Goal: Task Accomplishment & Management: Complete application form

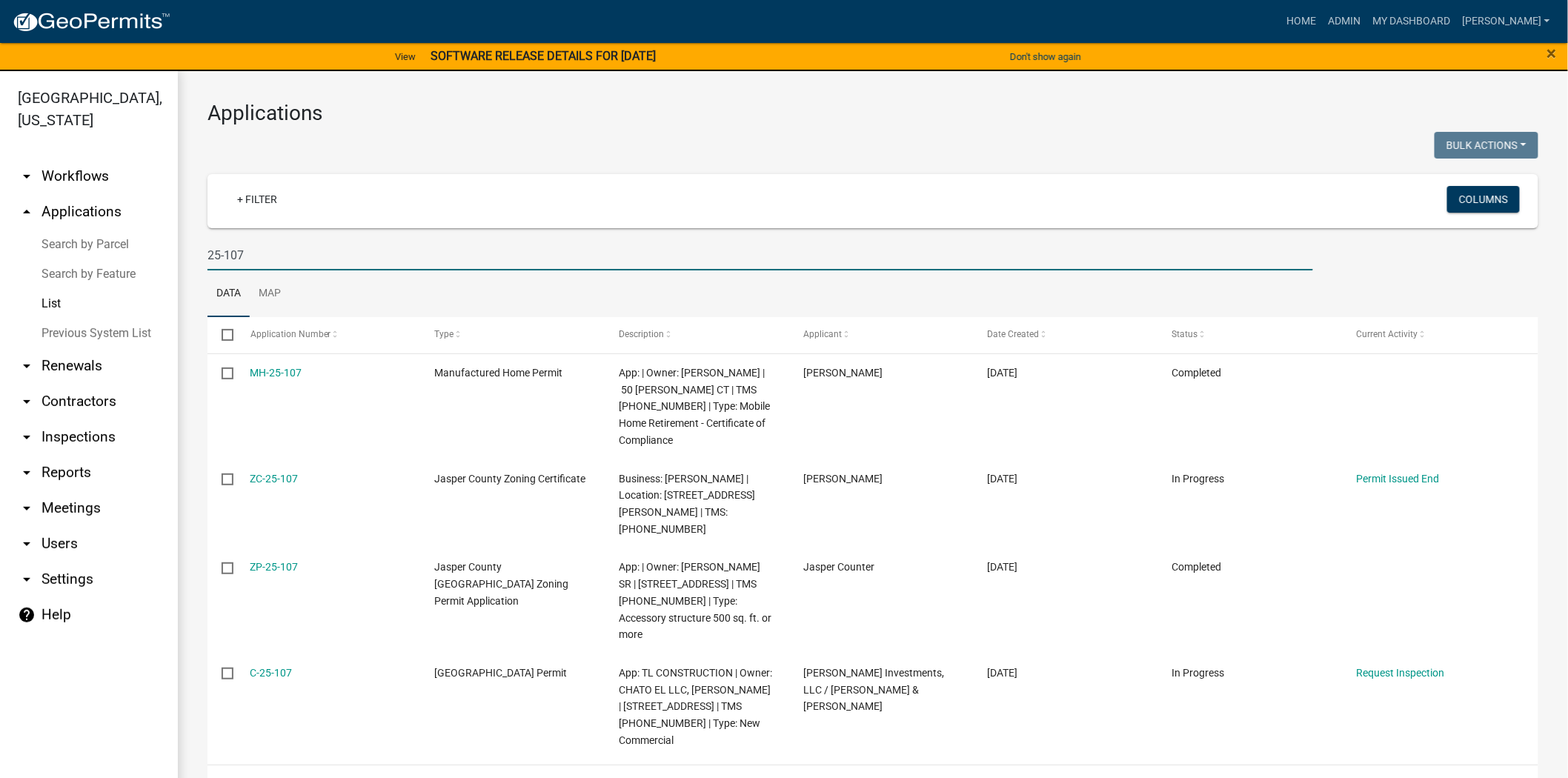
click at [288, 262] on input "25-107" at bounding box center [760, 255] width 1106 height 30
type input "2"
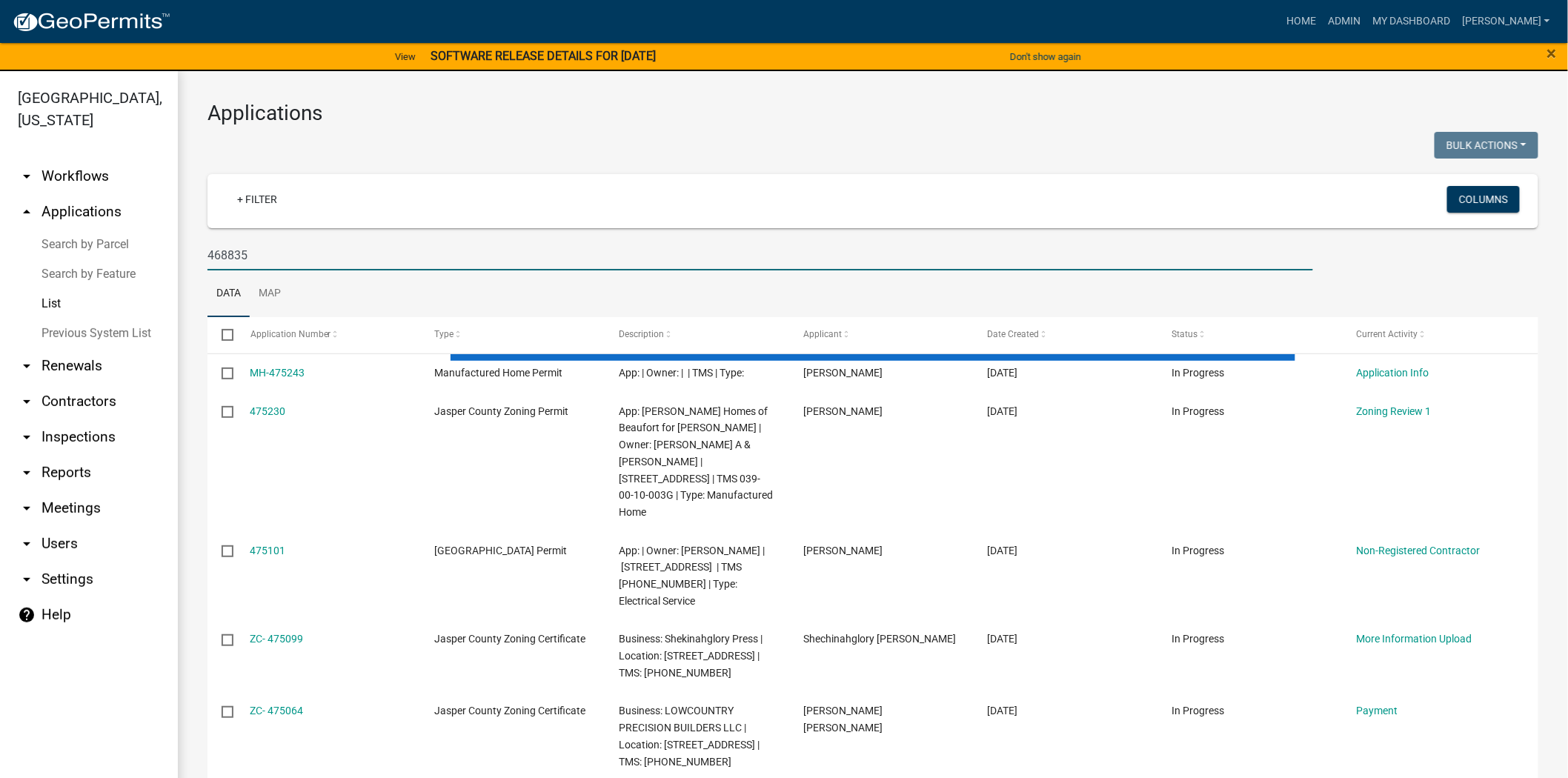
type input "468835"
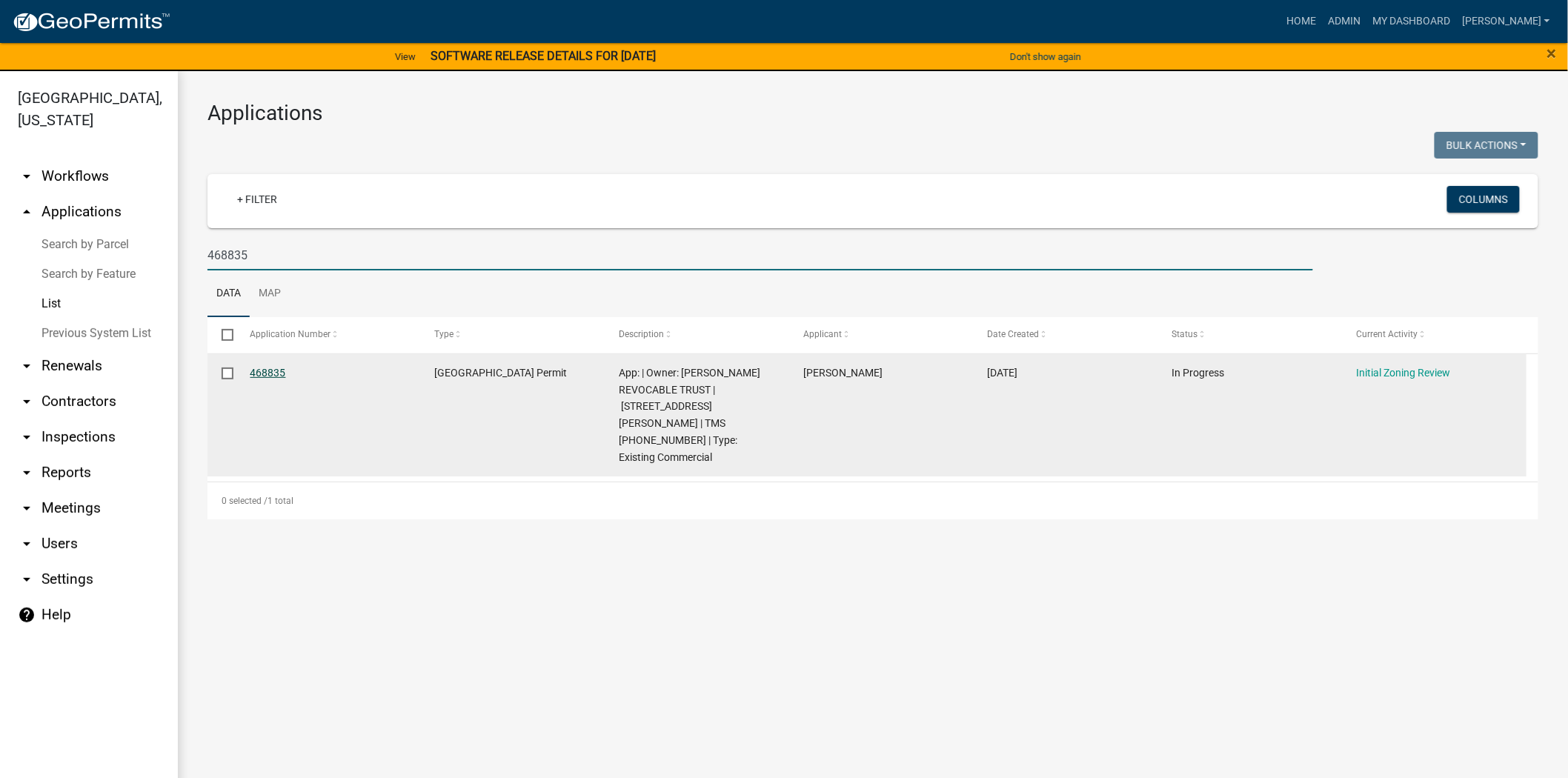
click at [269, 376] on link "468835" at bounding box center [268, 372] width 35 height 12
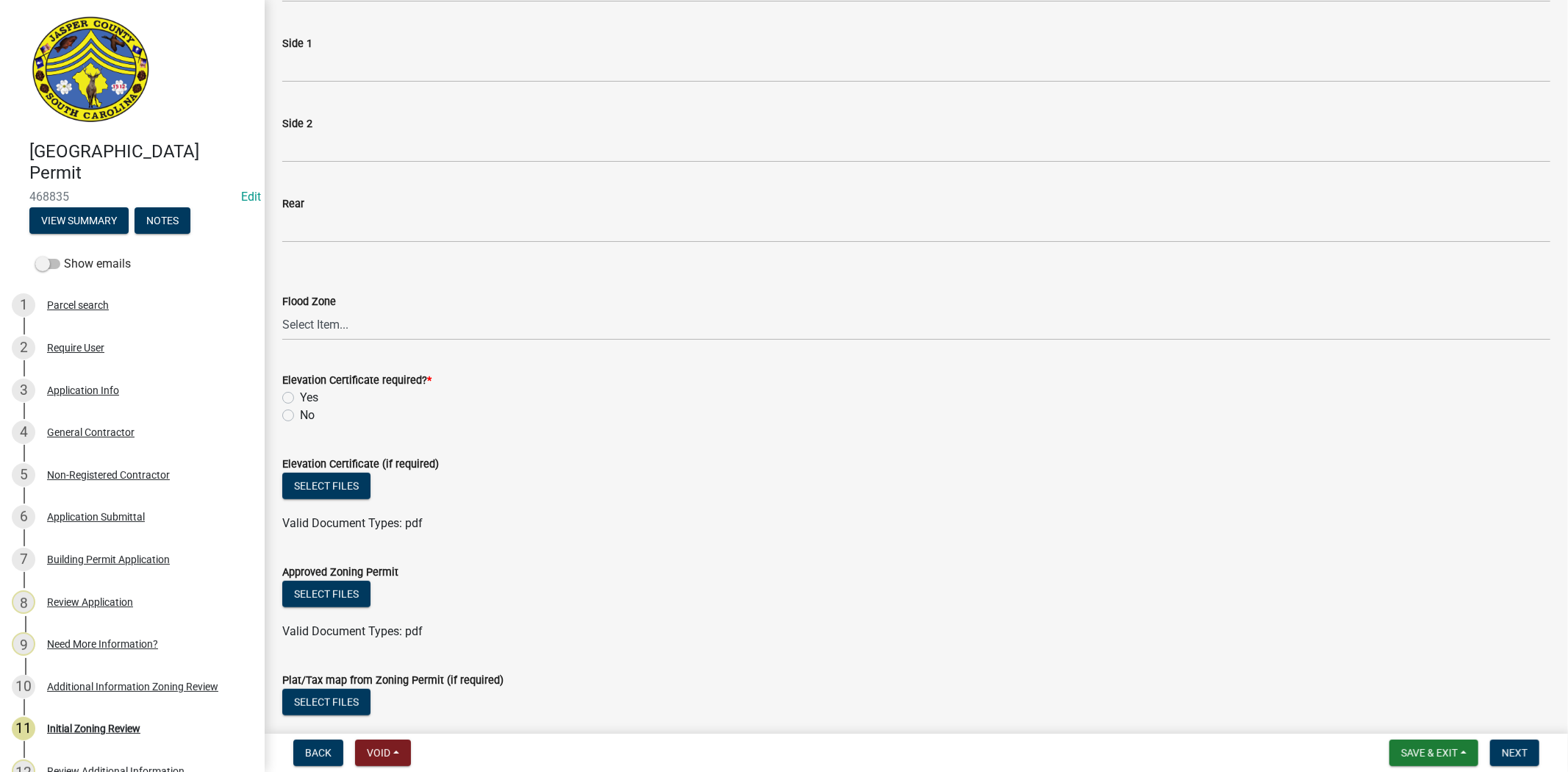
scroll to position [571, 0]
click at [308, 331] on select "Select Item... A AE X Shaded X N/A" at bounding box center [916, 323] width 1268 height 30
click at [282, 308] on select "Select Item... A AE X Shaded X N/A" at bounding box center [916, 323] width 1268 height 30
select select "61611ad6-14f2-499c-805c-58607f11e2fc"
click at [300, 414] on label "No" at bounding box center [307, 414] width 15 height 18
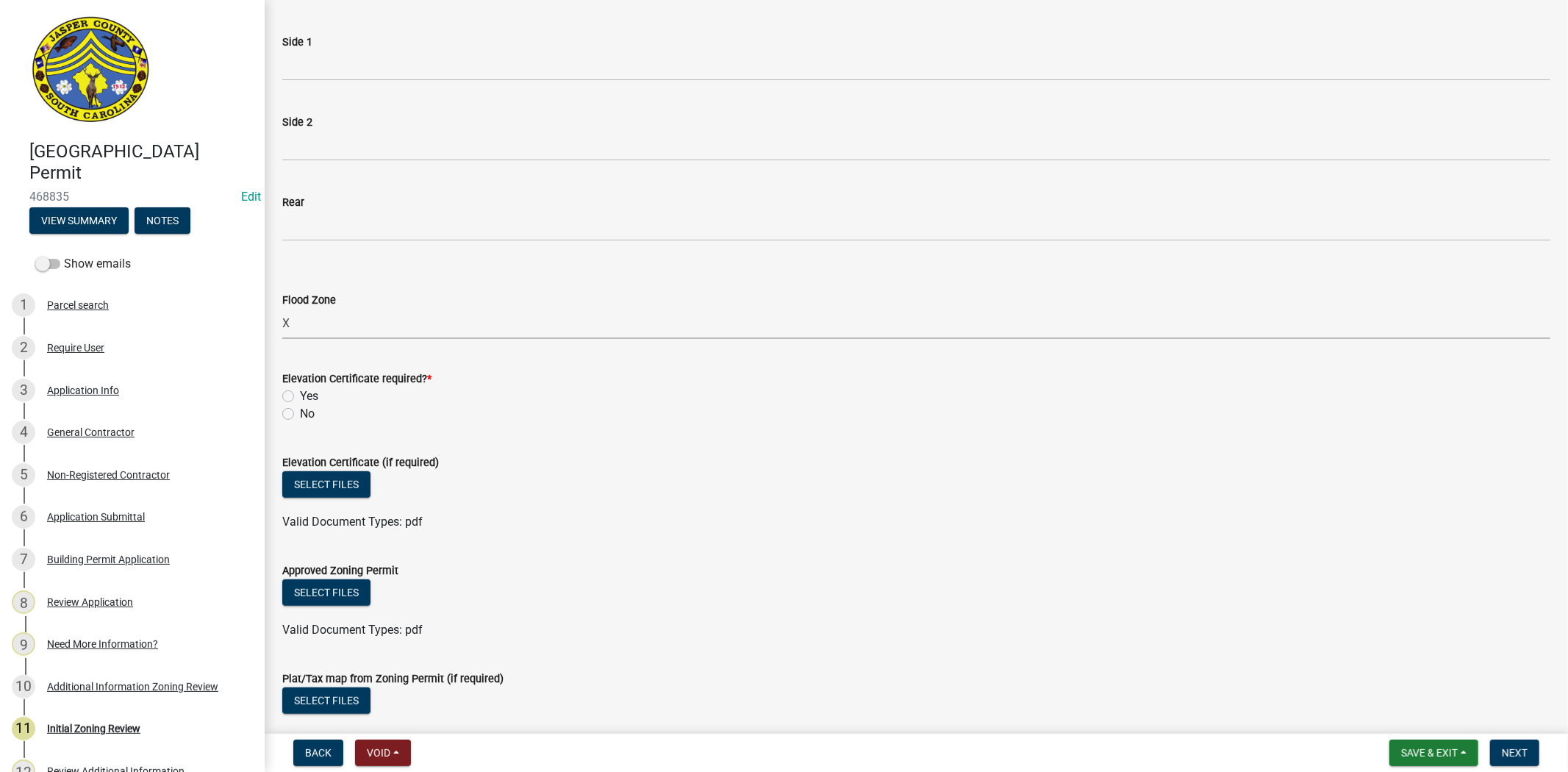
click at [300, 414] on input "No" at bounding box center [305, 410] width 10 height 10
radio input "true"
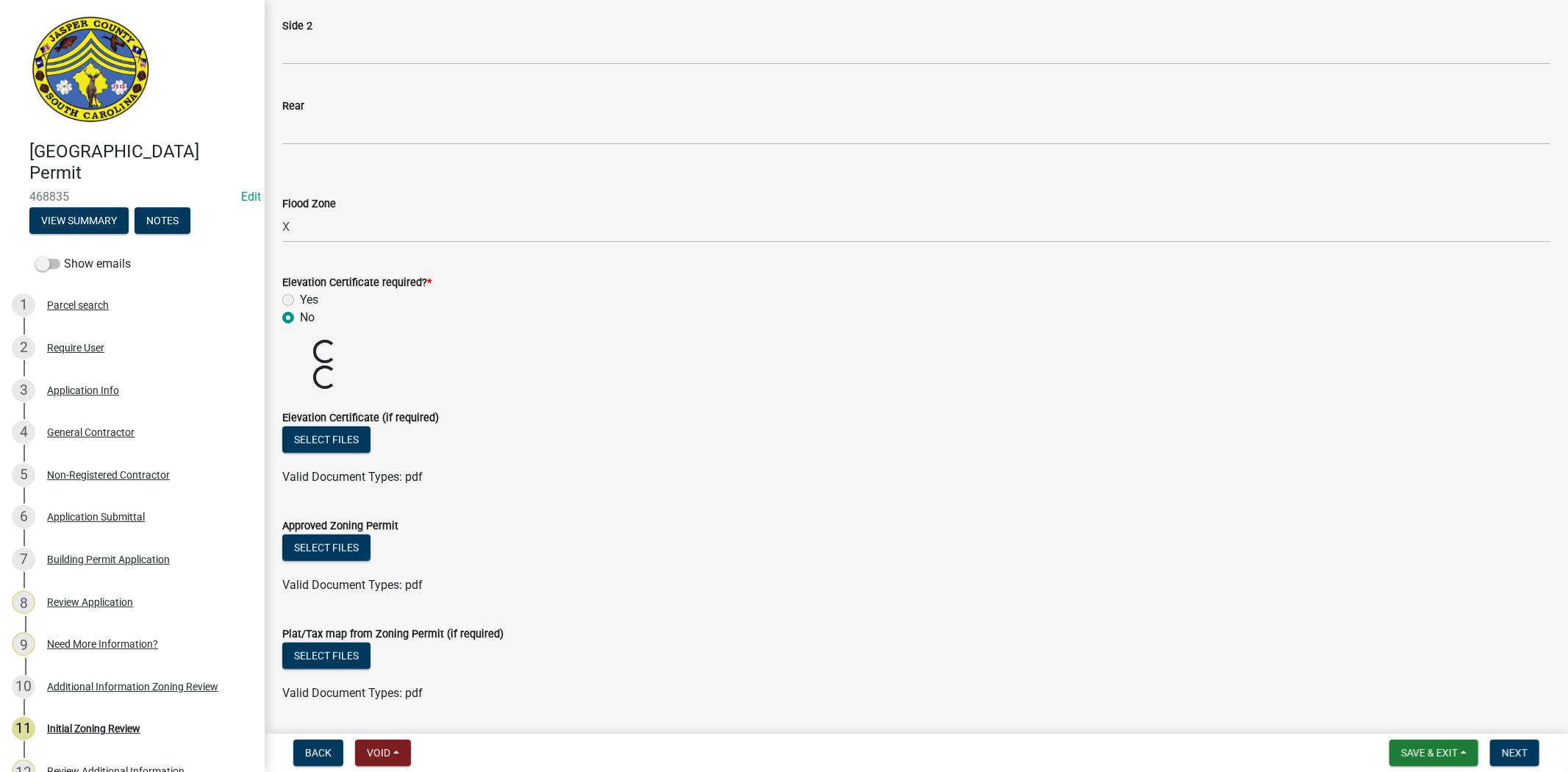
scroll to position [930, 0]
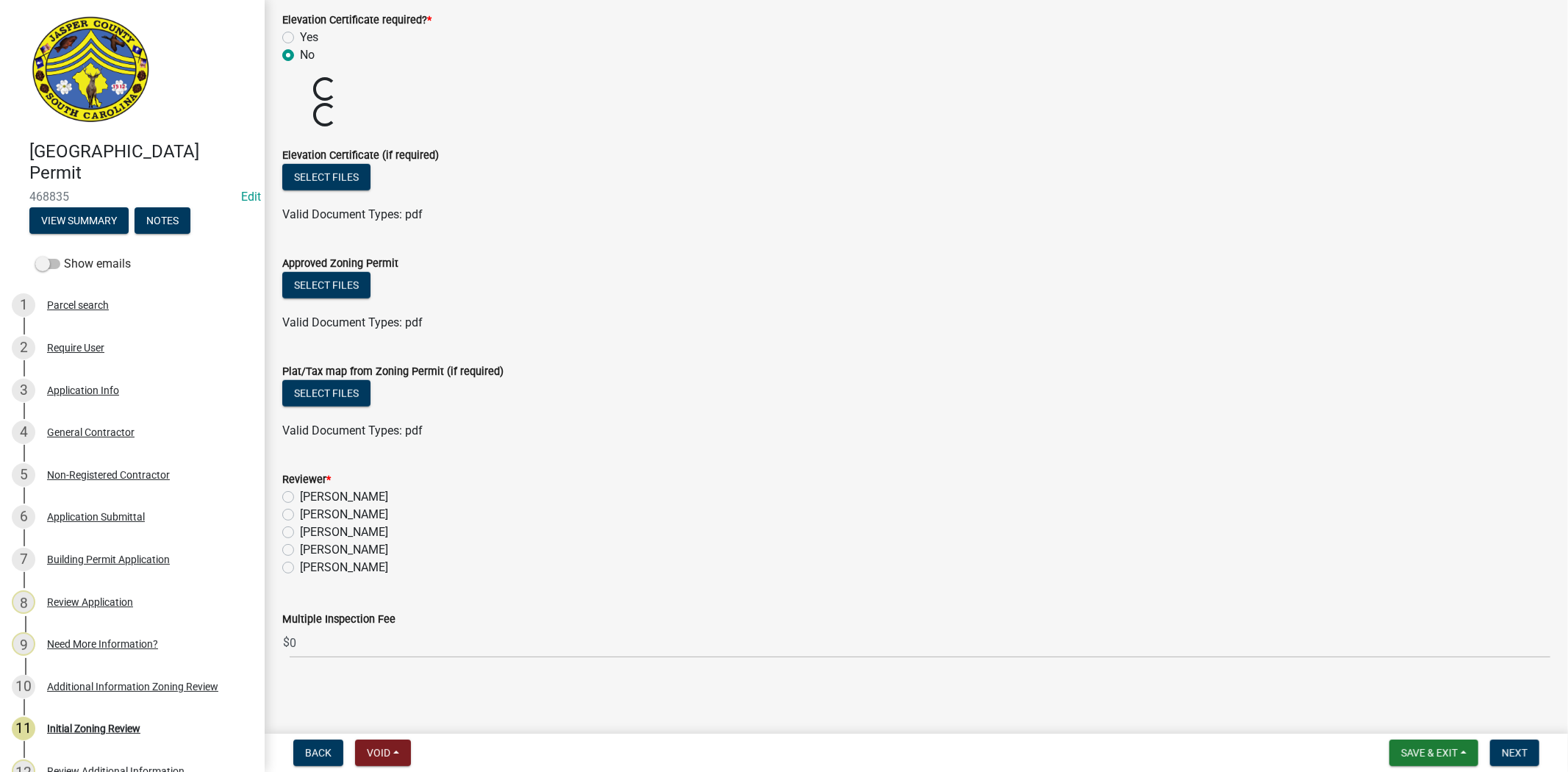
click at [300, 498] on label "Ciara Chapman" at bounding box center [344, 496] width 89 height 18
click at [300, 498] on input "Ciara Chapman" at bounding box center [305, 493] width 10 height 10
radio input "true"
click at [1513, 758] on button "Next" at bounding box center [1515, 753] width 50 height 27
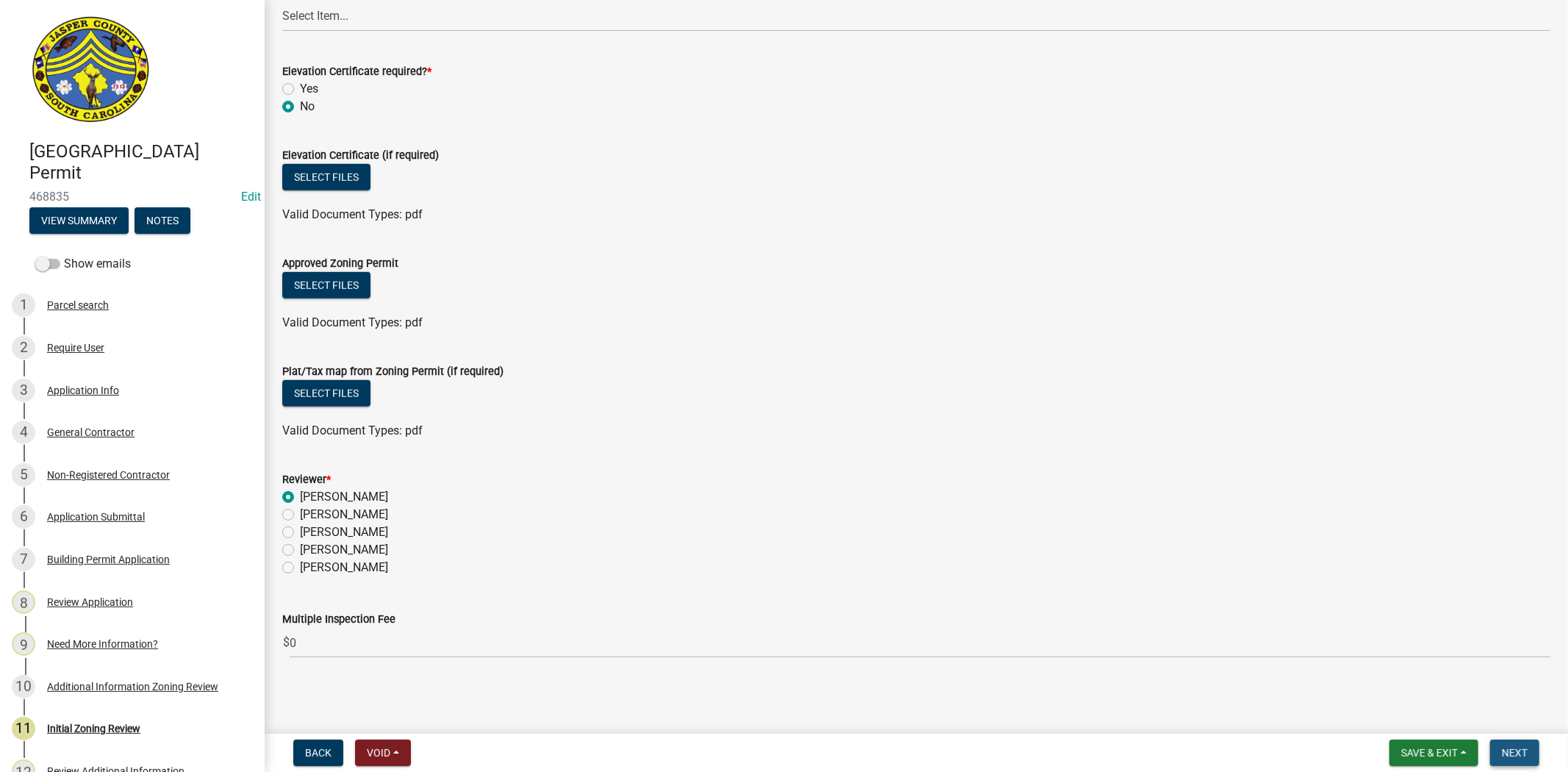
scroll to position [0, 0]
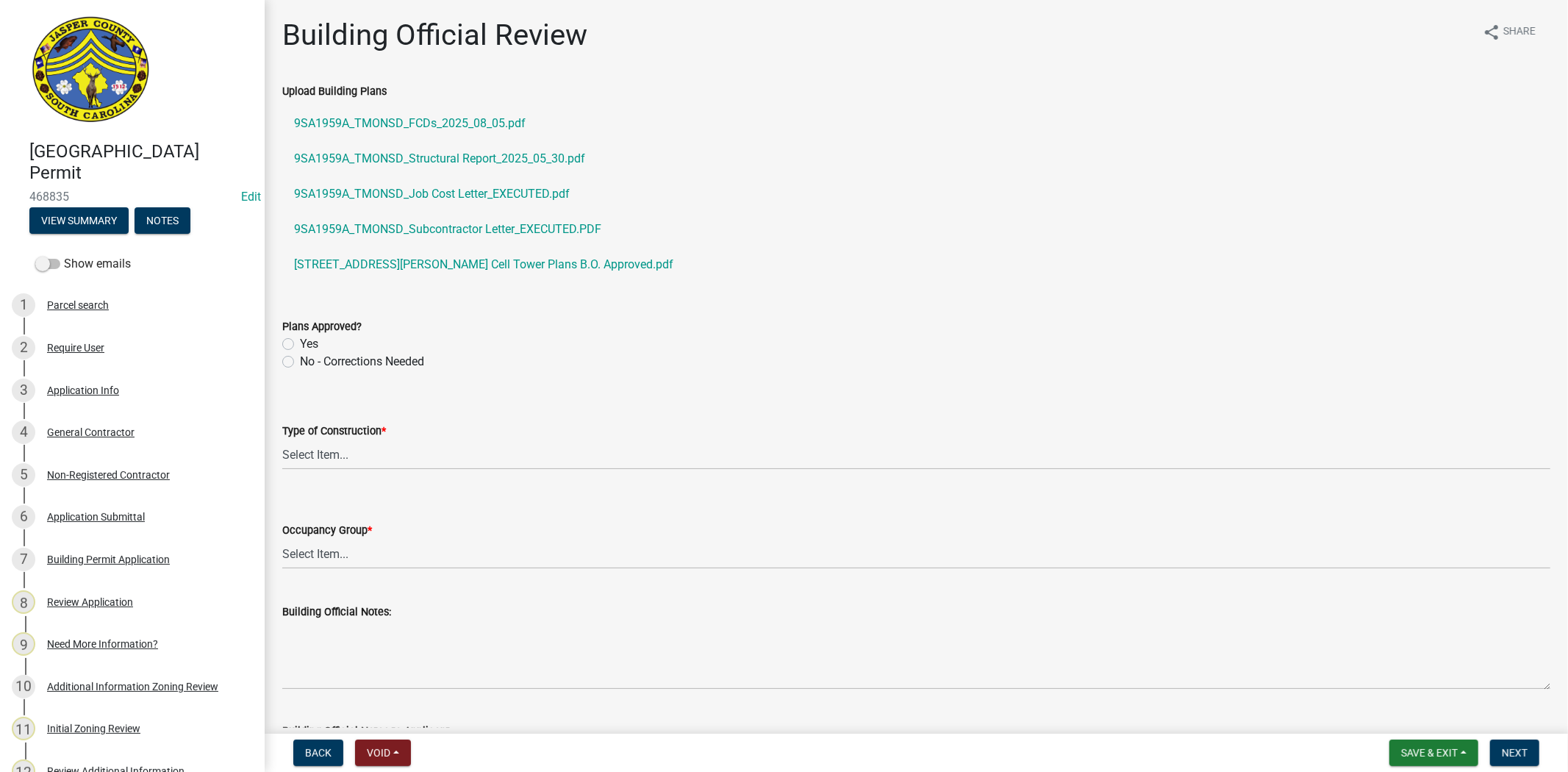
click at [300, 348] on label "Yes" at bounding box center [309, 344] width 18 height 18
click at [300, 345] on input "Yes" at bounding box center [305, 340] width 10 height 10
radio input "true"
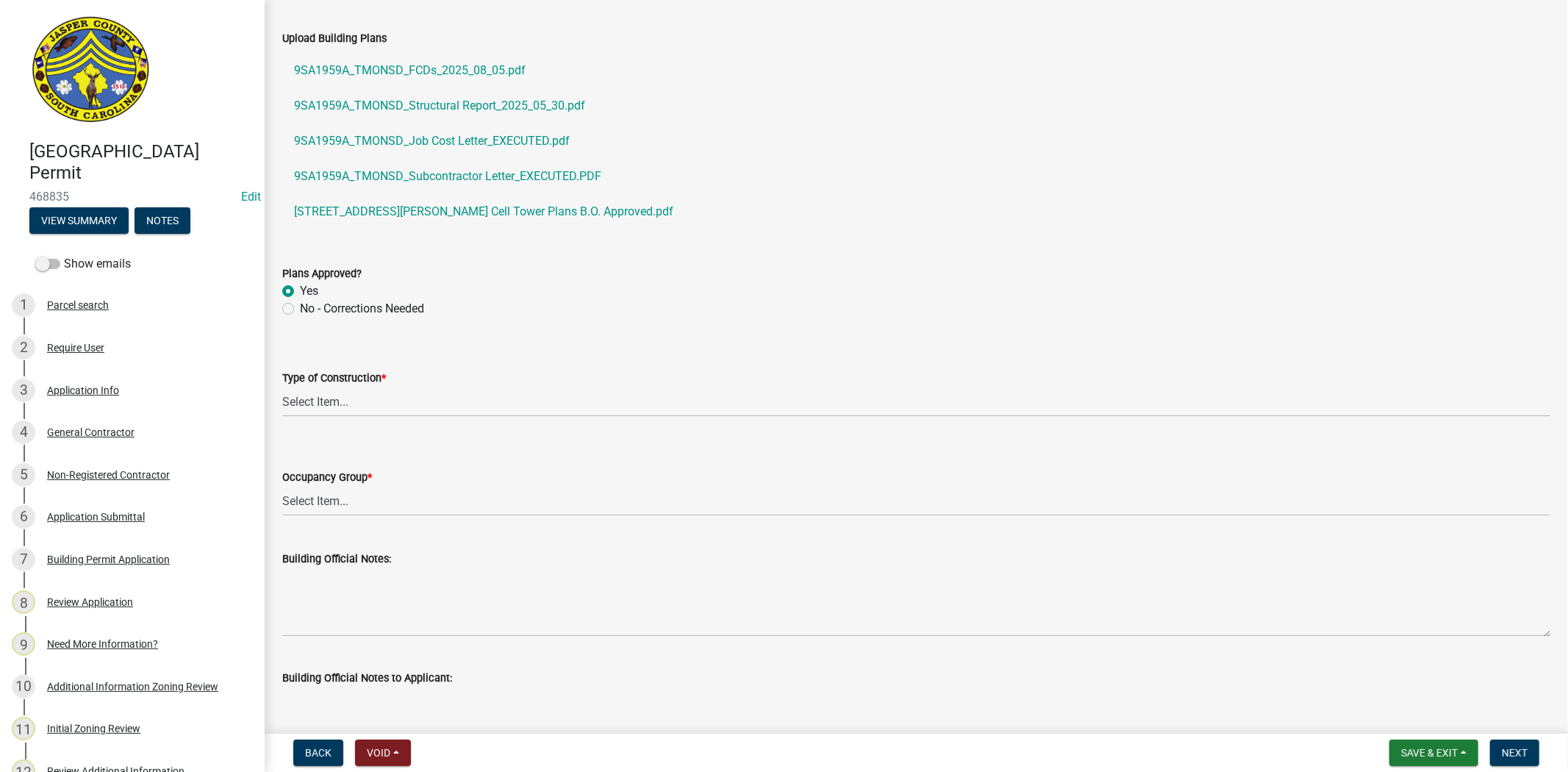
scroll to position [82, 0]
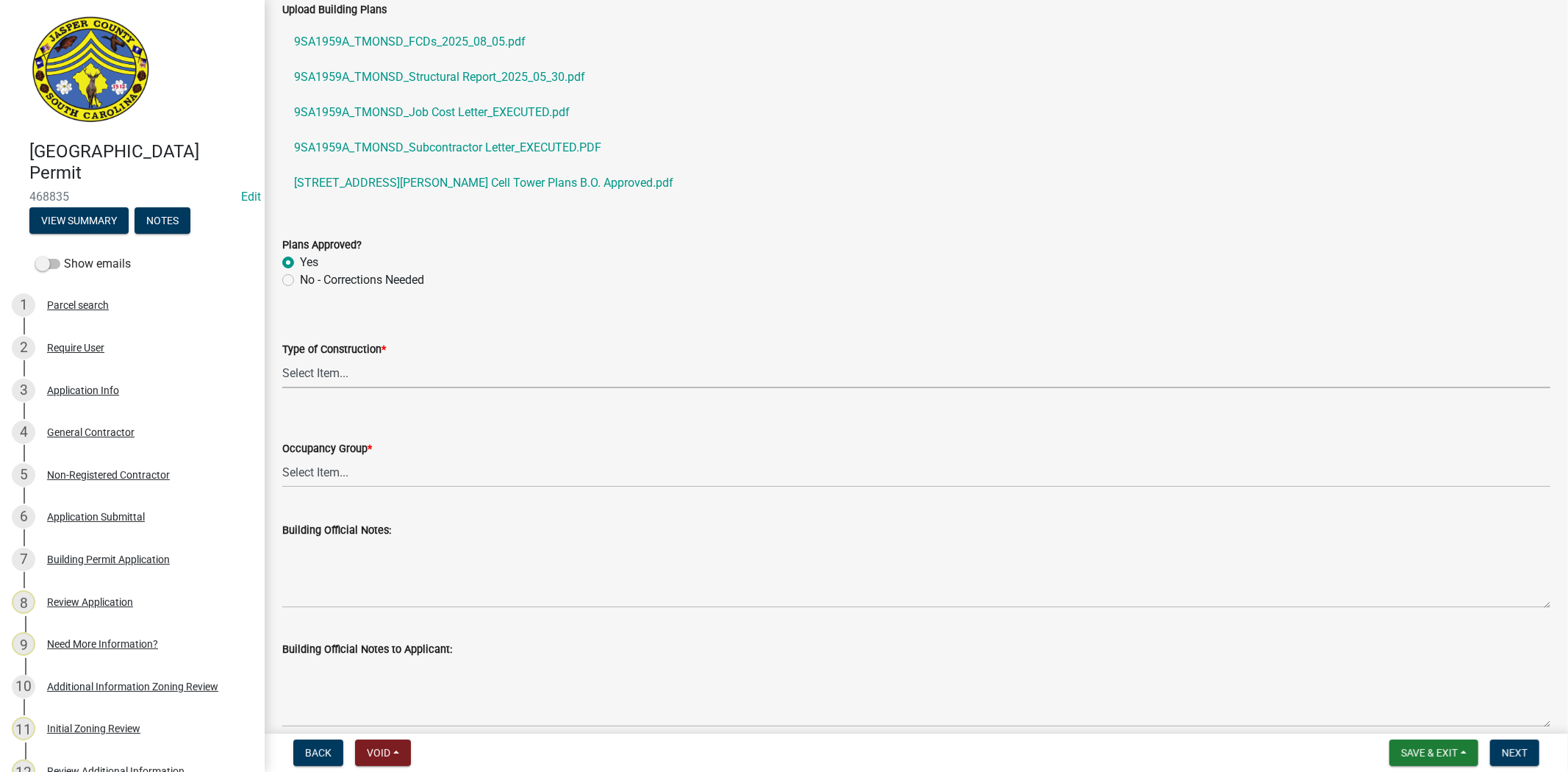
drag, startPoint x: 326, startPoint y: 363, endPoint x: 326, endPoint y: 381, distance: 18.0
click at [326, 363] on select "Select Item... IA IB IIA IIB IIIA IIIB IV VA VB" at bounding box center [916, 373] width 1268 height 30
click at [282, 358] on select "Select Item... IA IB IIA IIB IIIA IIIB IV VA VB" at bounding box center [916, 373] width 1268 height 30
select select "2e5bb4f5-c596-4232-bf85-86d2ad061b29"
drag, startPoint x: 315, startPoint y: 479, endPoint x: 314, endPoint y: 496, distance: 17.0
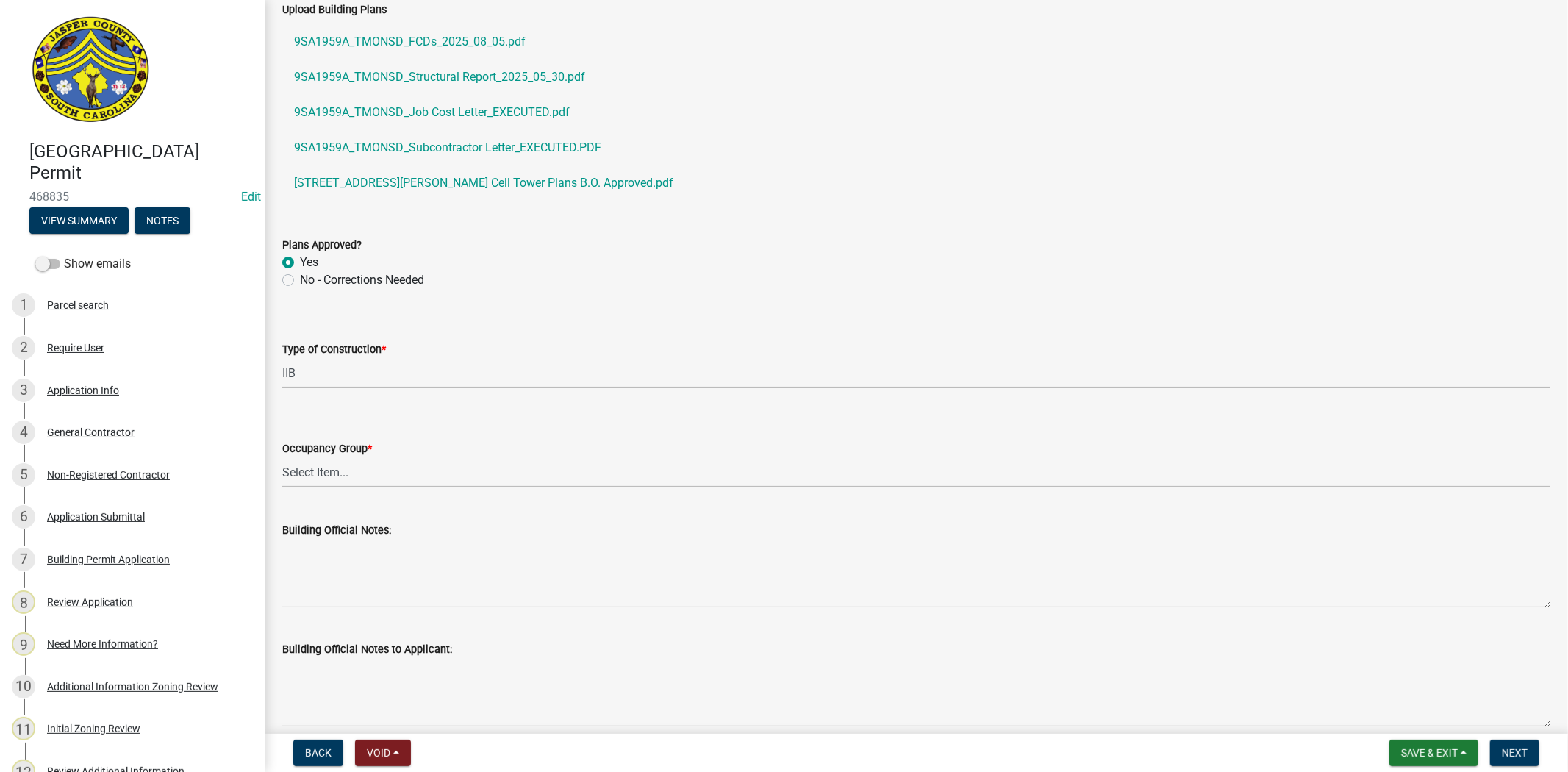
click at [315, 479] on select "Select Item... A-1 A-2 A-3 A-4 B E F-1 F-2 H-1 H-2 H-3 H-4 H-5 I-1 I-2 I-3 I-4 …" at bounding box center [916, 472] width 1268 height 30
click at [282, 457] on select "Select Item... A-1 A-2 A-3 A-4 B E F-1 F-2 H-1 H-2 H-3 H-4 H-5 I-1 I-2 I-3 I-4 …" at bounding box center [916, 472] width 1268 height 30
select select "4c393964-ae5e-4116-aa96-2e826f670541"
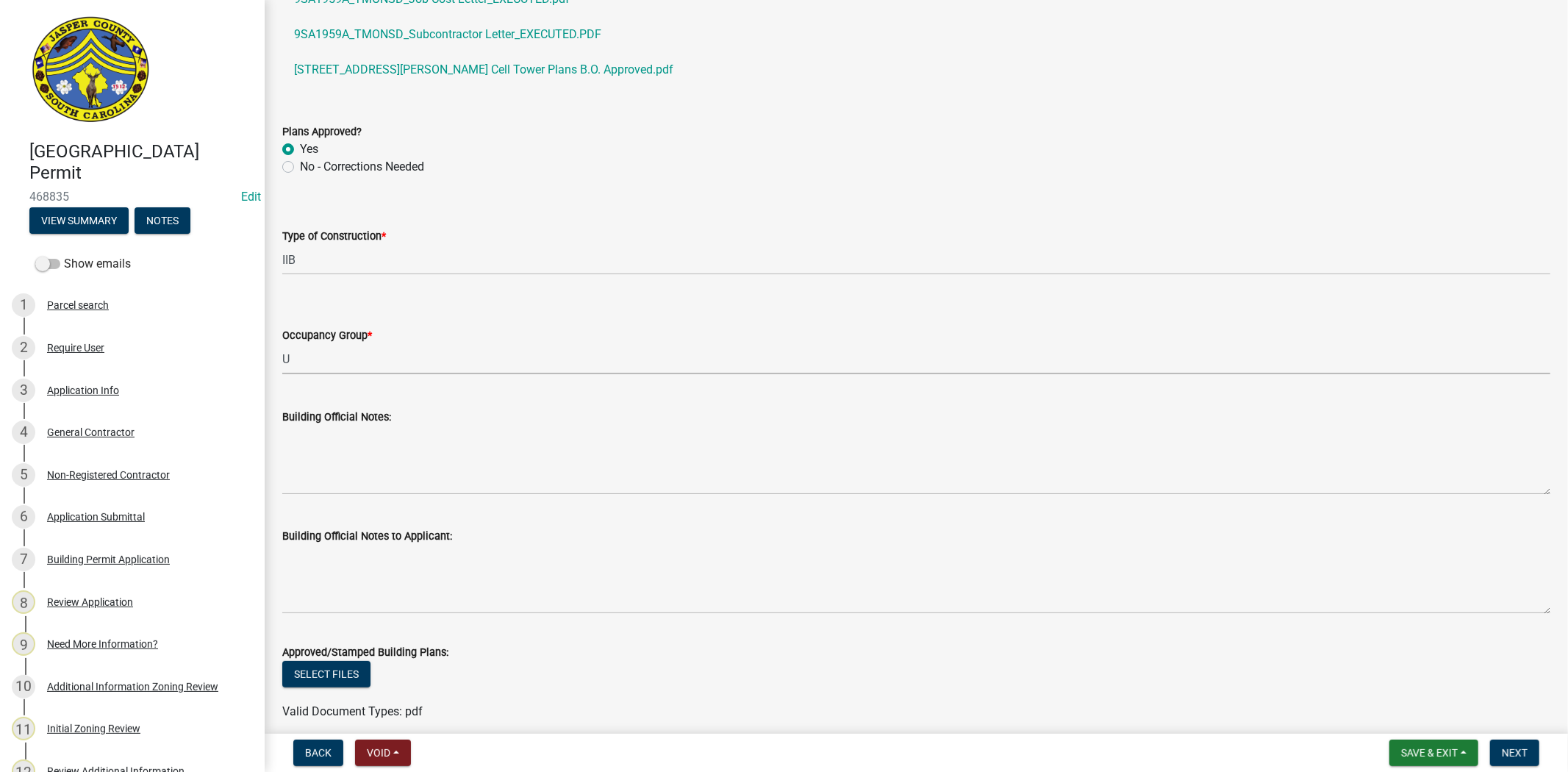
scroll to position [450, 0]
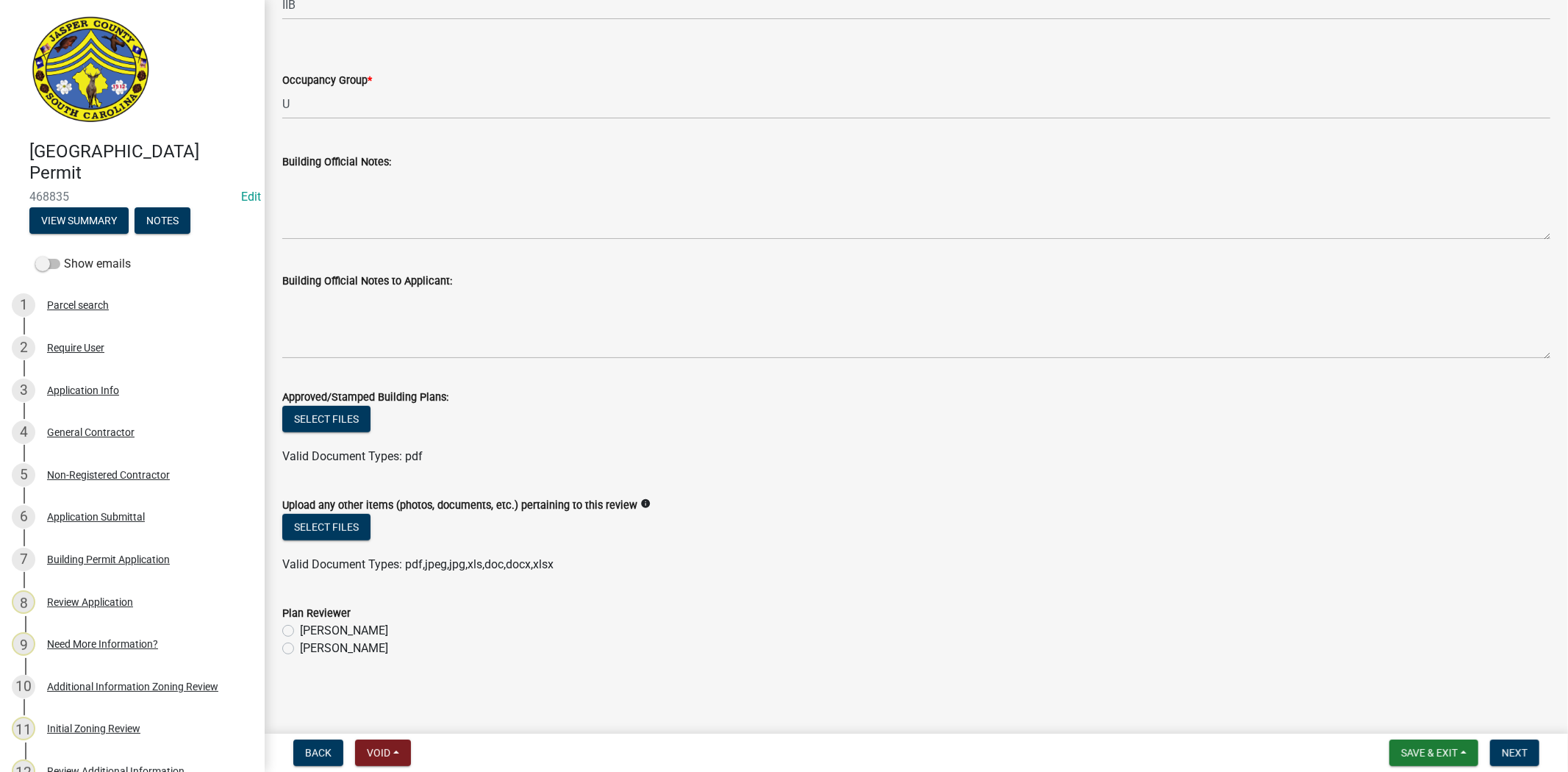
click at [300, 645] on label "[PERSON_NAME]" at bounding box center [344, 648] width 89 height 18
click at [300, 645] on input "[PERSON_NAME]" at bounding box center [305, 644] width 10 height 10
radio input "true"
click at [1508, 757] on span "Next" at bounding box center [1515, 752] width 26 height 11
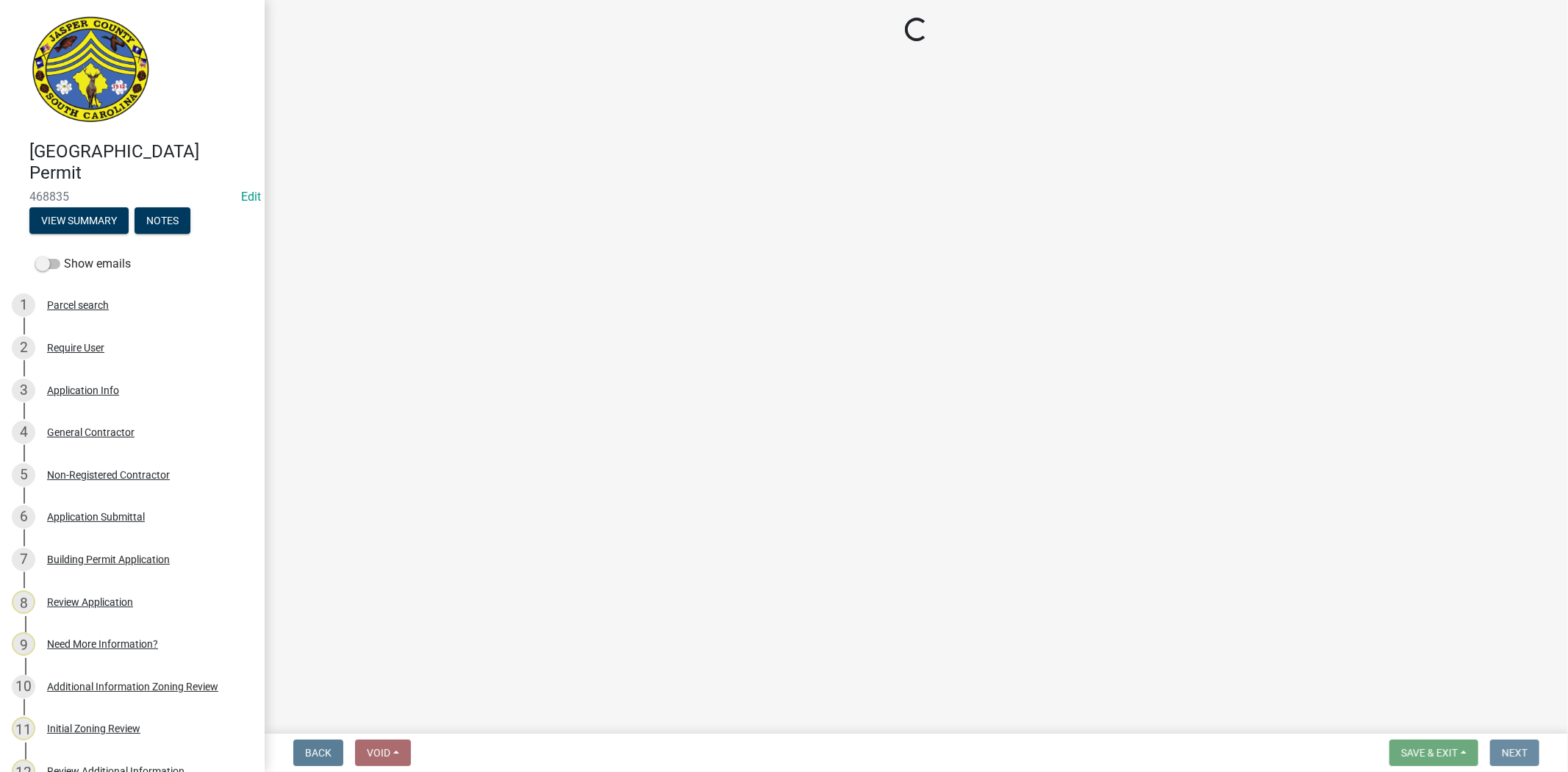
scroll to position [0, 0]
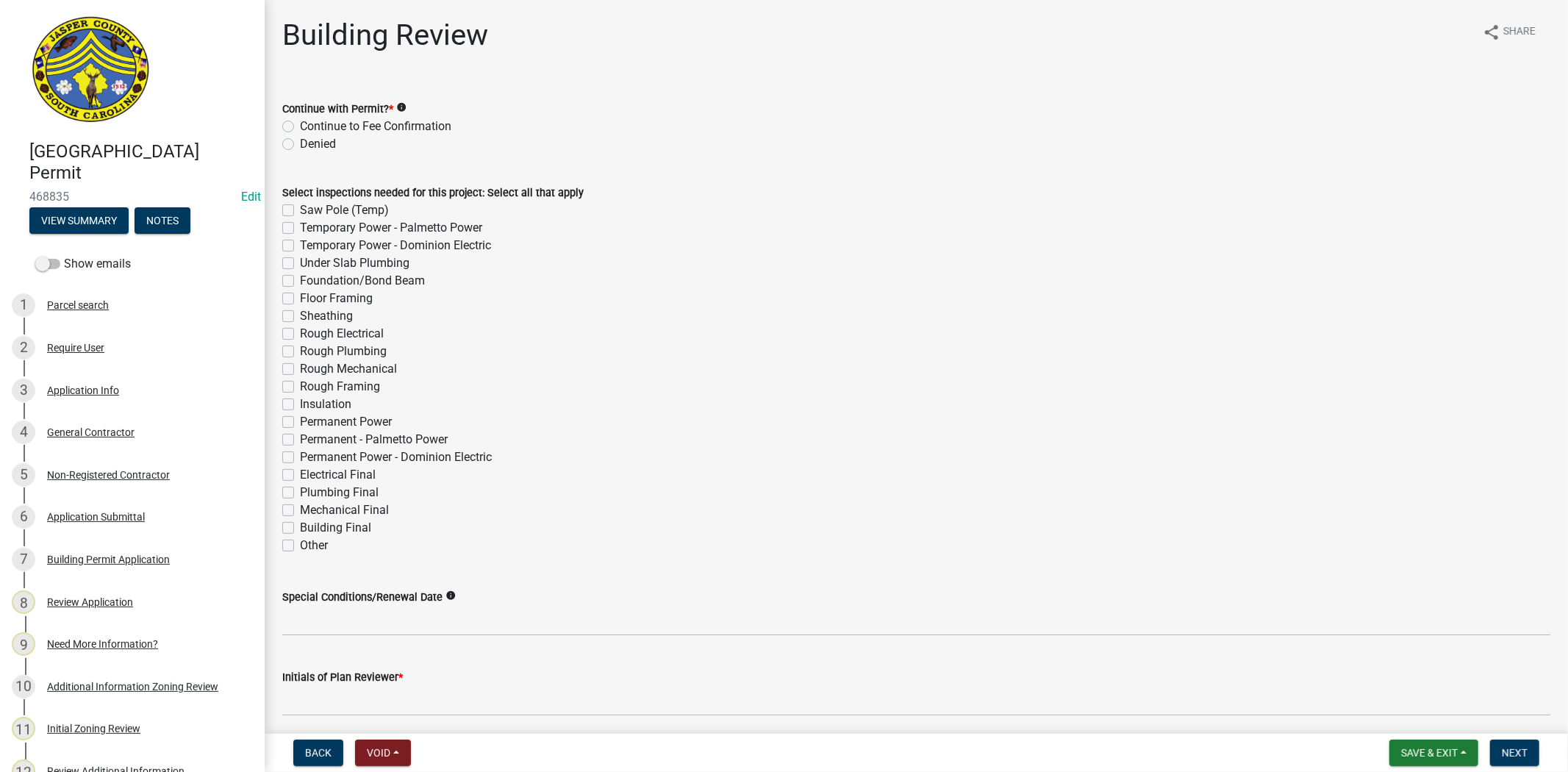
click at [300, 124] on label "Continue to Fee Confirmation" at bounding box center [376, 126] width 151 height 18
click at [300, 124] on input "Continue to Fee Confirmation" at bounding box center [305, 122] width 10 height 10
radio input "true"
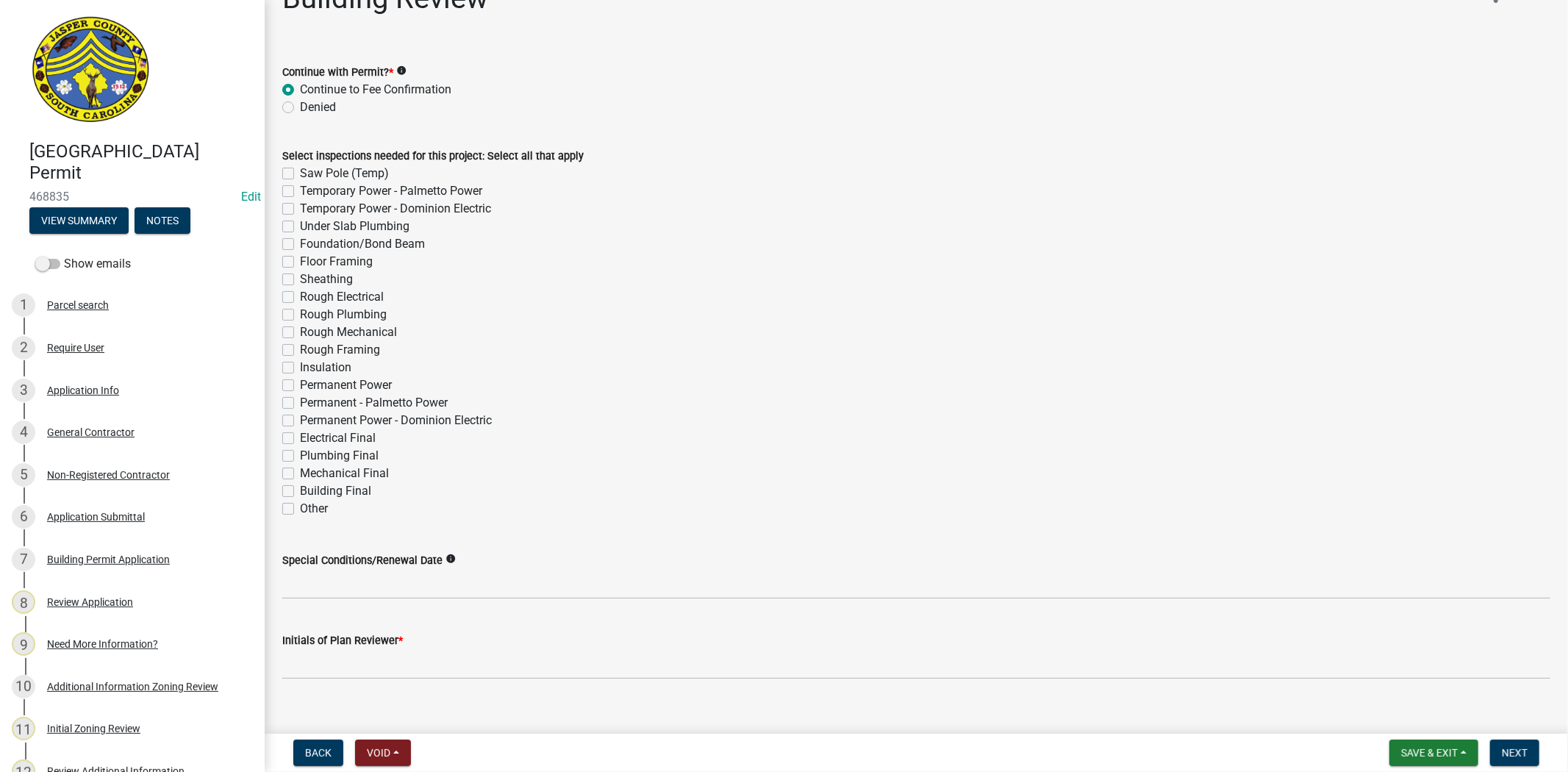
scroll to position [57, 0]
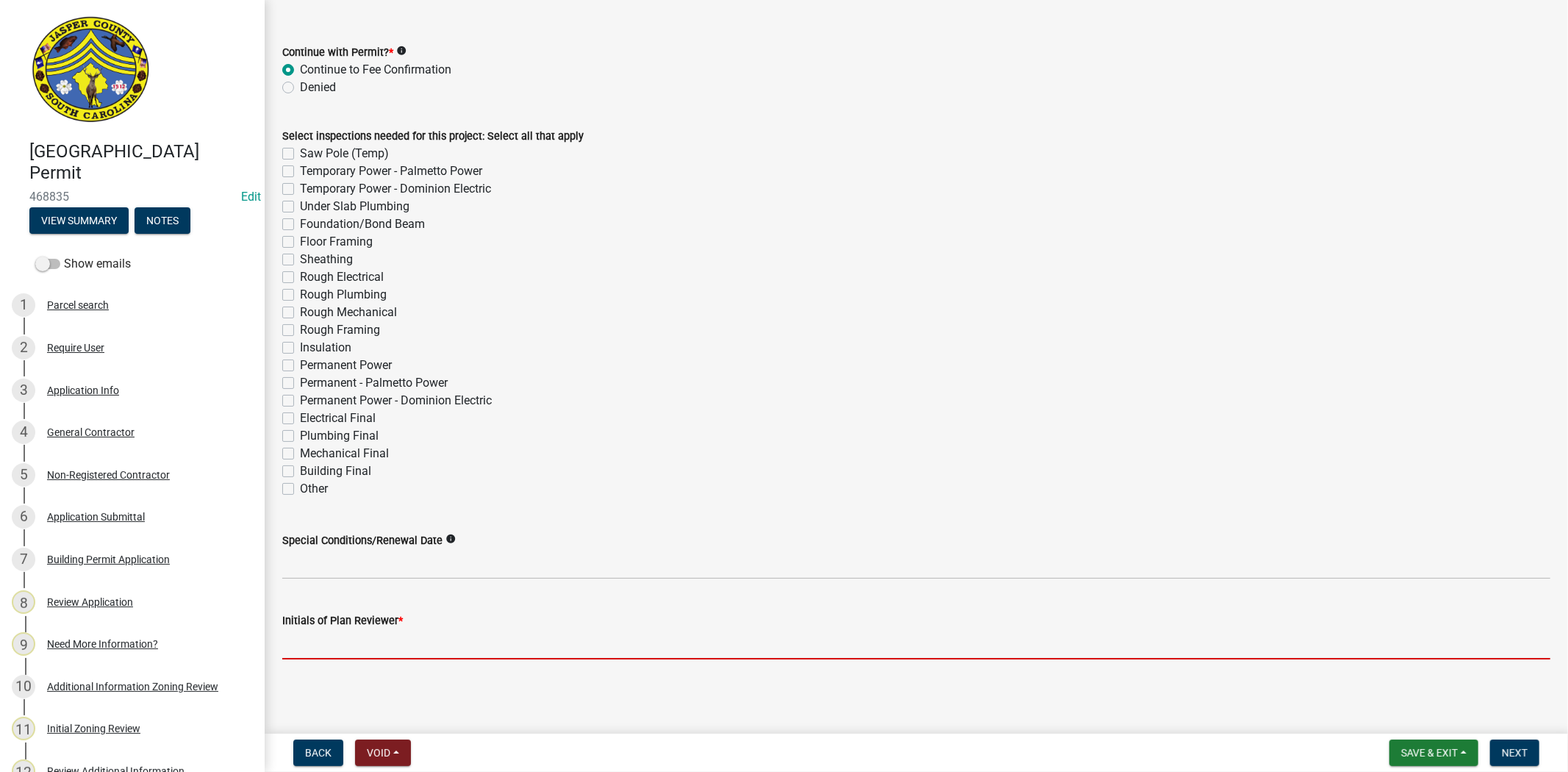
click at [290, 638] on input "Initials of Plan Reviewer *" at bounding box center [916, 644] width 1268 height 30
type input "RC"
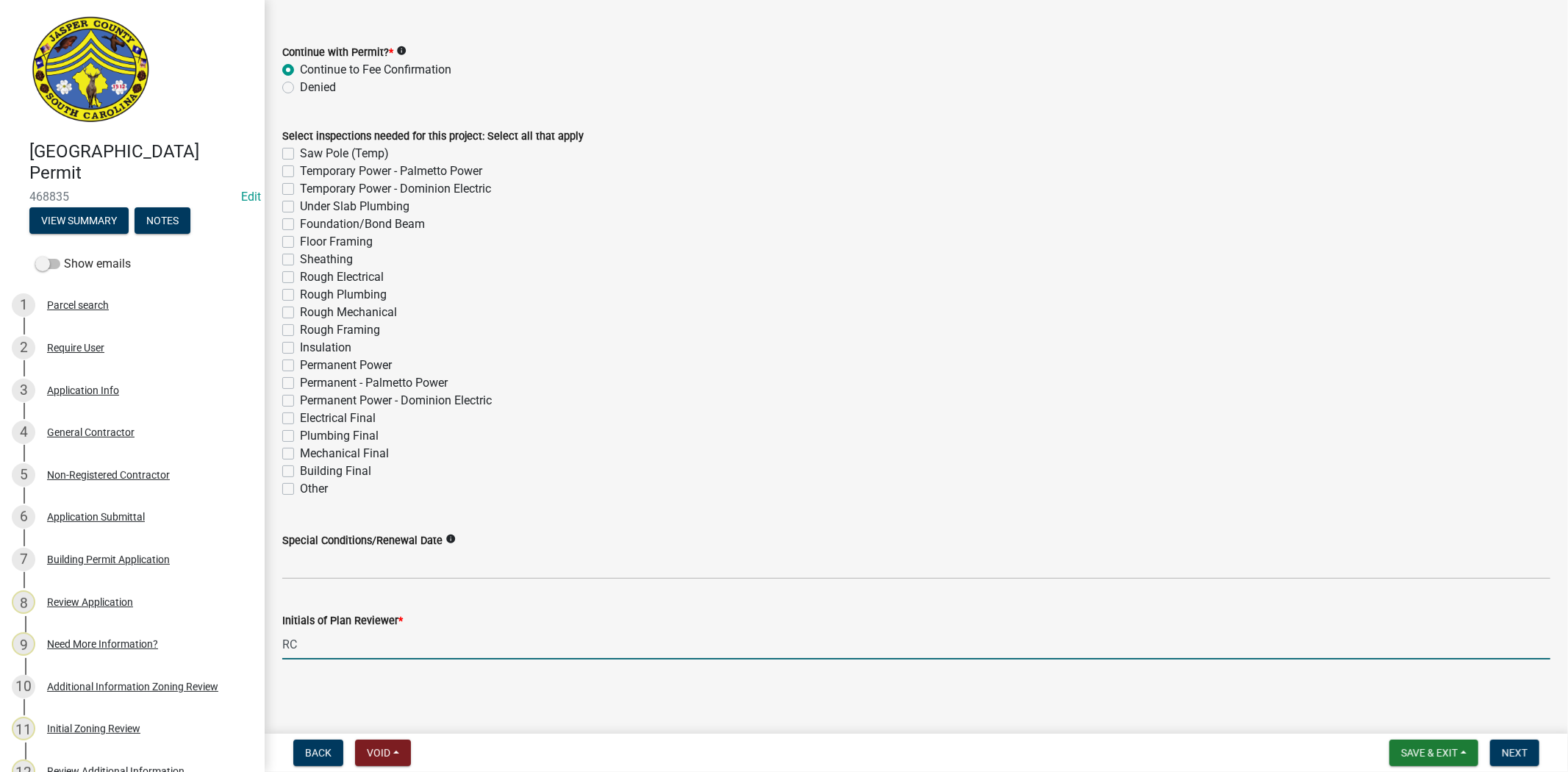
click at [300, 488] on label "Other" at bounding box center [314, 489] width 28 height 18
click at [300, 488] on input "Other" at bounding box center [305, 485] width 10 height 10
checkbox input "true"
checkbox input "false"
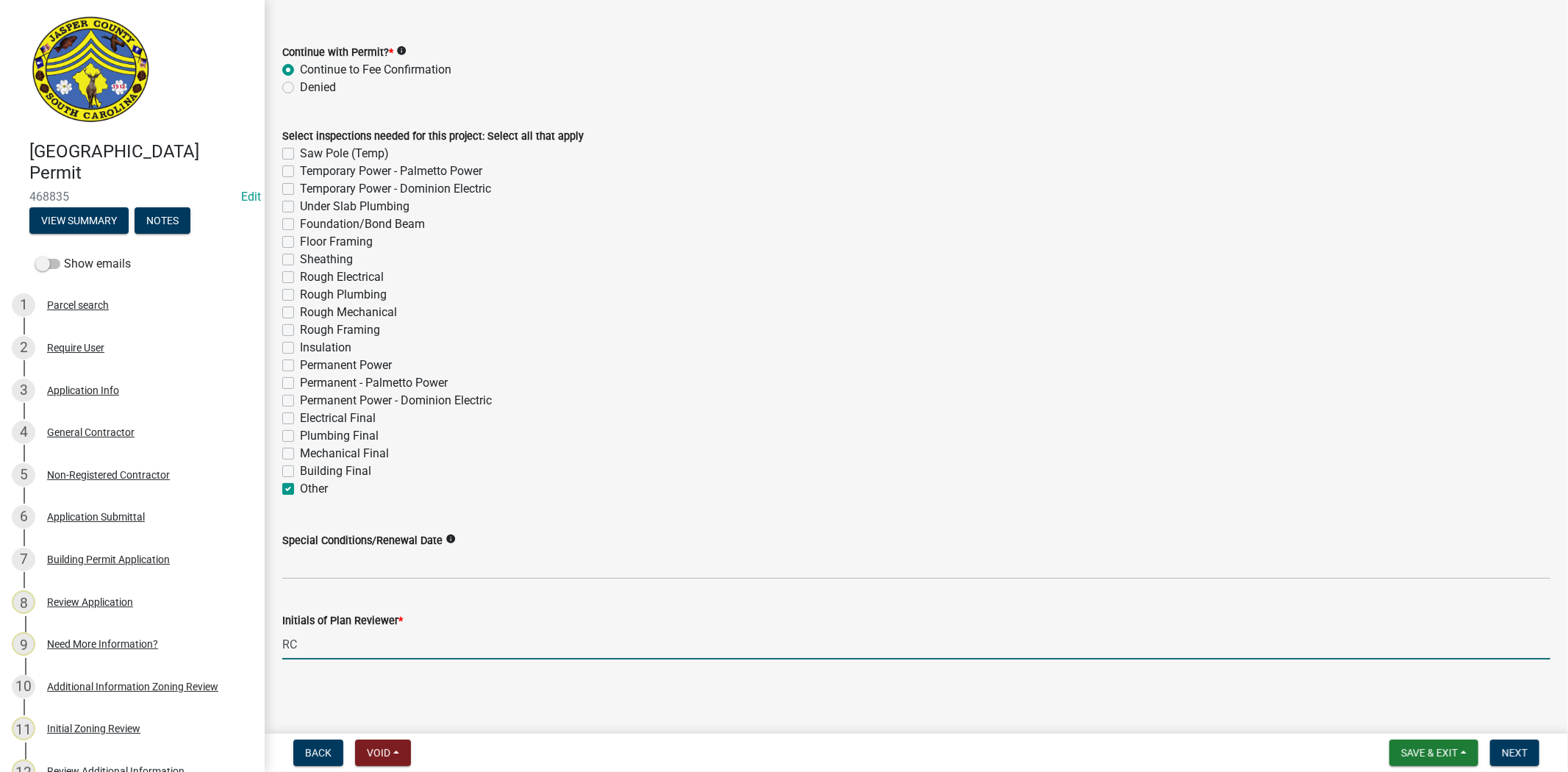
checkbox input "false"
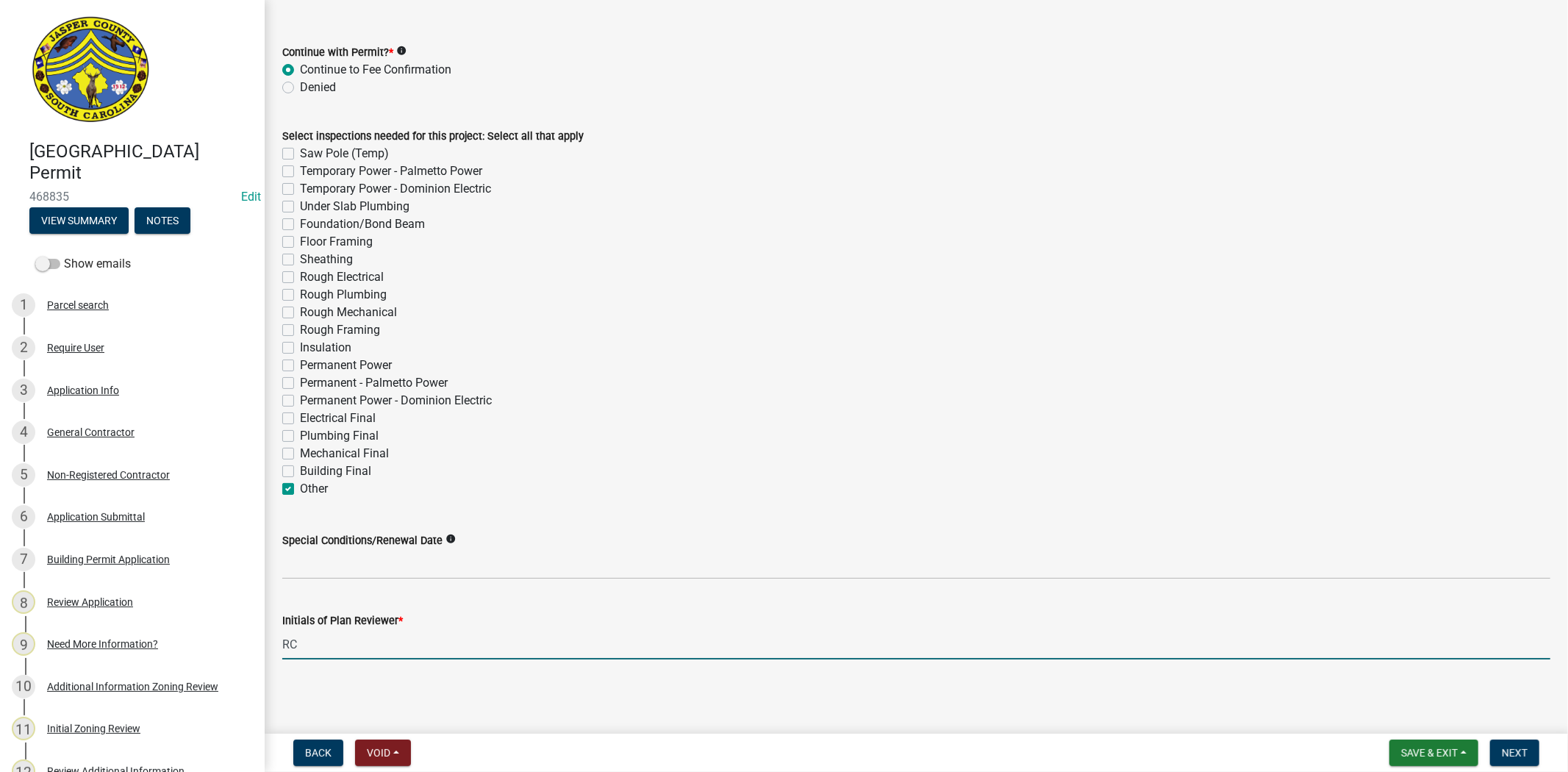
checkbox input "false"
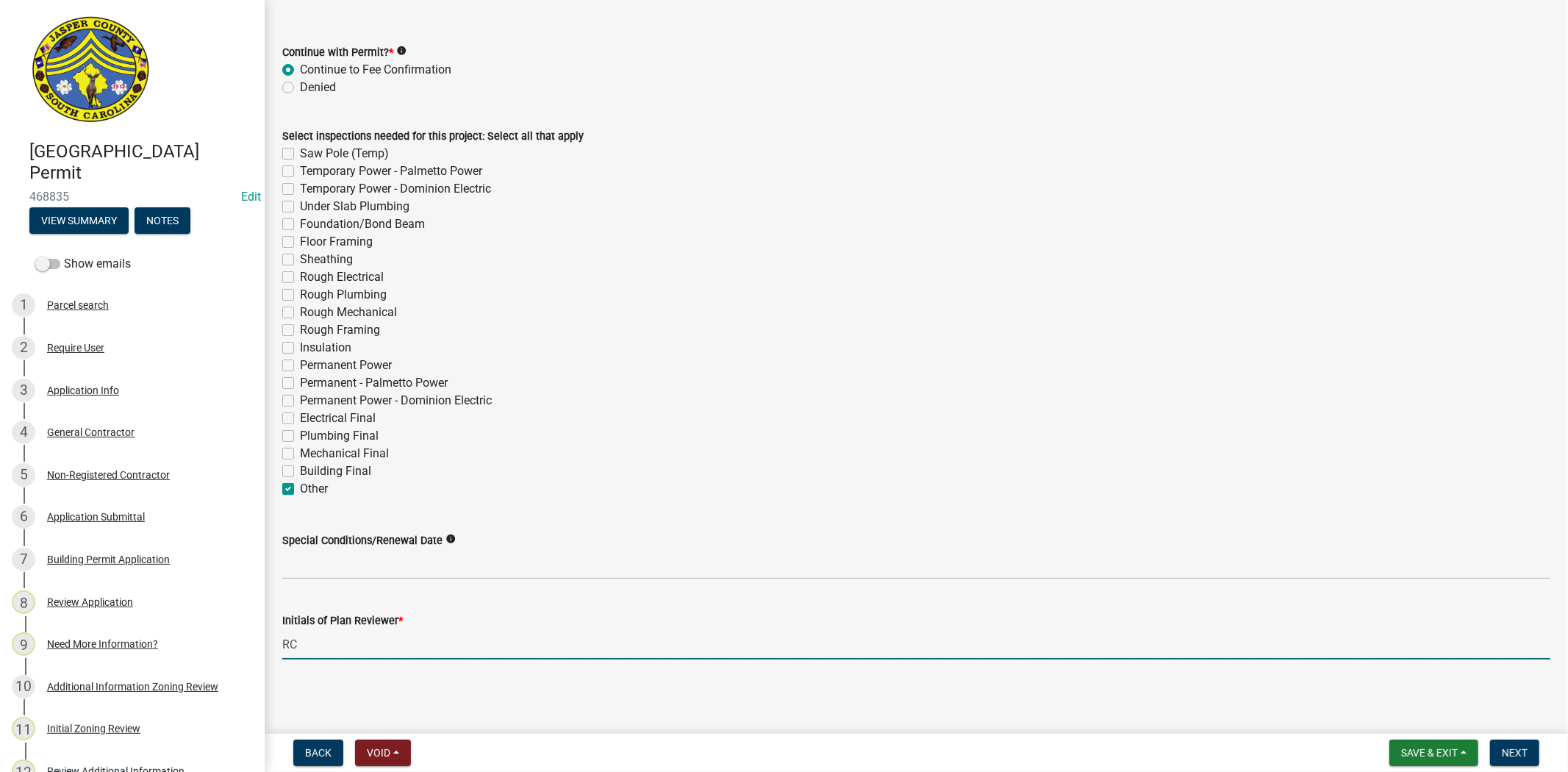
checkbox input "false"
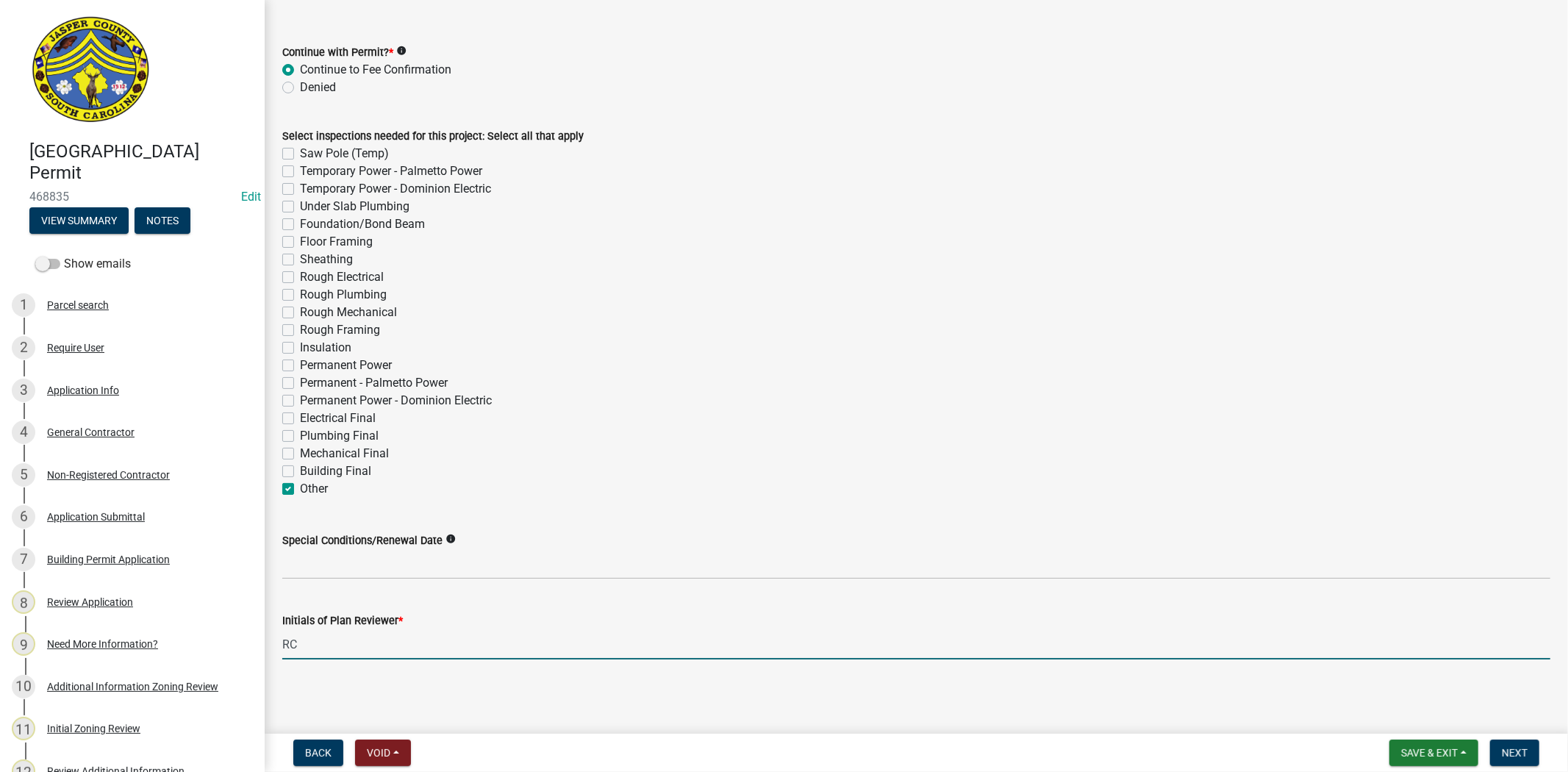
checkbox input "false"
checkbox input "true"
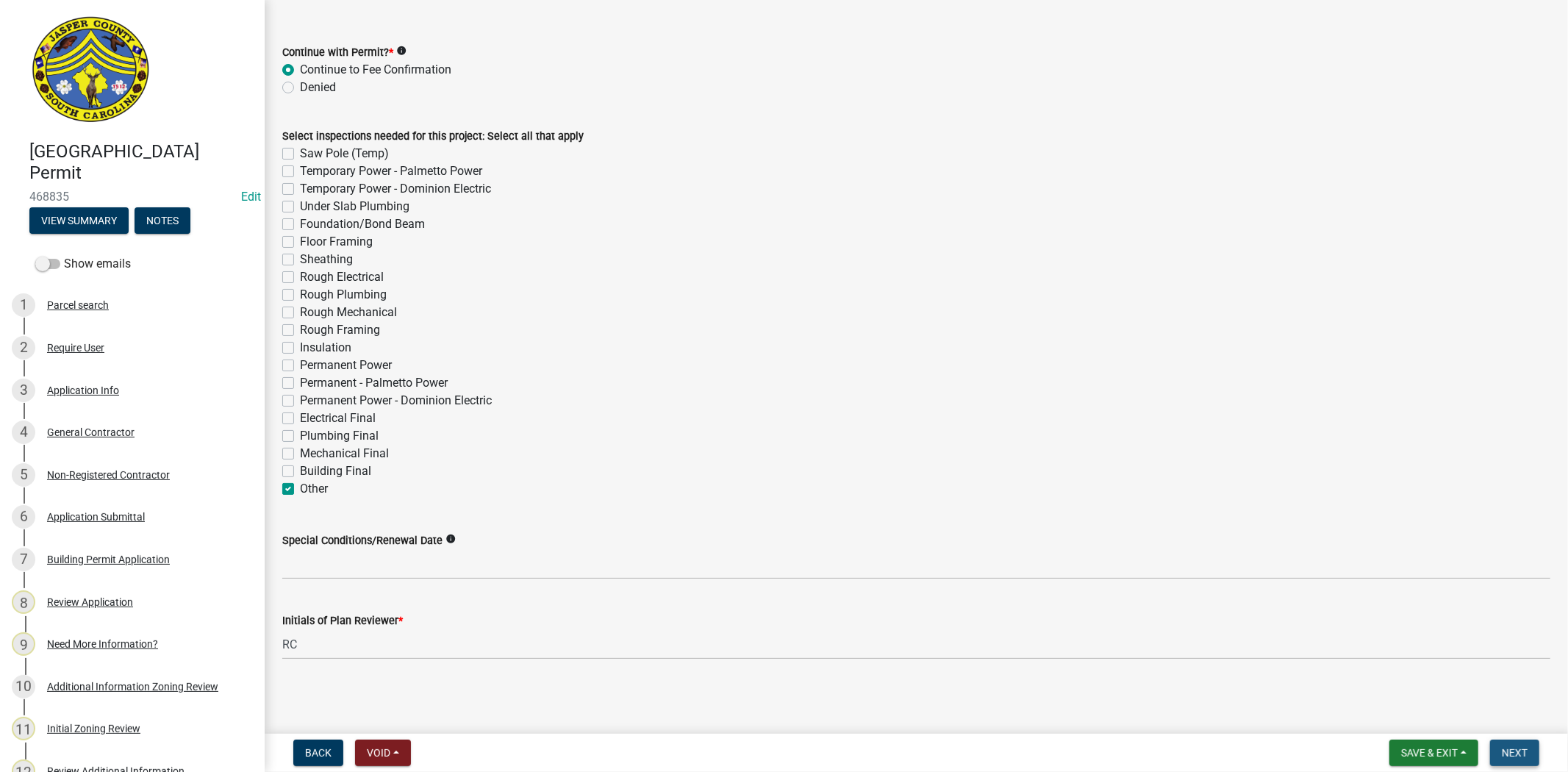
click at [1519, 750] on span "Next" at bounding box center [1515, 752] width 26 height 11
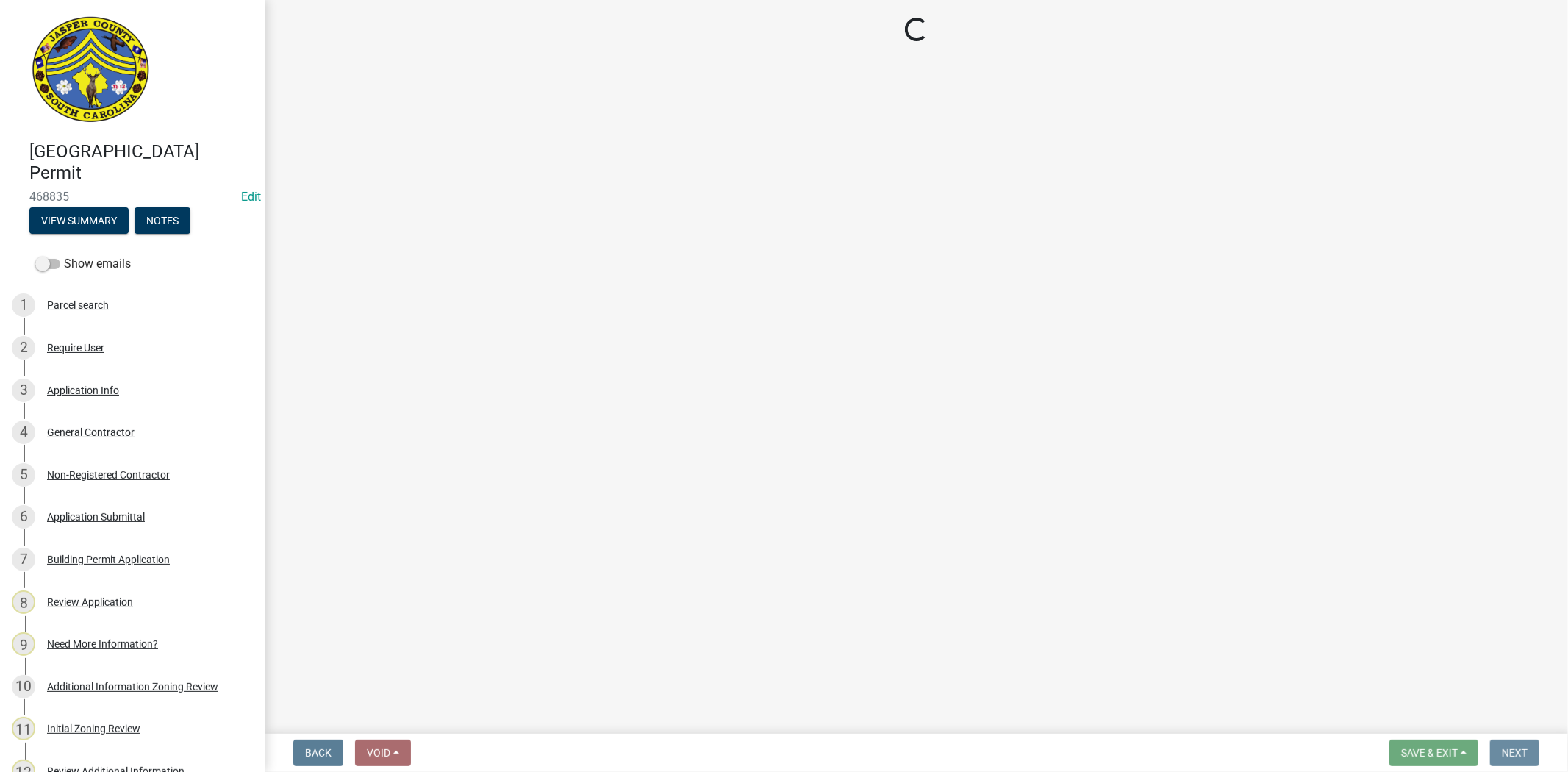
scroll to position [0, 0]
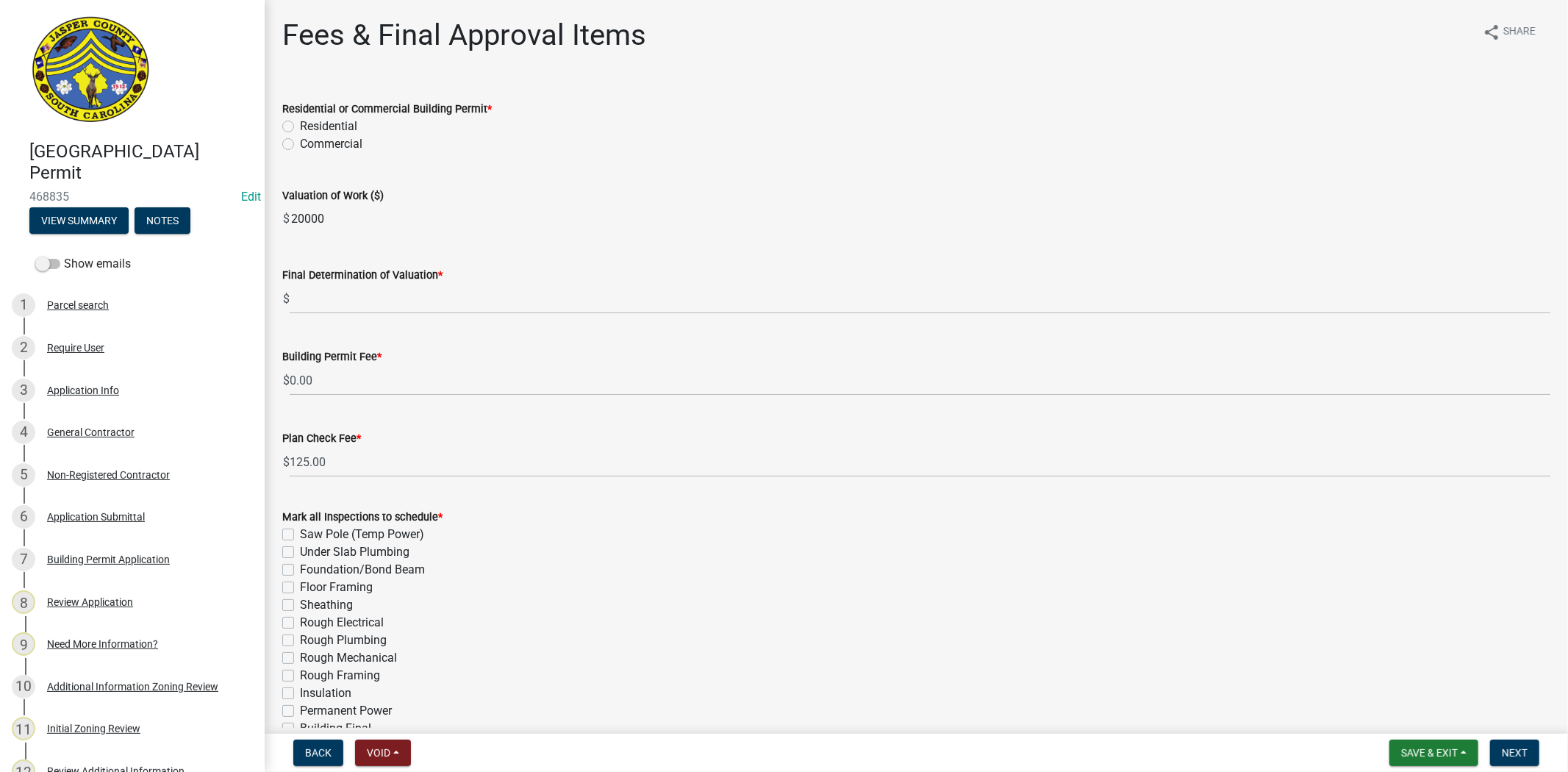
click at [300, 144] on label "Commercial" at bounding box center [331, 144] width 63 height 18
click at [300, 144] on input "Commercial" at bounding box center [305, 140] width 10 height 10
radio input "true"
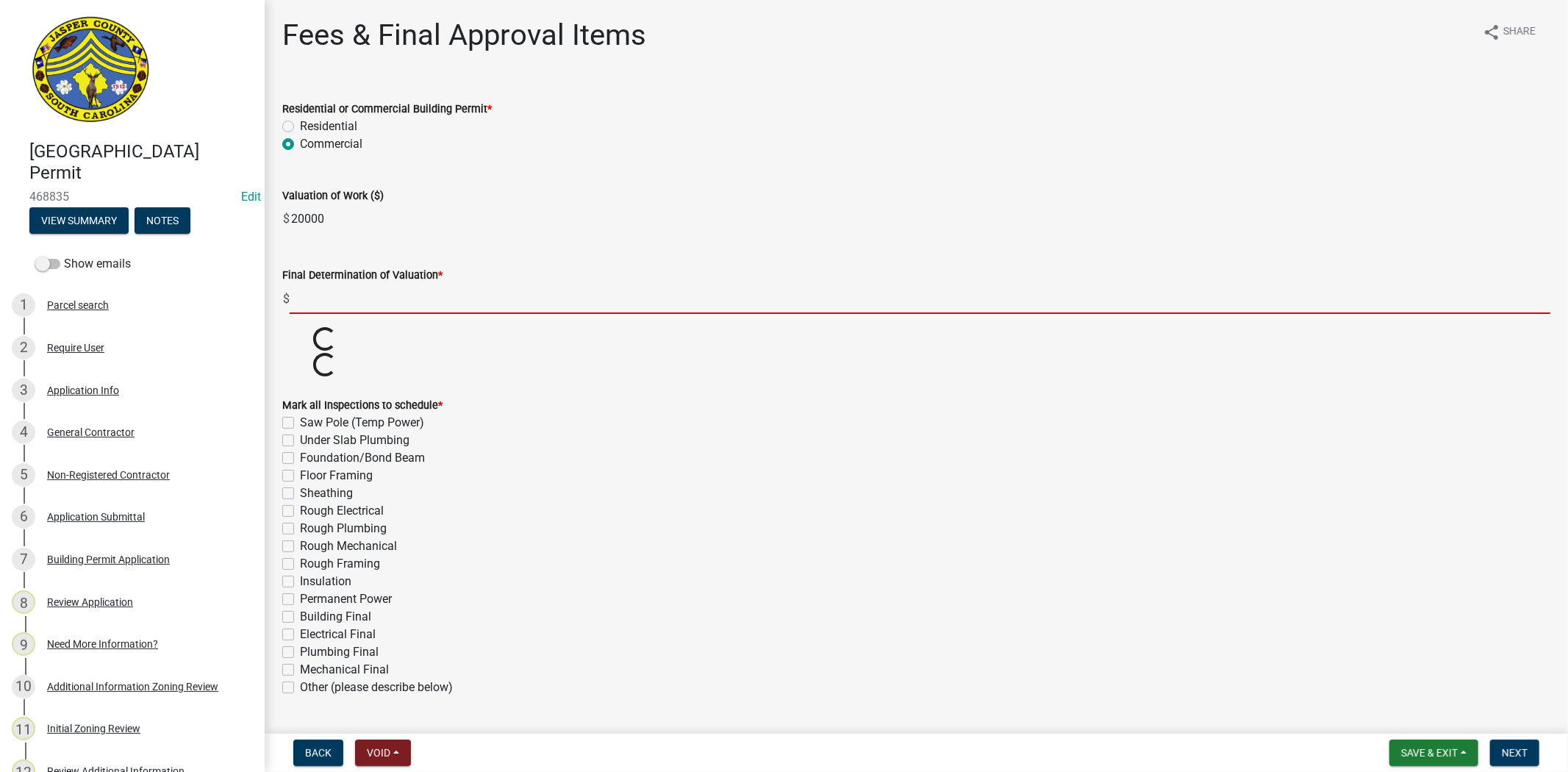
click at [353, 303] on input "text" at bounding box center [919, 299] width 1260 height 30
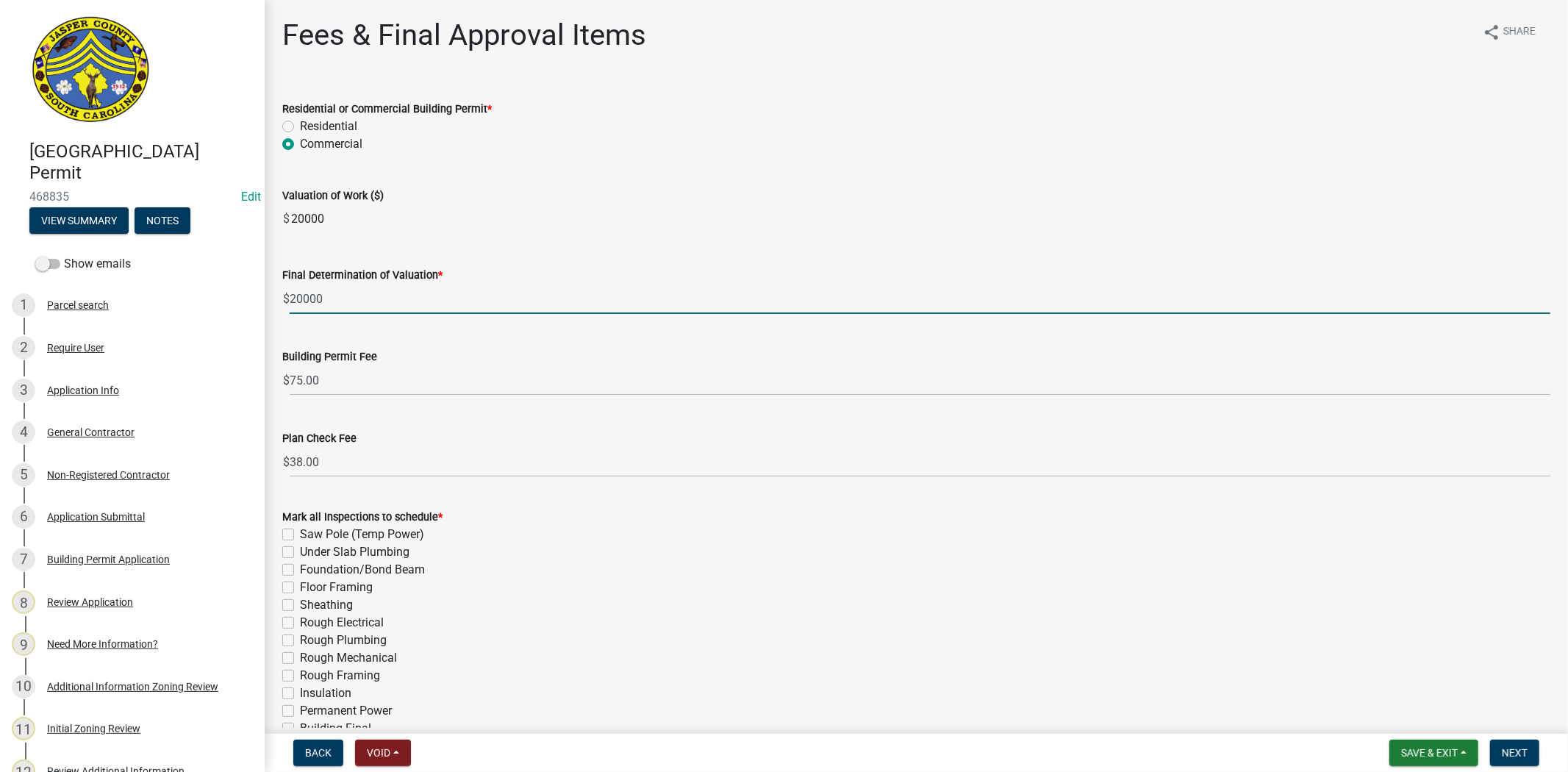
type input "20000"
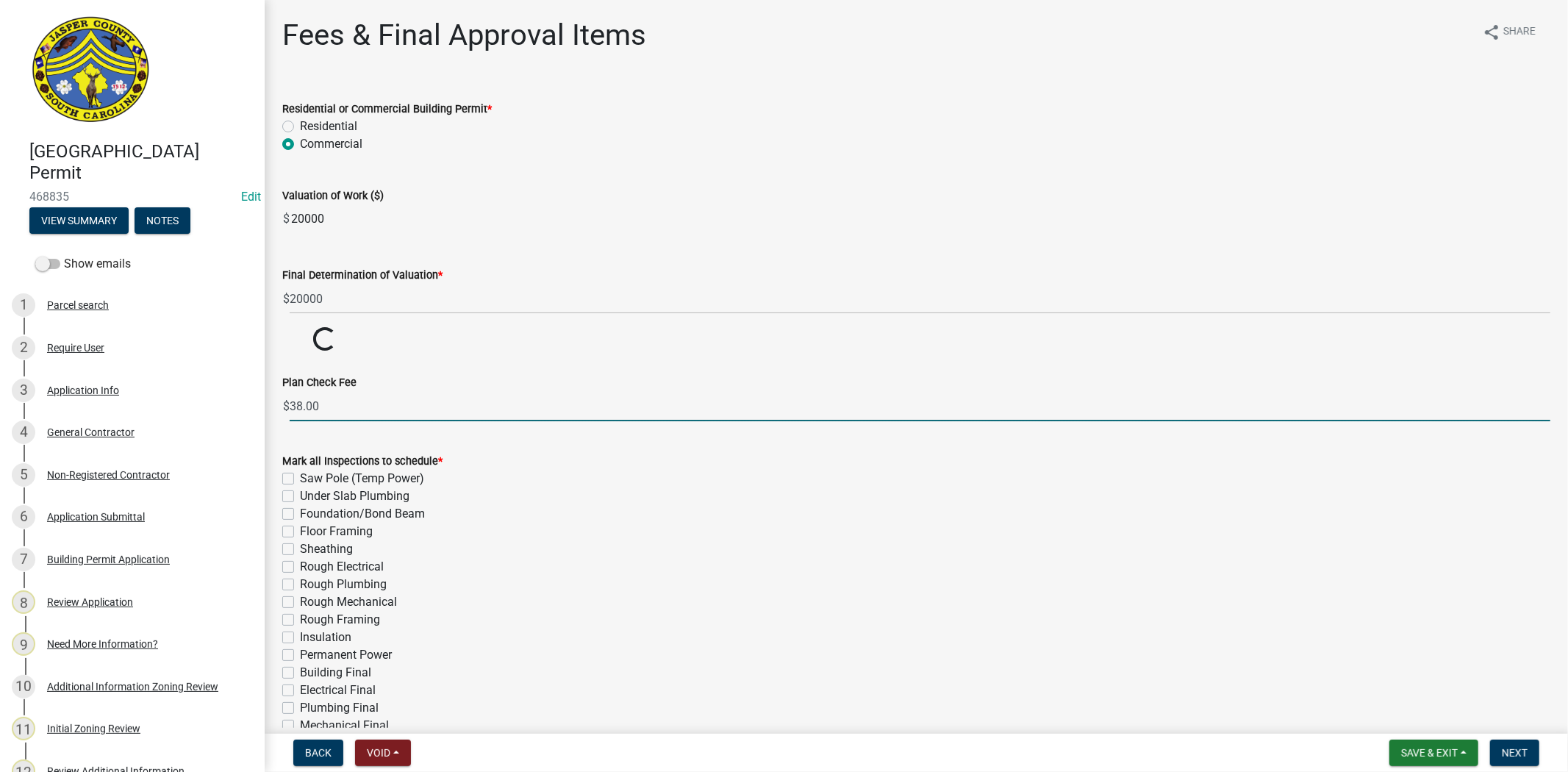
click at [368, 471] on wm-data-entity-input-list "Residential or Commercial Building Permit * Residential Commercial Valuation of…" at bounding box center [916, 464] width 1268 height 764
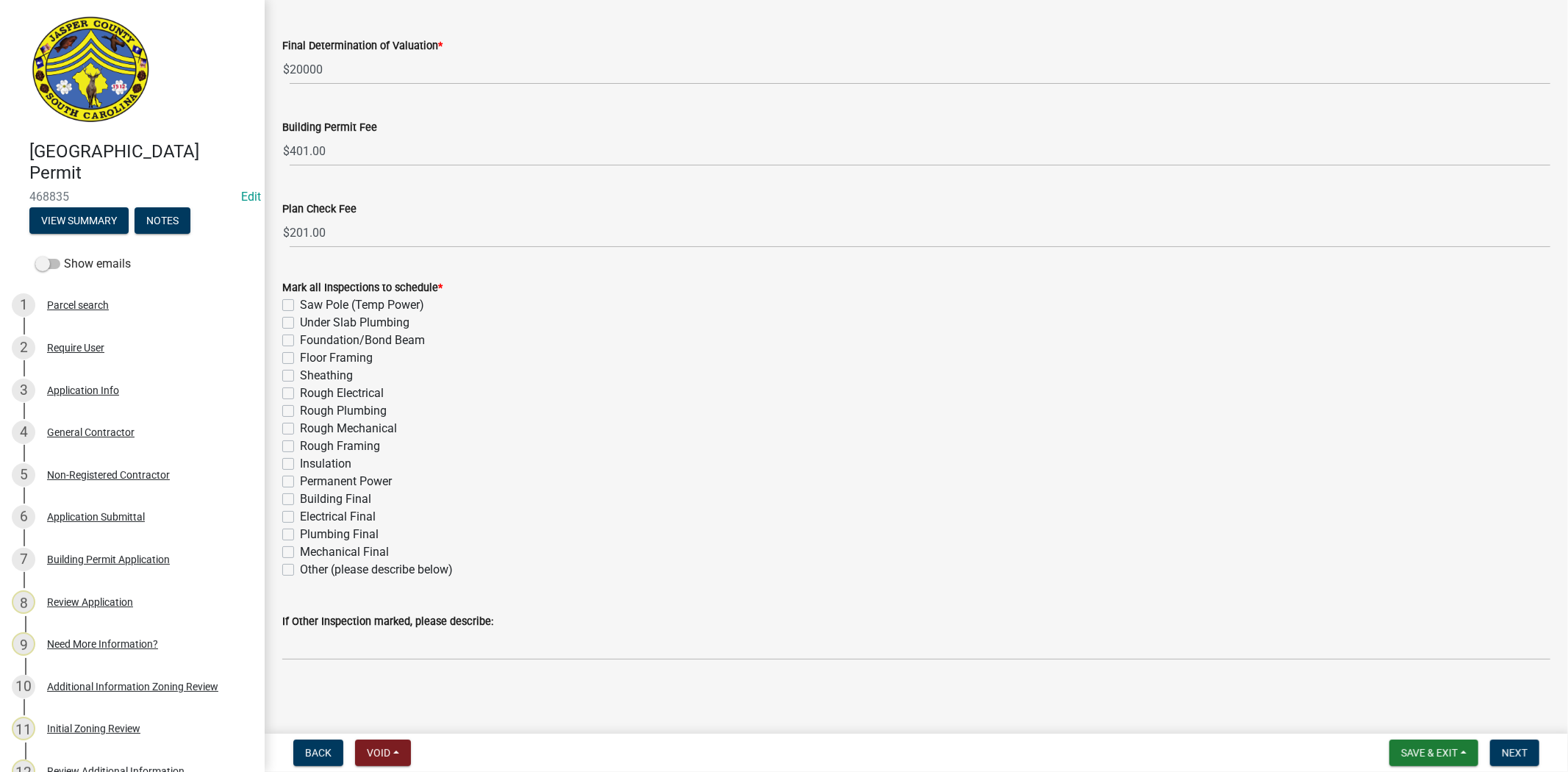
scroll to position [231, 0]
drag, startPoint x: 284, startPoint y: 569, endPoint x: 322, endPoint y: 567, distance: 38.1
click at [300, 567] on label "Other (please describe below)" at bounding box center [376, 568] width 153 height 18
click at [300, 567] on input "Other (please describe below)" at bounding box center [305, 564] width 10 height 10
checkbox input "true"
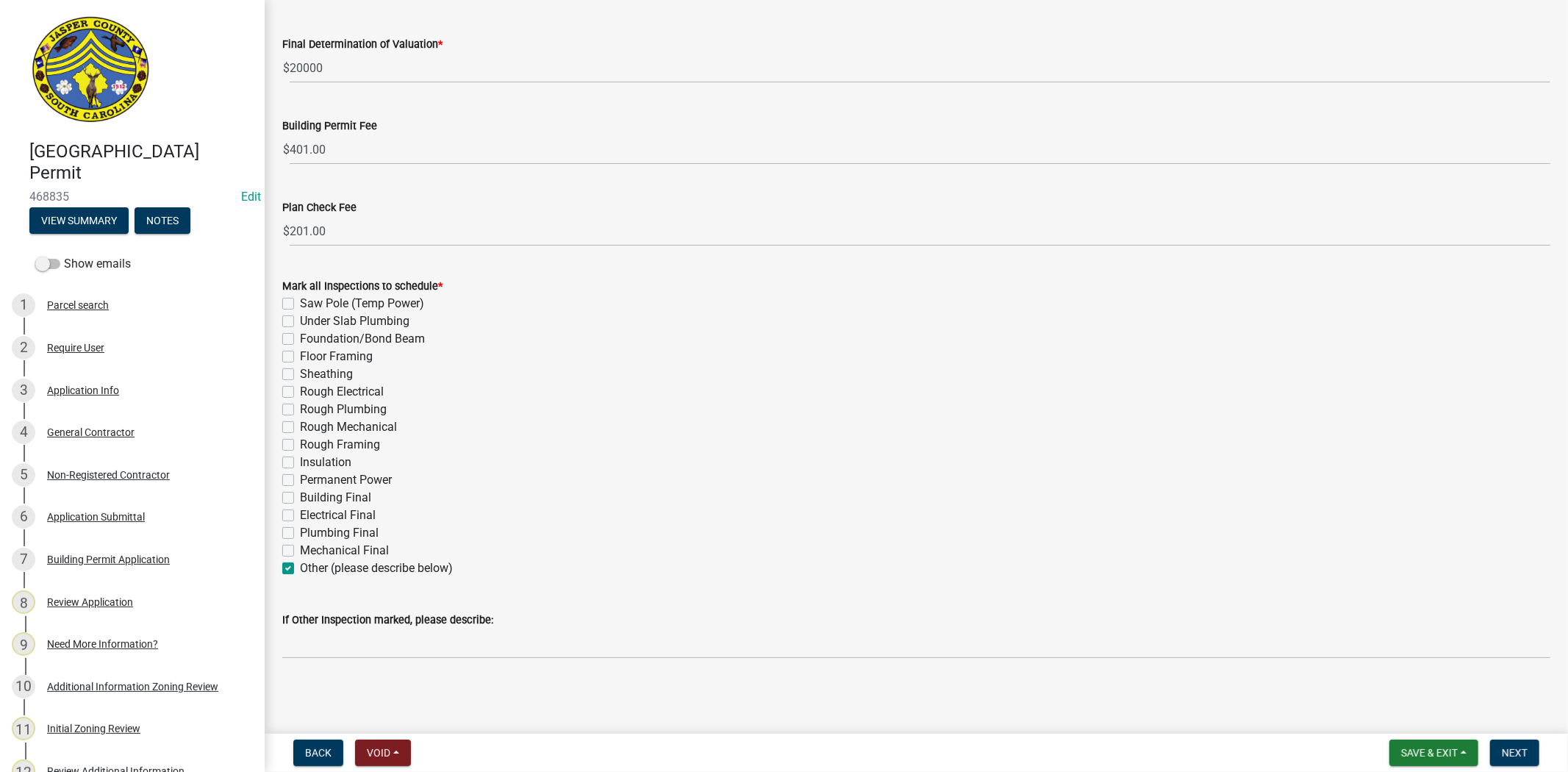
checkbox input "false"
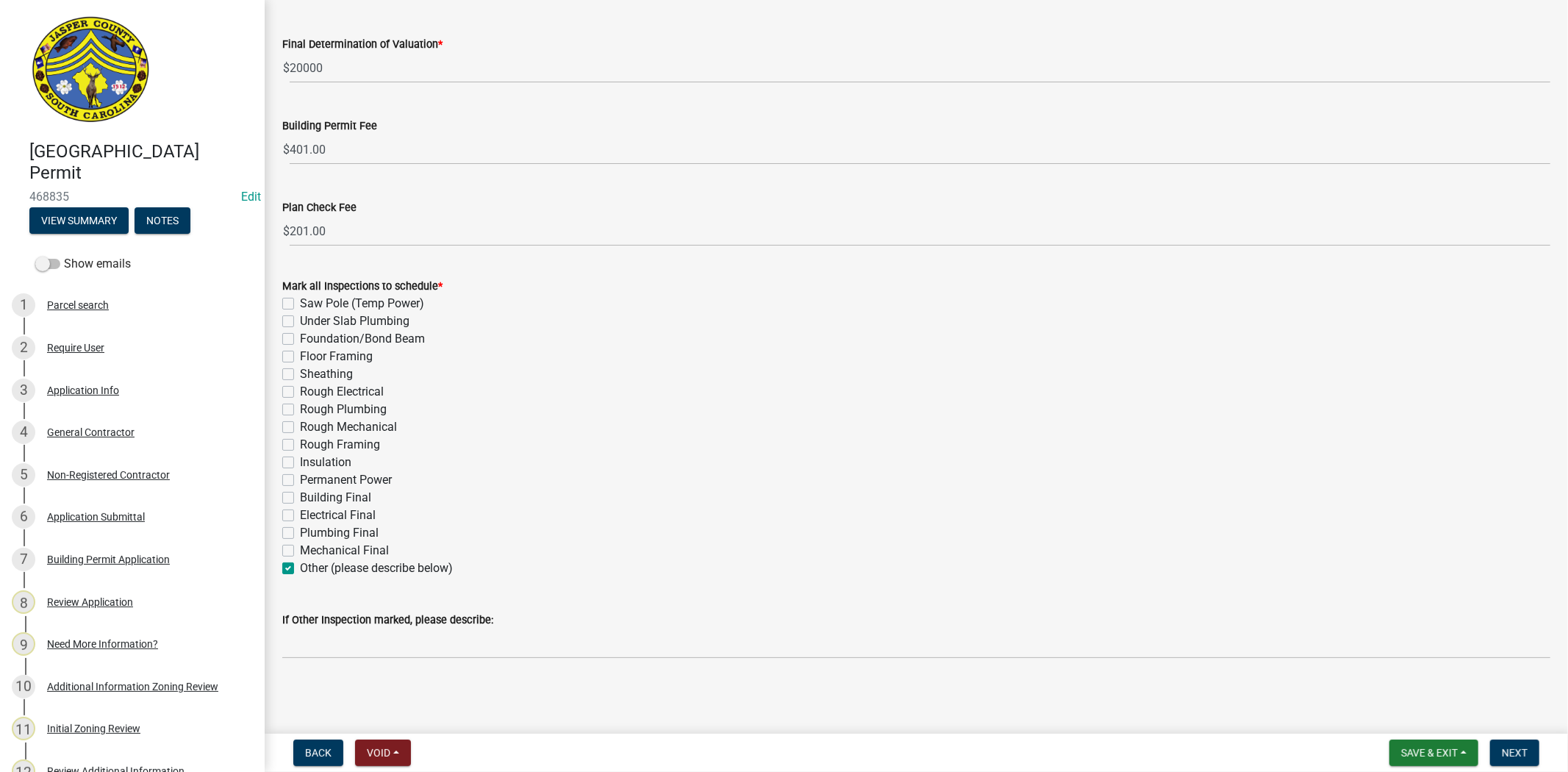
checkbox input "false"
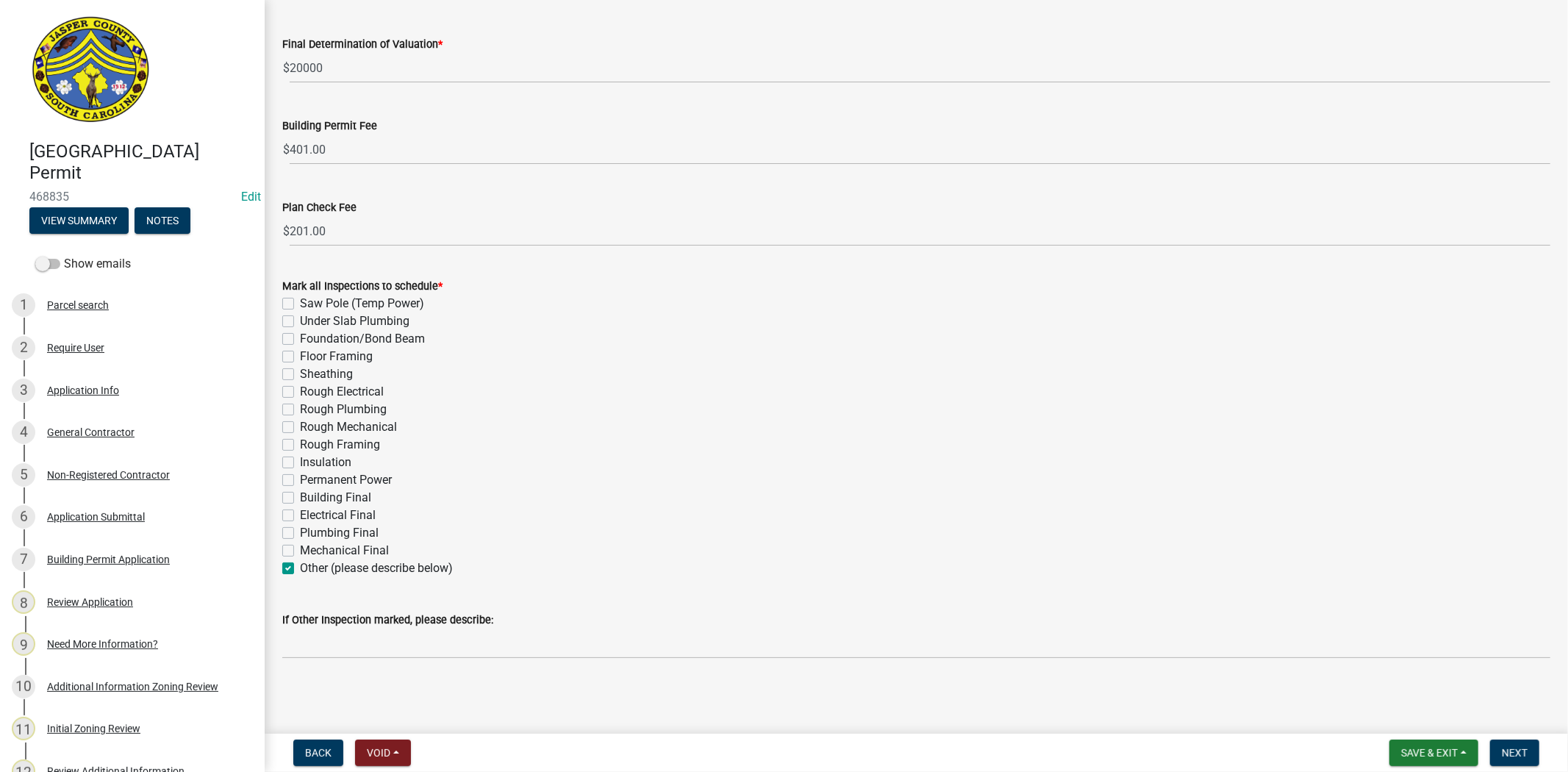
checkbox input "false"
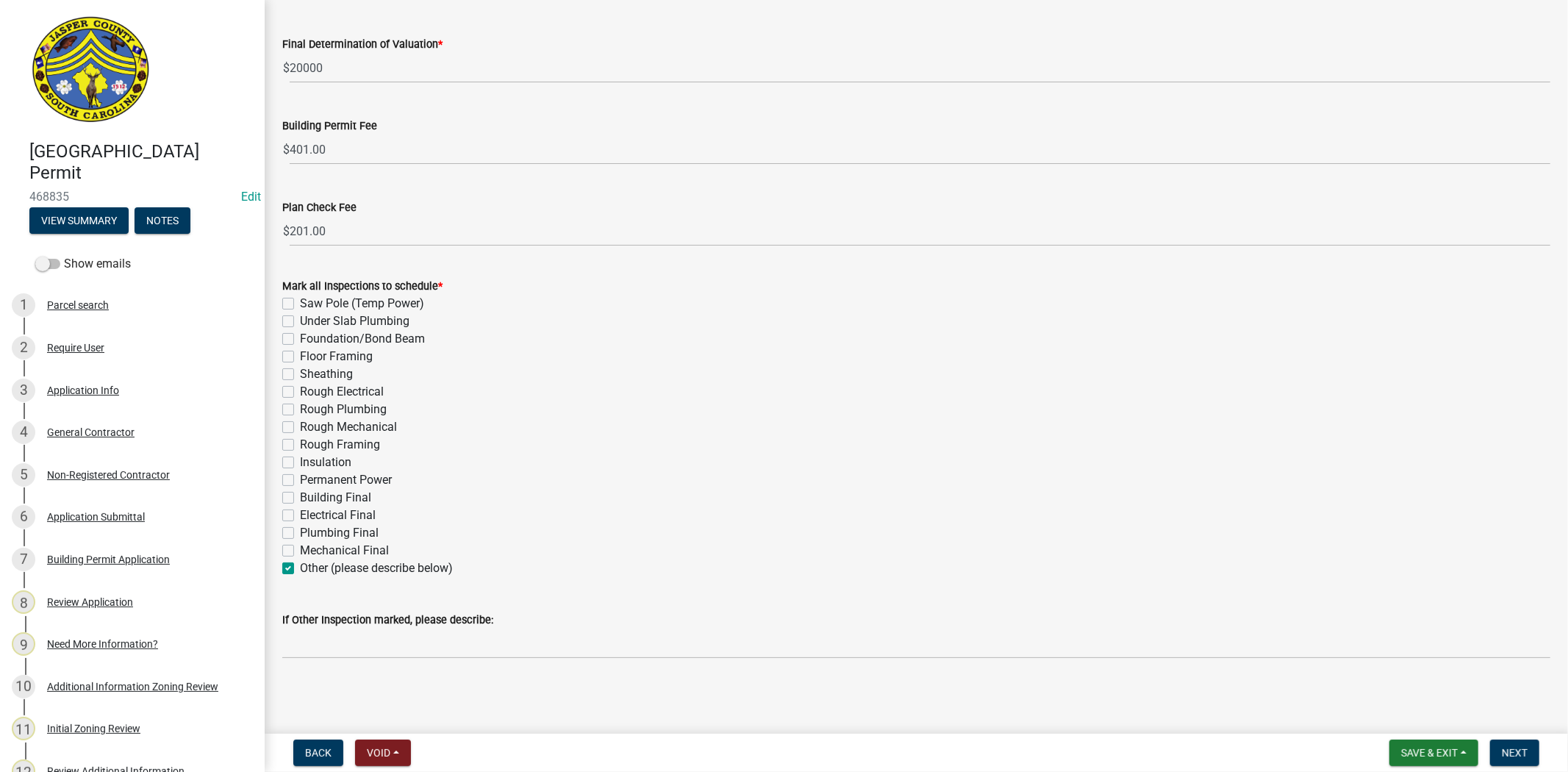
checkbox input "true"
click at [1527, 752] on span "Next" at bounding box center [1515, 752] width 26 height 11
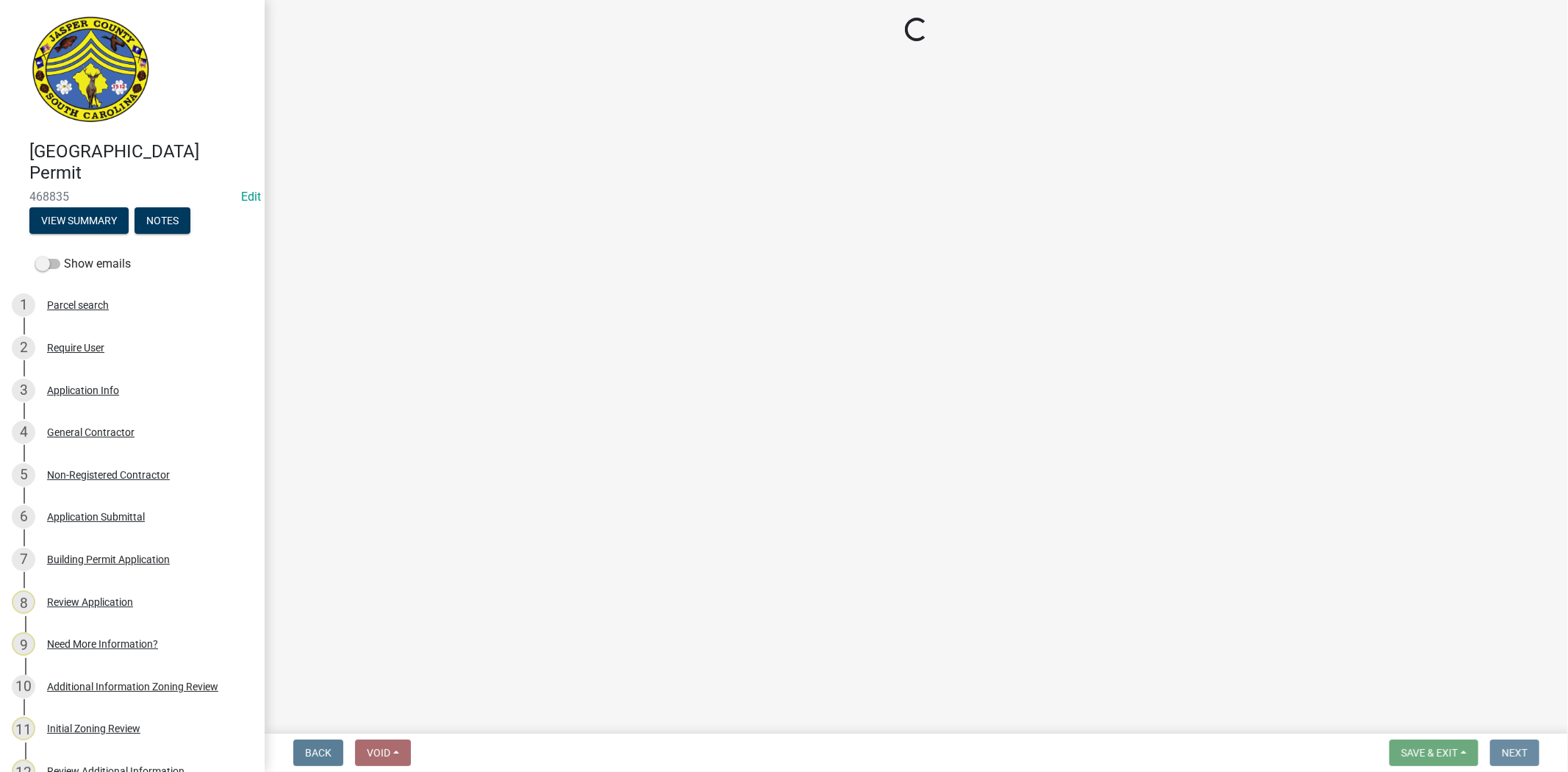
scroll to position [0, 0]
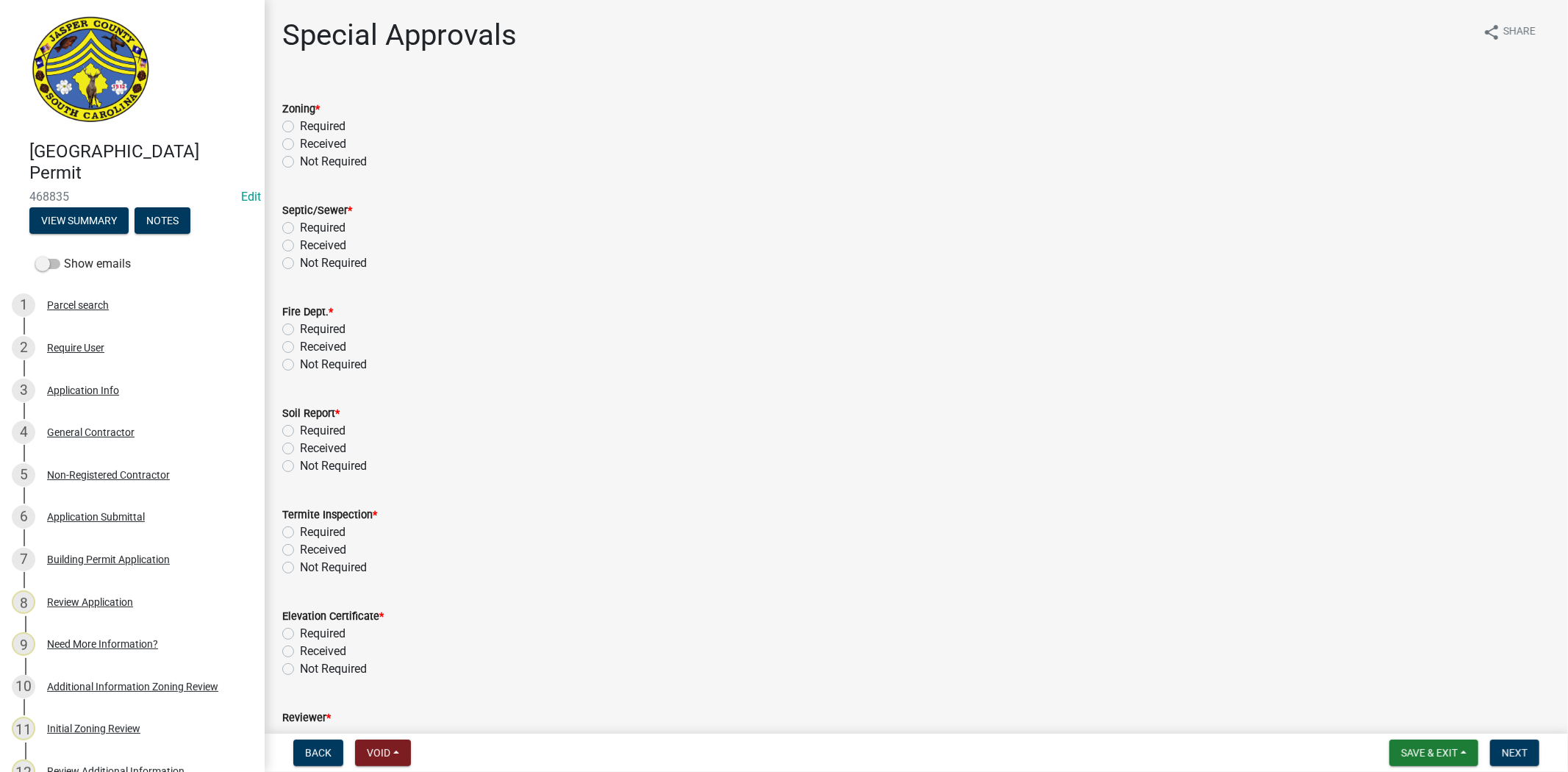
drag, startPoint x: 285, startPoint y: 148, endPoint x: 287, endPoint y: 182, distance: 34.1
click at [300, 148] on label "Received" at bounding box center [323, 144] width 47 height 18
click at [300, 145] on input "Received" at bounding box center [305, 140] width 10 height 10
radio input "true"
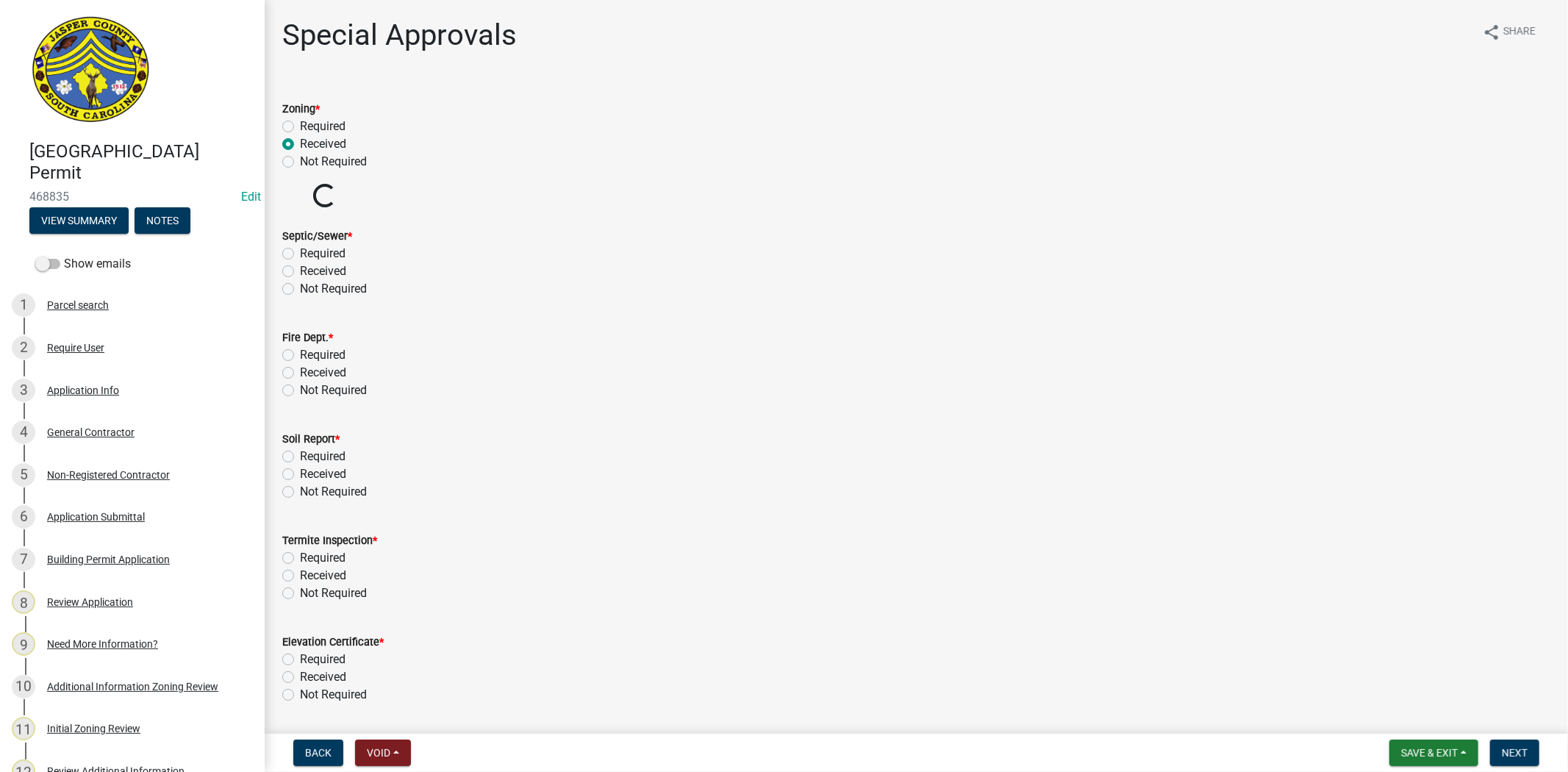
click at [300, 272] on label "Received" at bounding box center [323, 271] width 47 height 18
click at [300, 272] on input "Received" at bounding box center [305, 267] width 10 height 10
radio input "true"
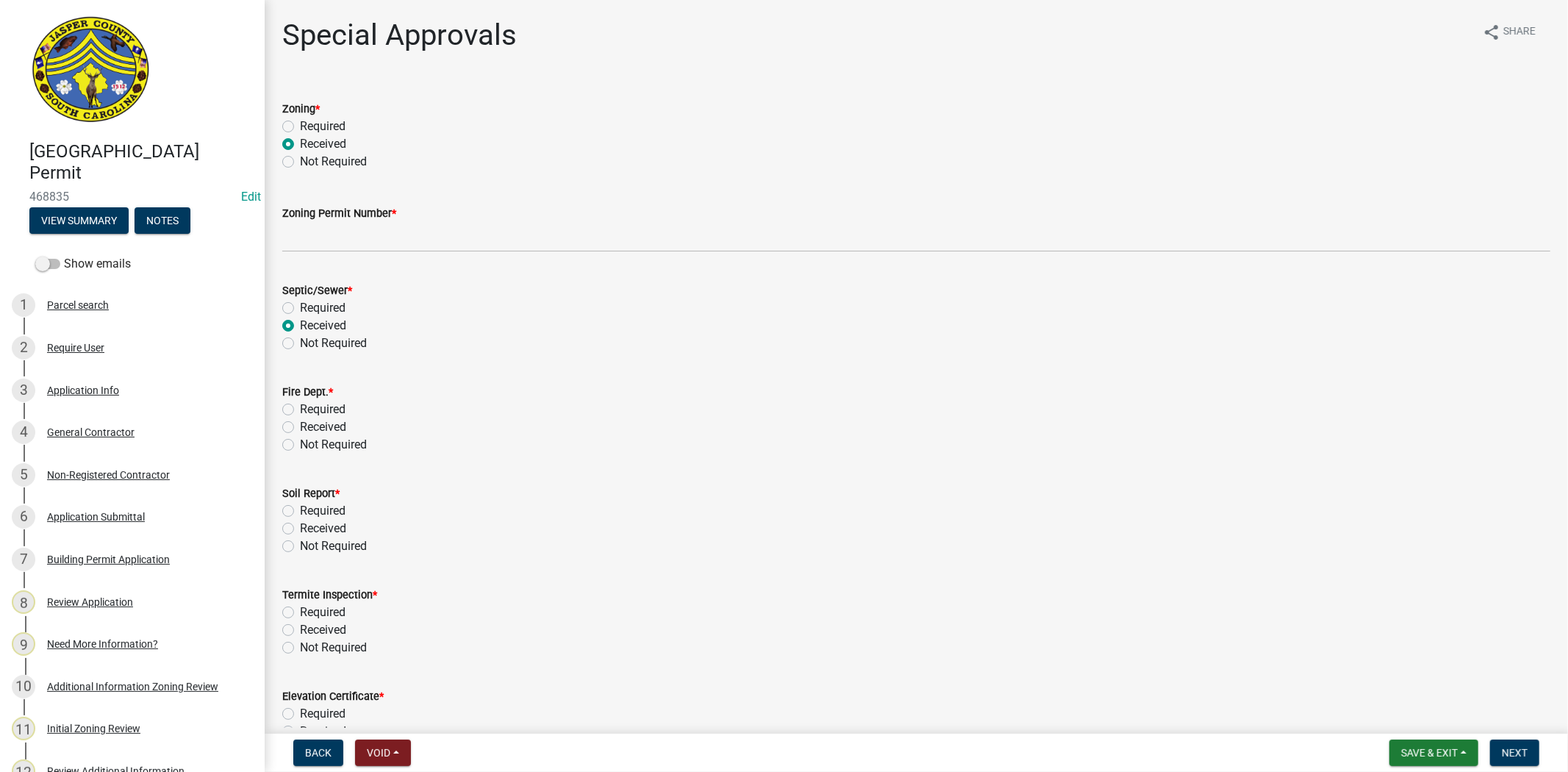
click at [300, 160] on label "Not Required" at bounding box center [334, 161] width 67 height 18
click at [300, 160] on input "Not Required" at bounding box center [305, 157] width 10 height 10
radio input "true"
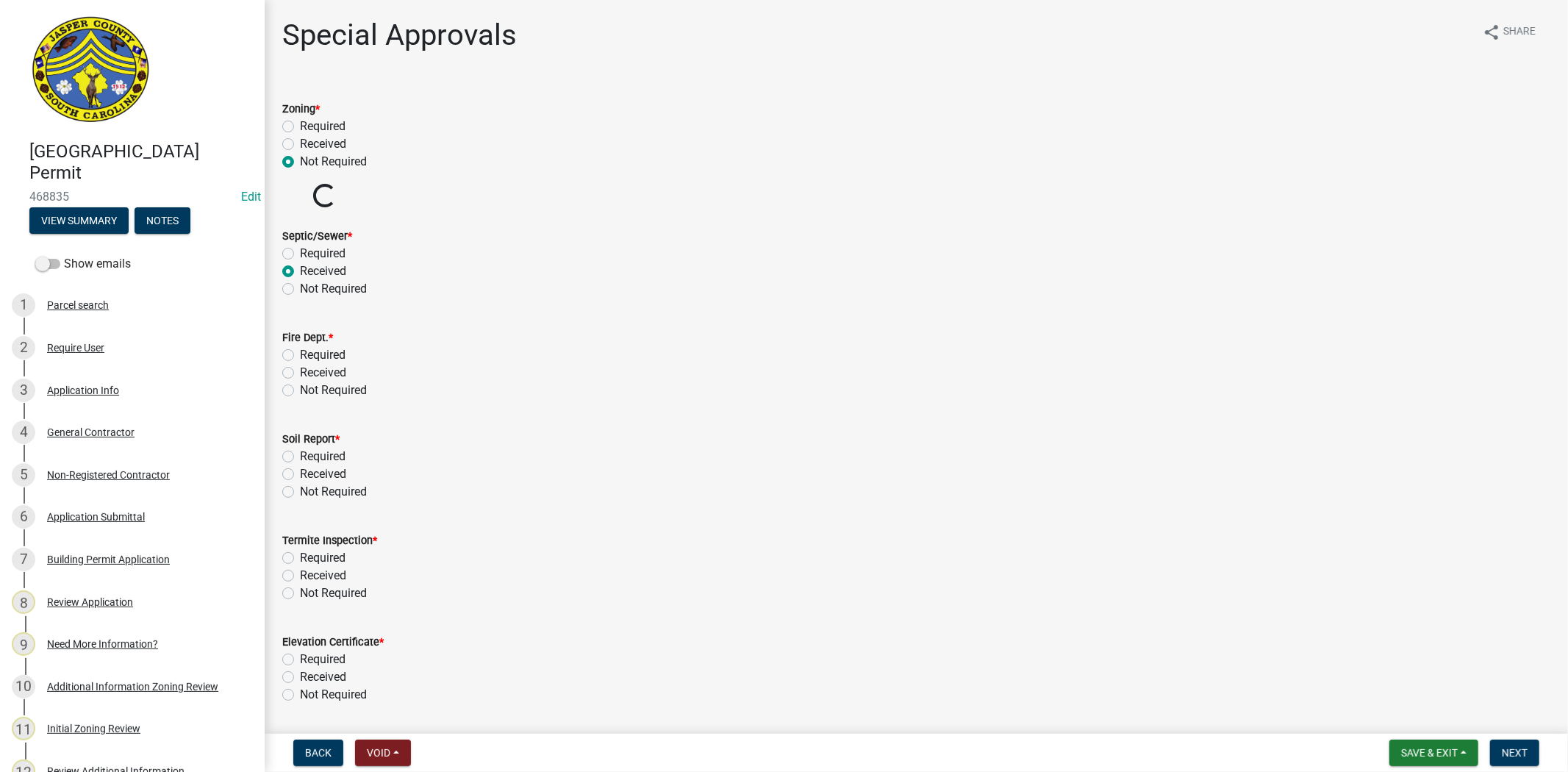
click at [300, 294] on label "Not Required" at bounding box center [334, 289] width 67 height 18
click at [300, 289] on input "Not Required" at bounding box center [305, 285] width 10 height 10
radio input "true"
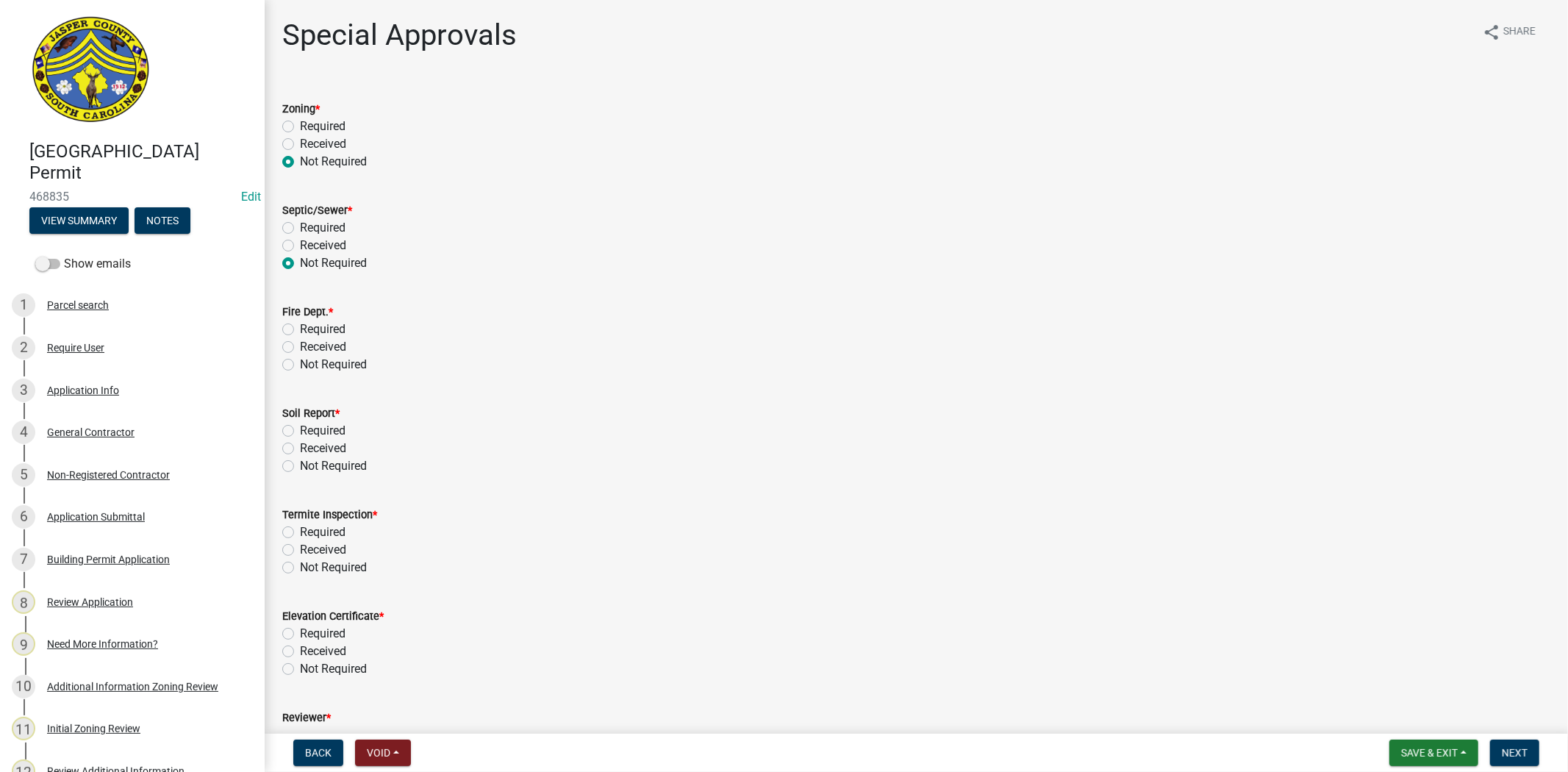
click at [300, 362] on label "Not Required" at bounding box center [334, 364] width 67 height 18
click at [300, 362] on input "Not Required" at bounding box center [305, 360] width 10 height 10
radio input "true"
click at [300, 467] on label "Not Required" at bounding box center [334, 466] width 67 height 18
click at [300, 467] on input "Not Required" at bounding box center [305, 462] width 10 height 10
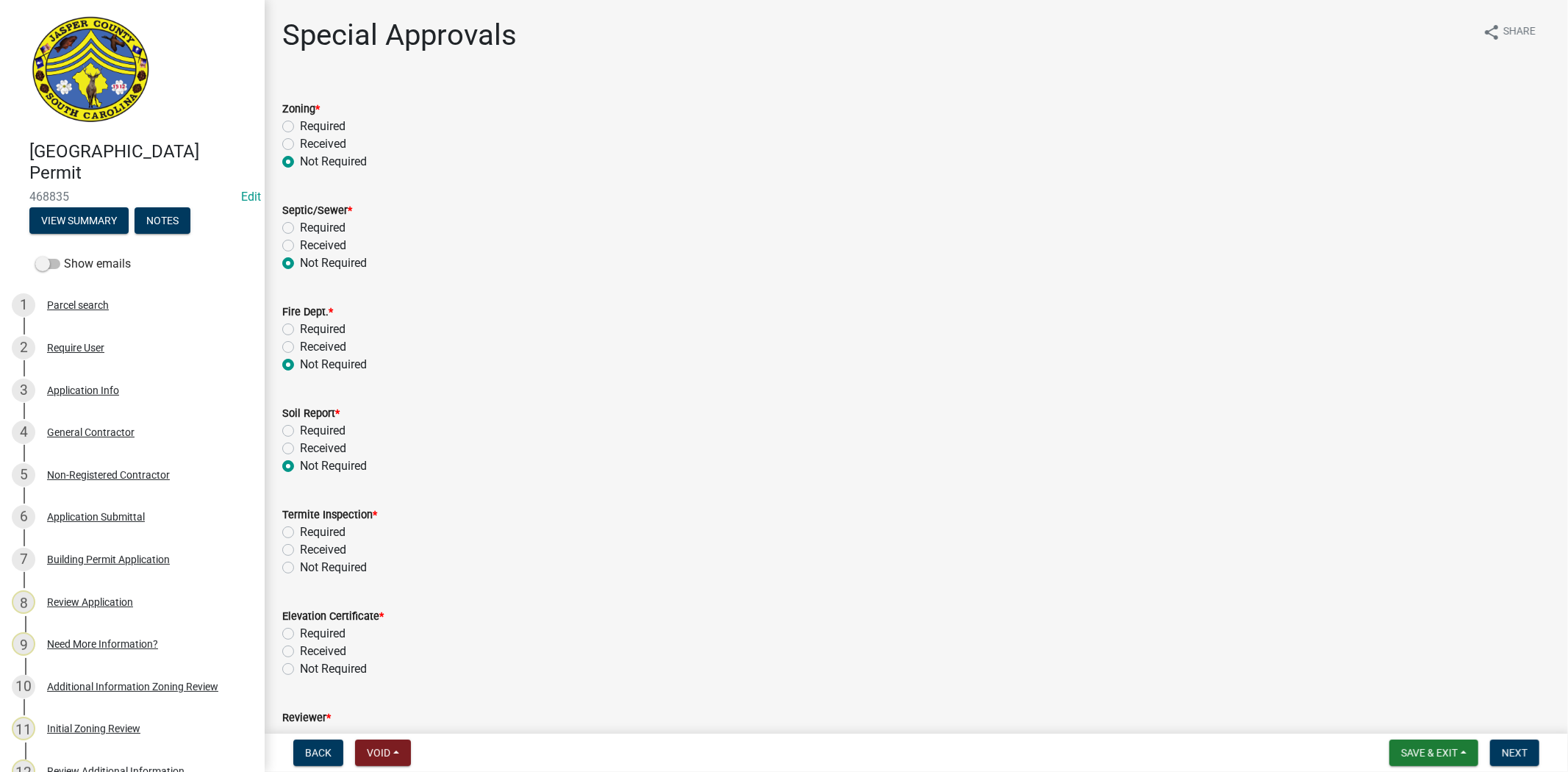
radio input "true"
click at [300, 564] on label "Not Required" at bounding box center [334, 567] width 67 height 18
click at [300, 564] on input "Not Required" at bounding box center [305, 564] width 10 height 10
radio input "true"
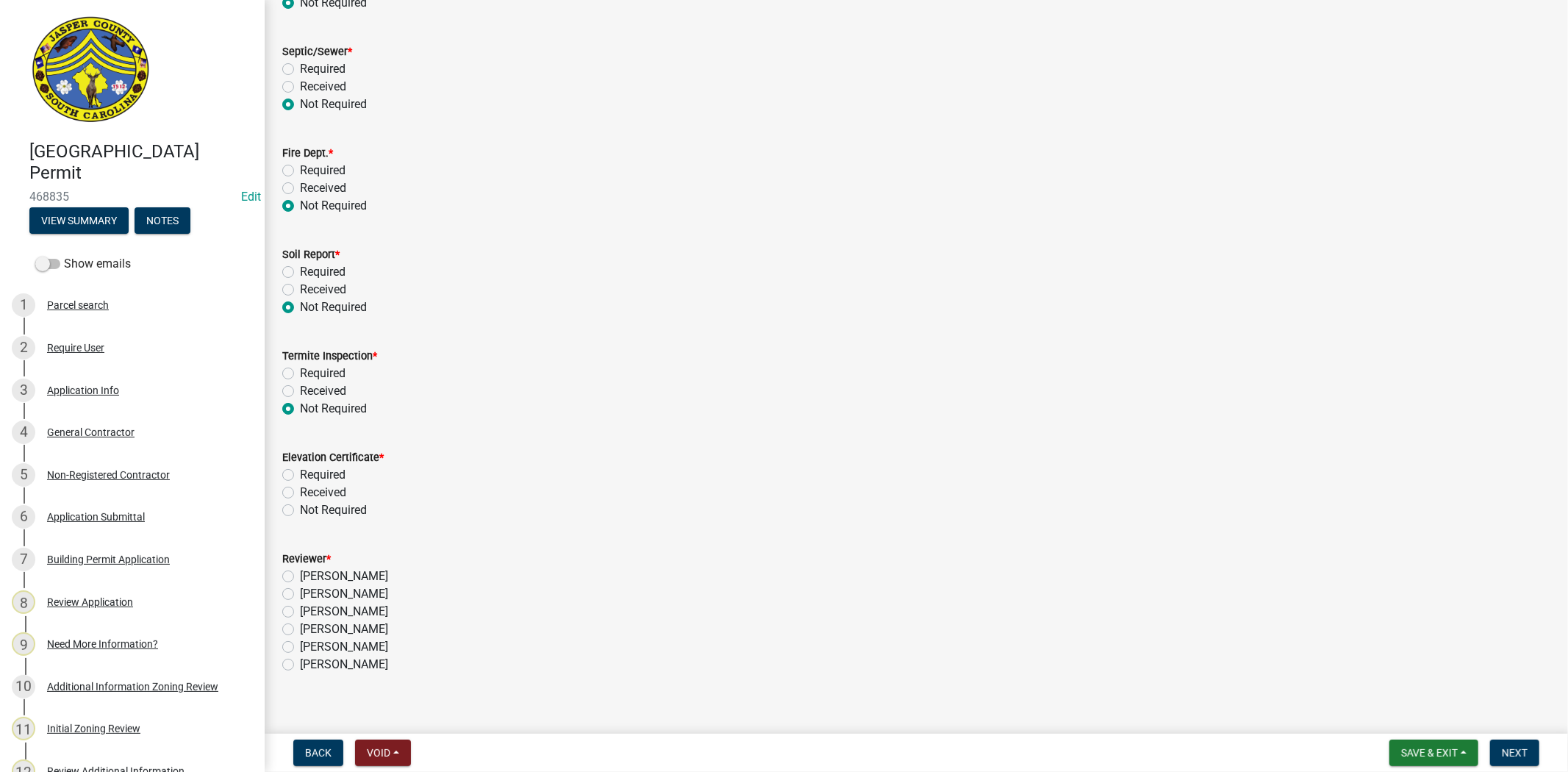
scroll to position [174, 0]
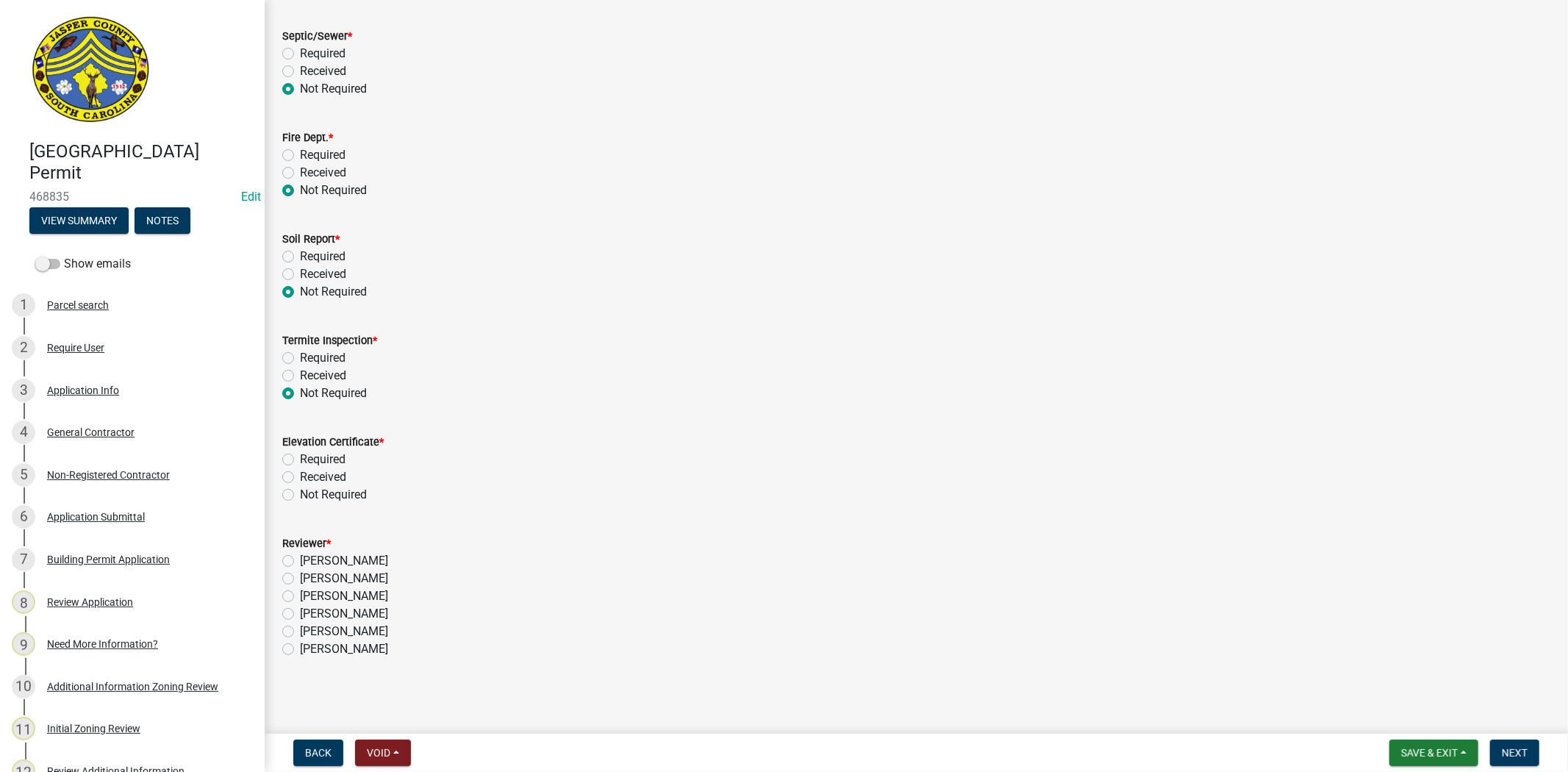
click at [300, 495] on label "Not Required" at bounding box center [334, 495] width 67 height 18
click at [300, 495] on input "Not Required" at bounding box center [305, 491] width 10 height 10
radio input "true"
click at [287, 618] on div "Ciara Chapman" at bounding box center [916, 614] width 1268 height 18
click at [300, 610] on label "Ciara Chapman" at bounding box center [344, 614] width 89 height 18
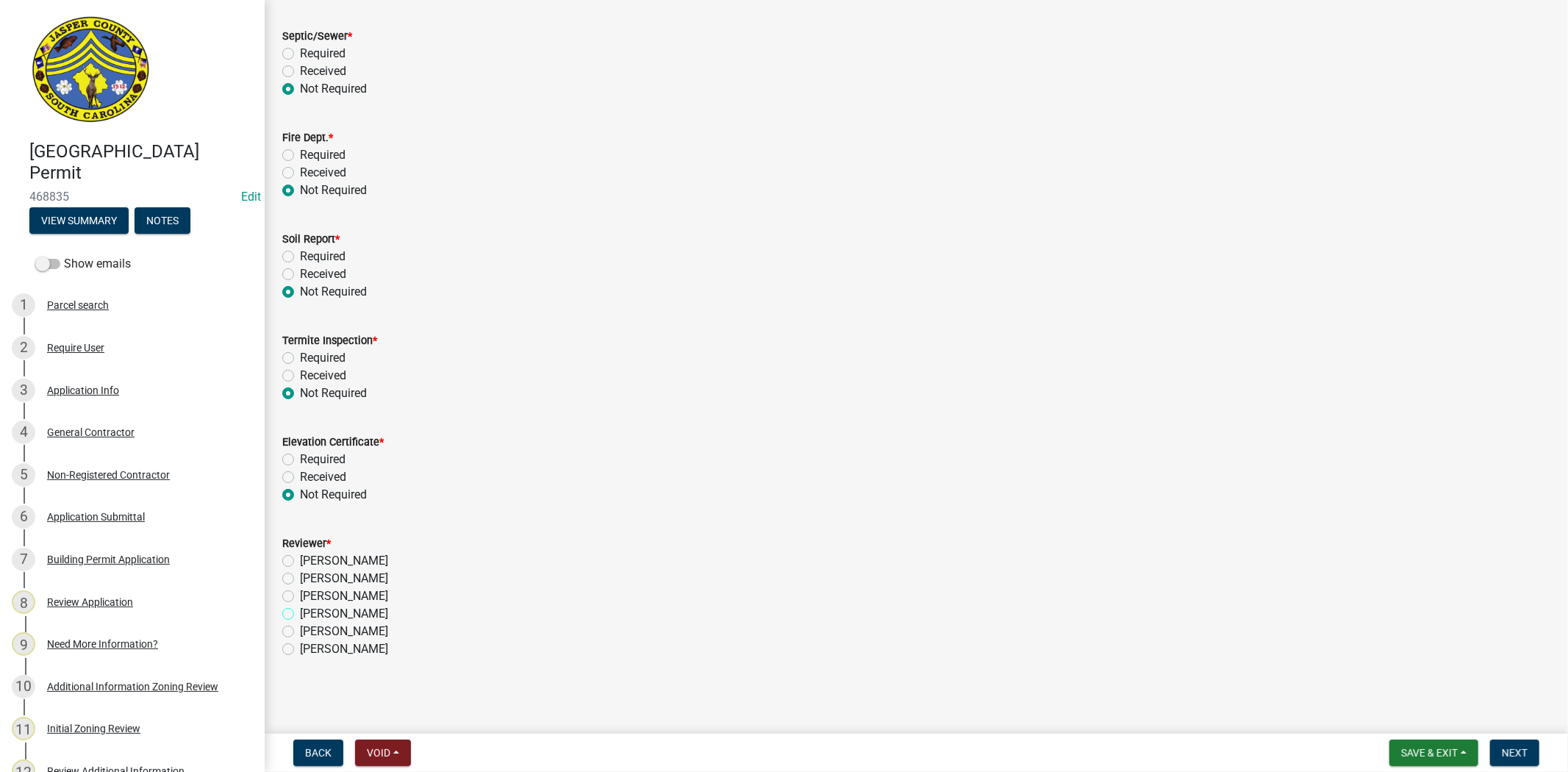
click at [300, 610] on input "Ciara Chapman" at bounding box center [305, 610] width 10 height 10
radio input "true"
click at [1516, 748] on span "Next" at bounding box center [1515, 752] width 26 height 11
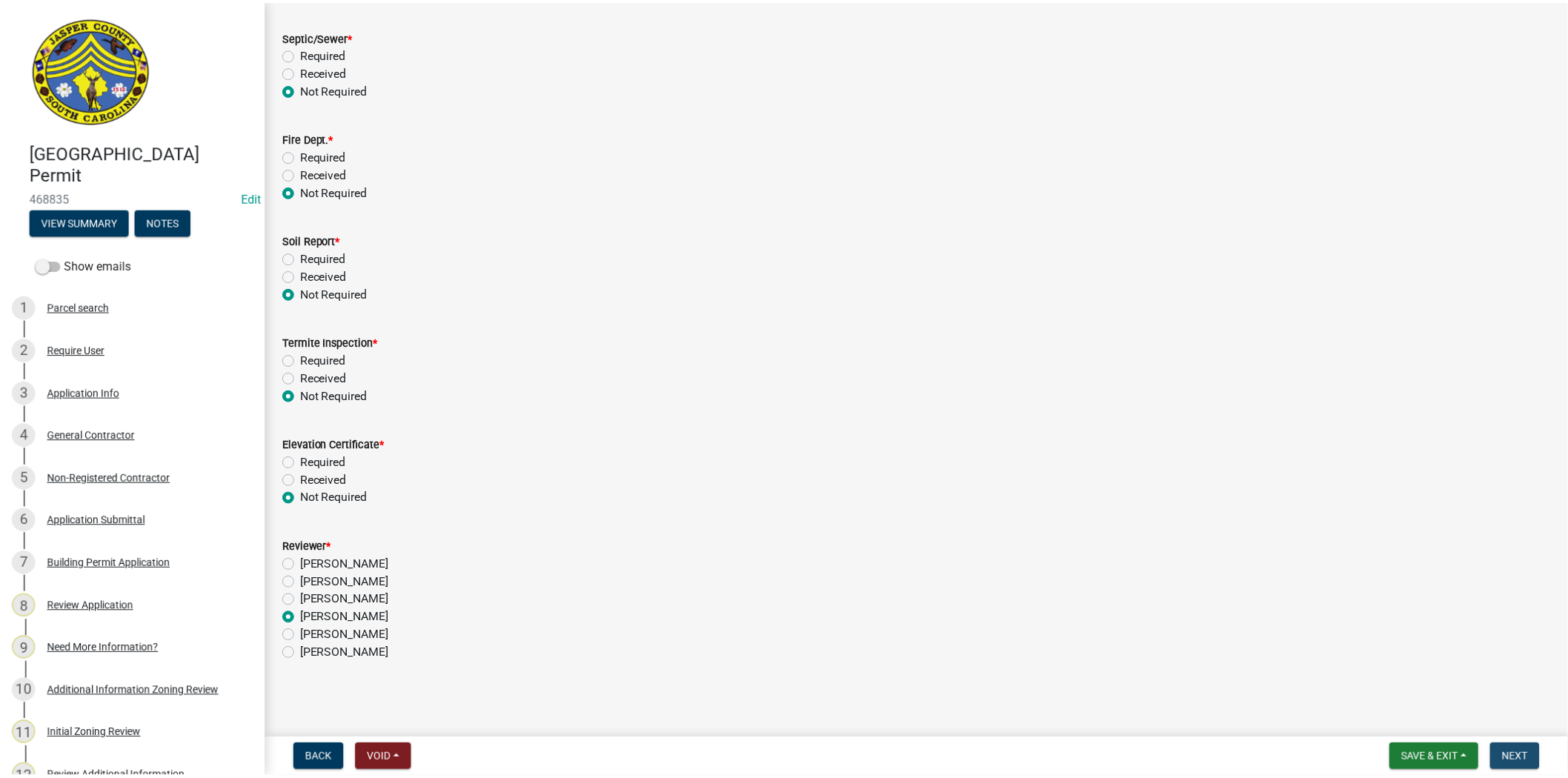
scroll to position [0, 0]
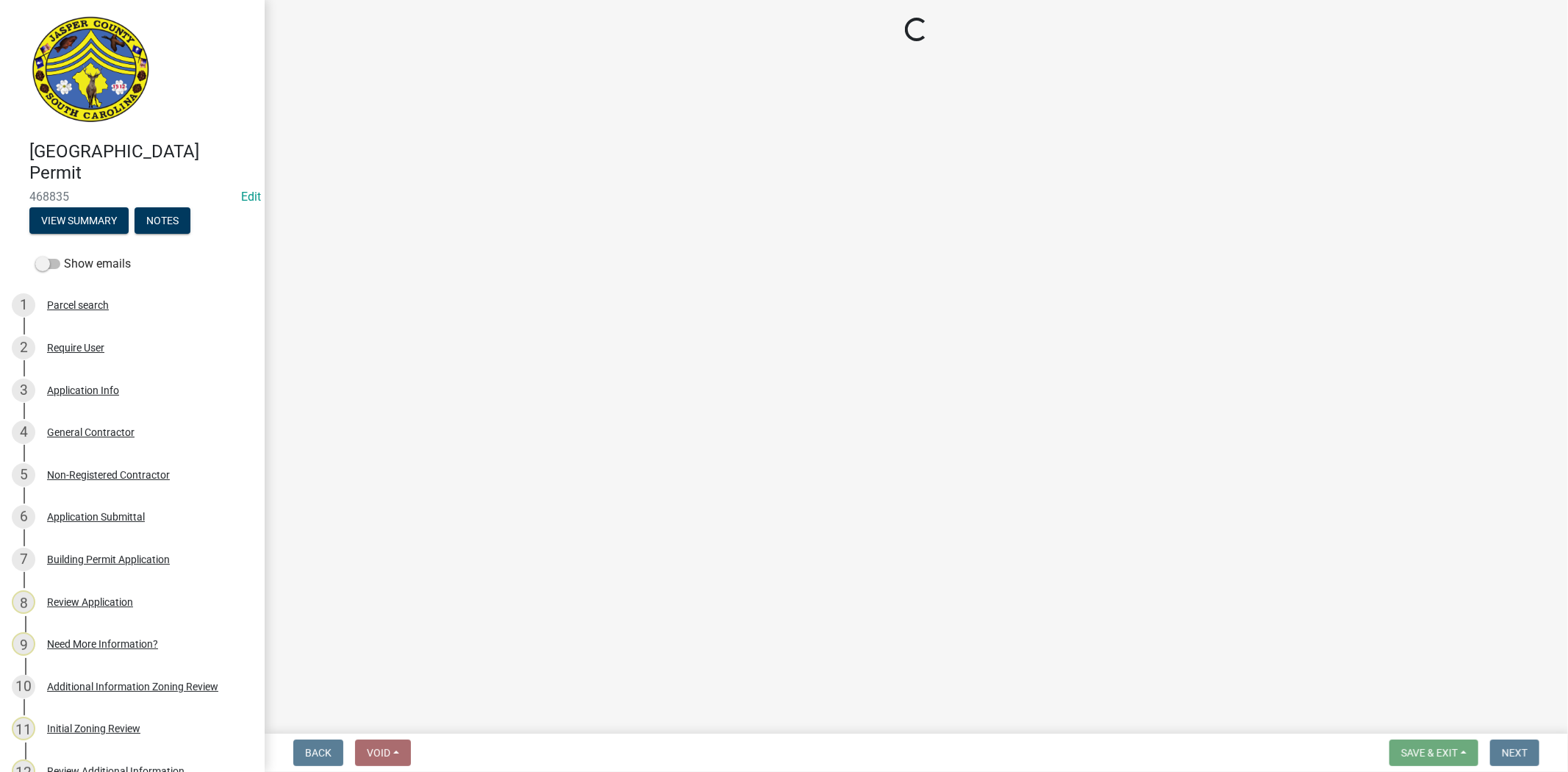
select select "3: 3"
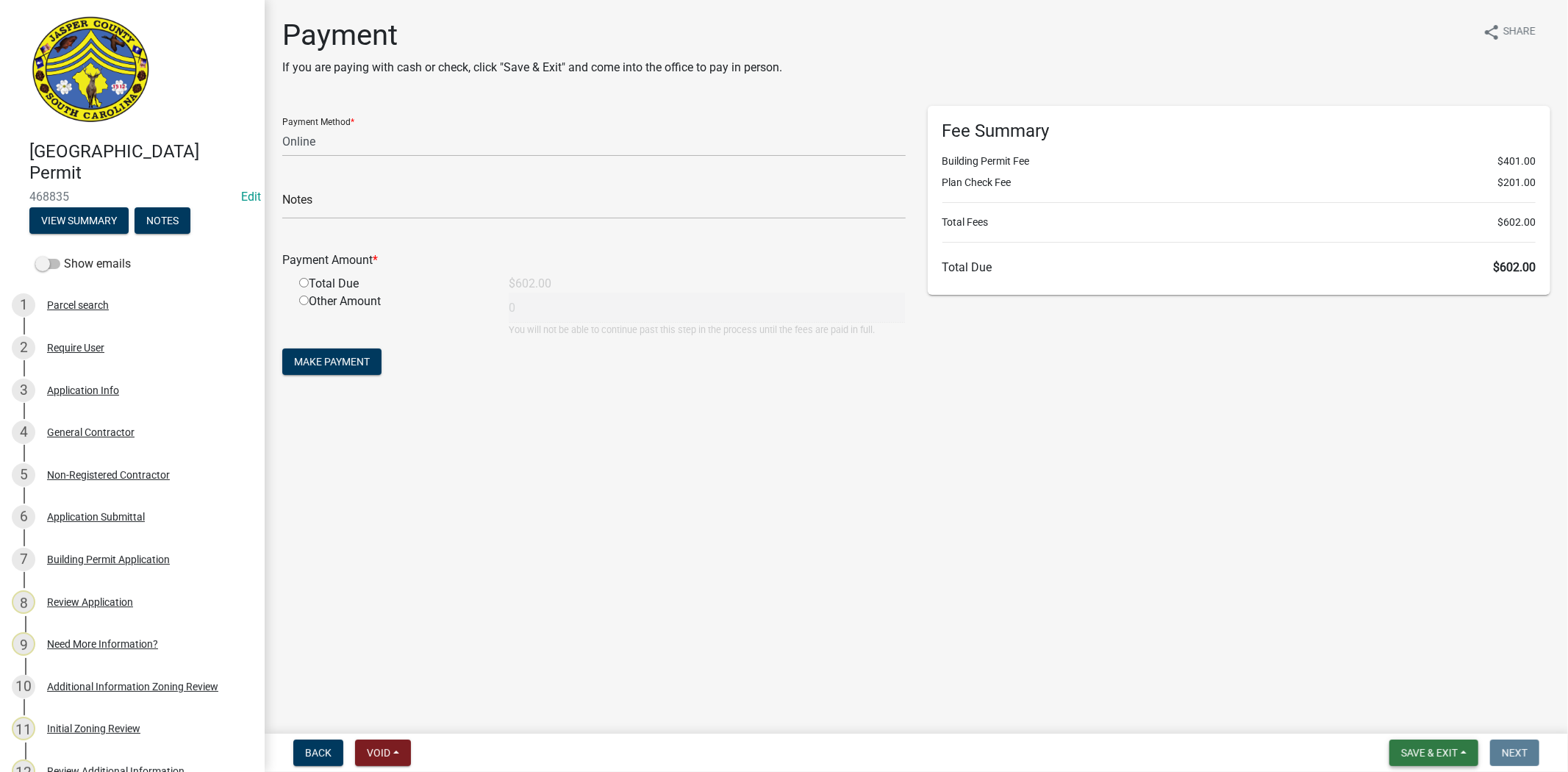
click at [1444, 751] on span "Save & Exit" at bounding box center [1429, 752] width 56 height 11
click at [1405, 716] on button "Save & Exit" at bounding box center [1419, 715] width 118 height 35
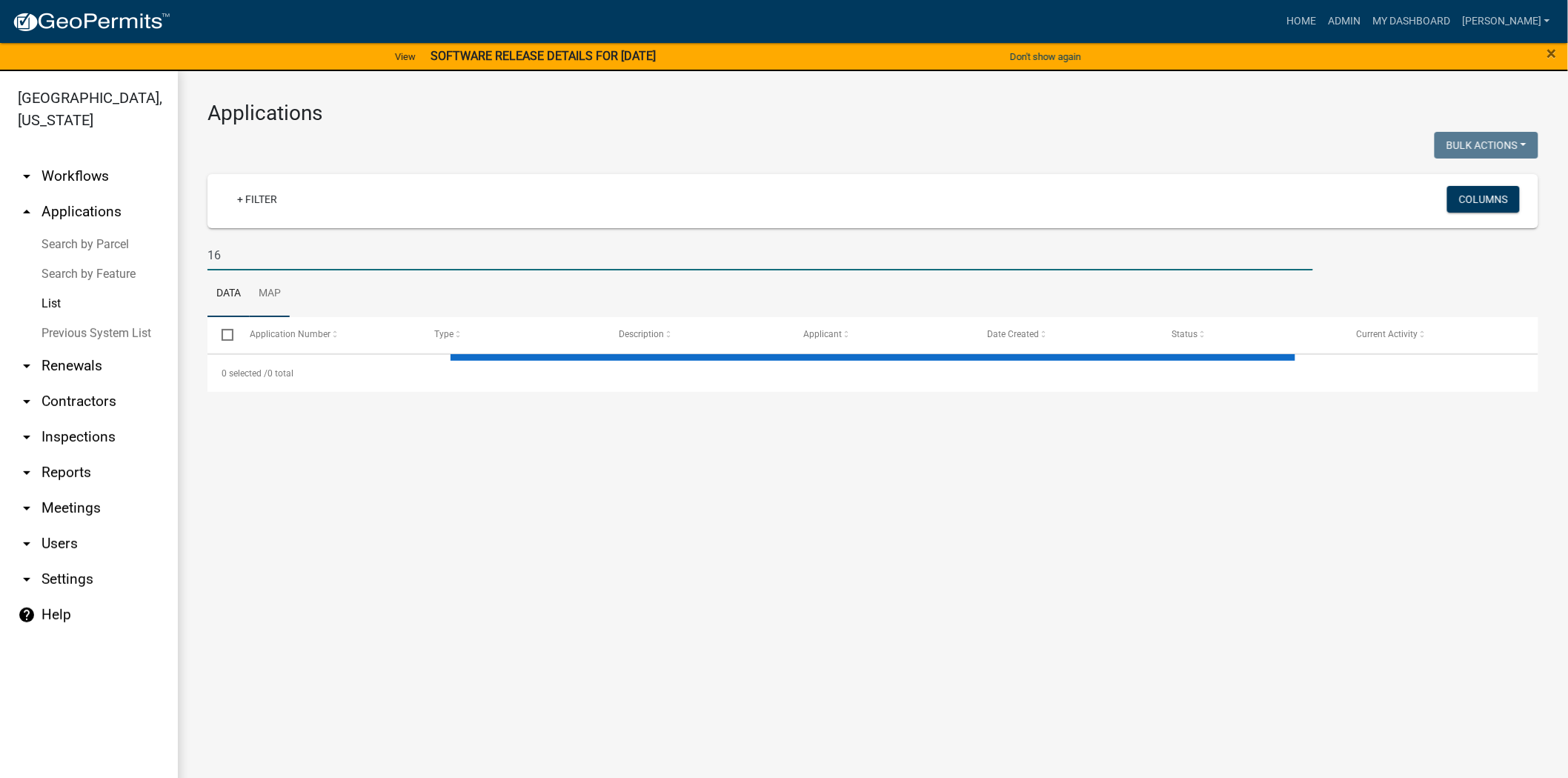
type input "1"
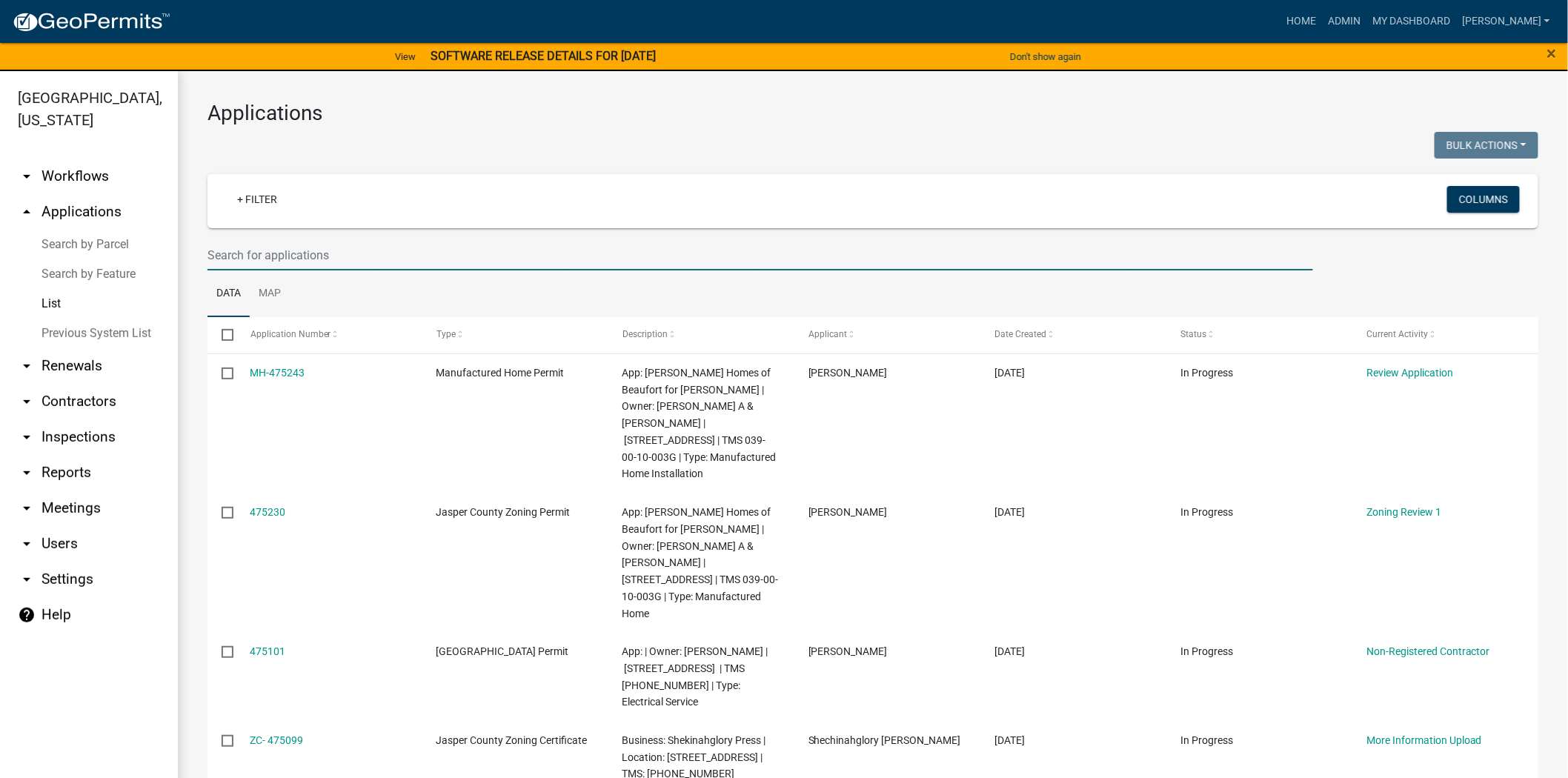
paste input "023-00-02-063"
click at [232, 255] on input "023-00-02-063" at bounding box center [760, 255] width 1106 height 30
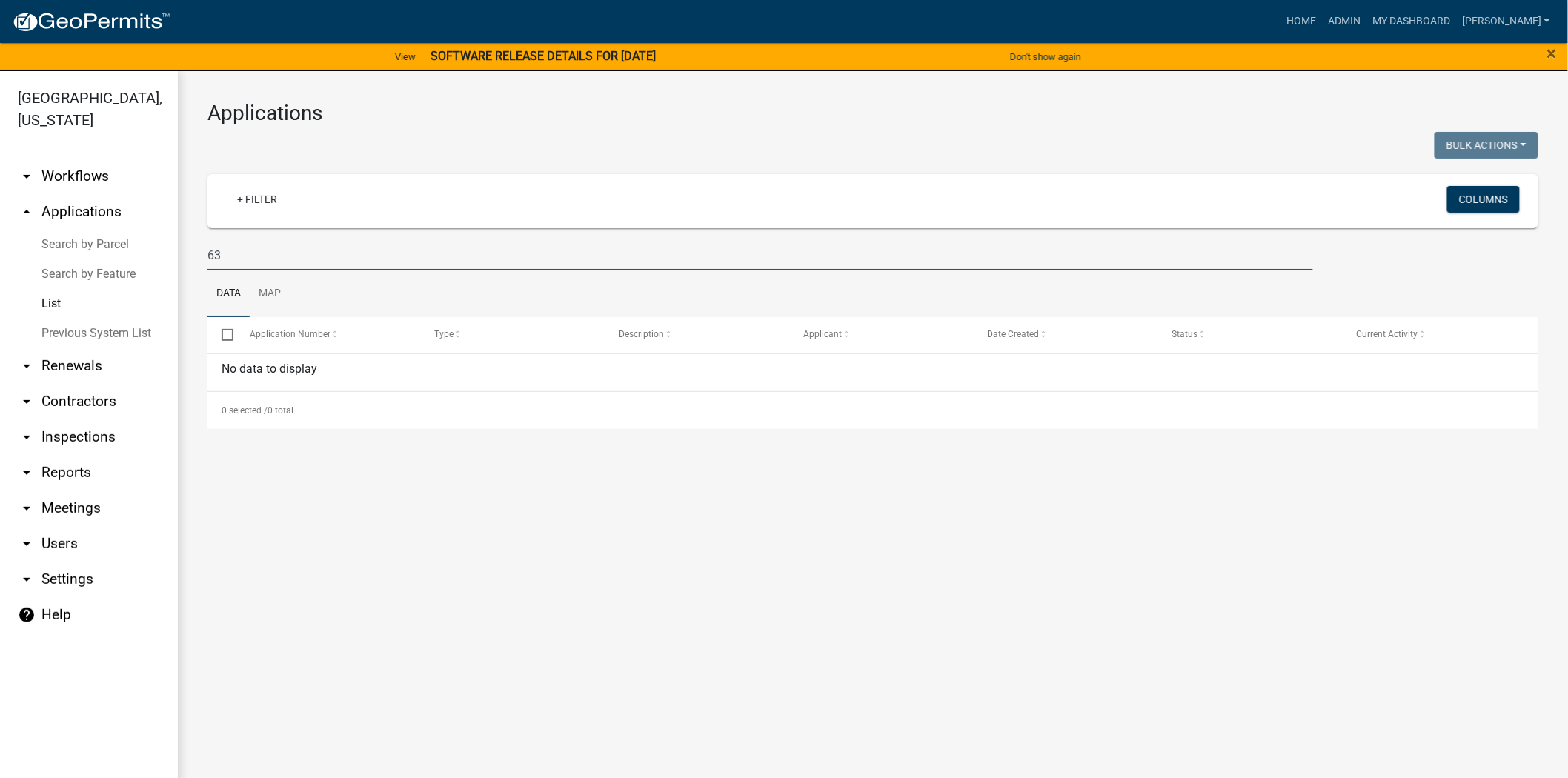
type input "3"
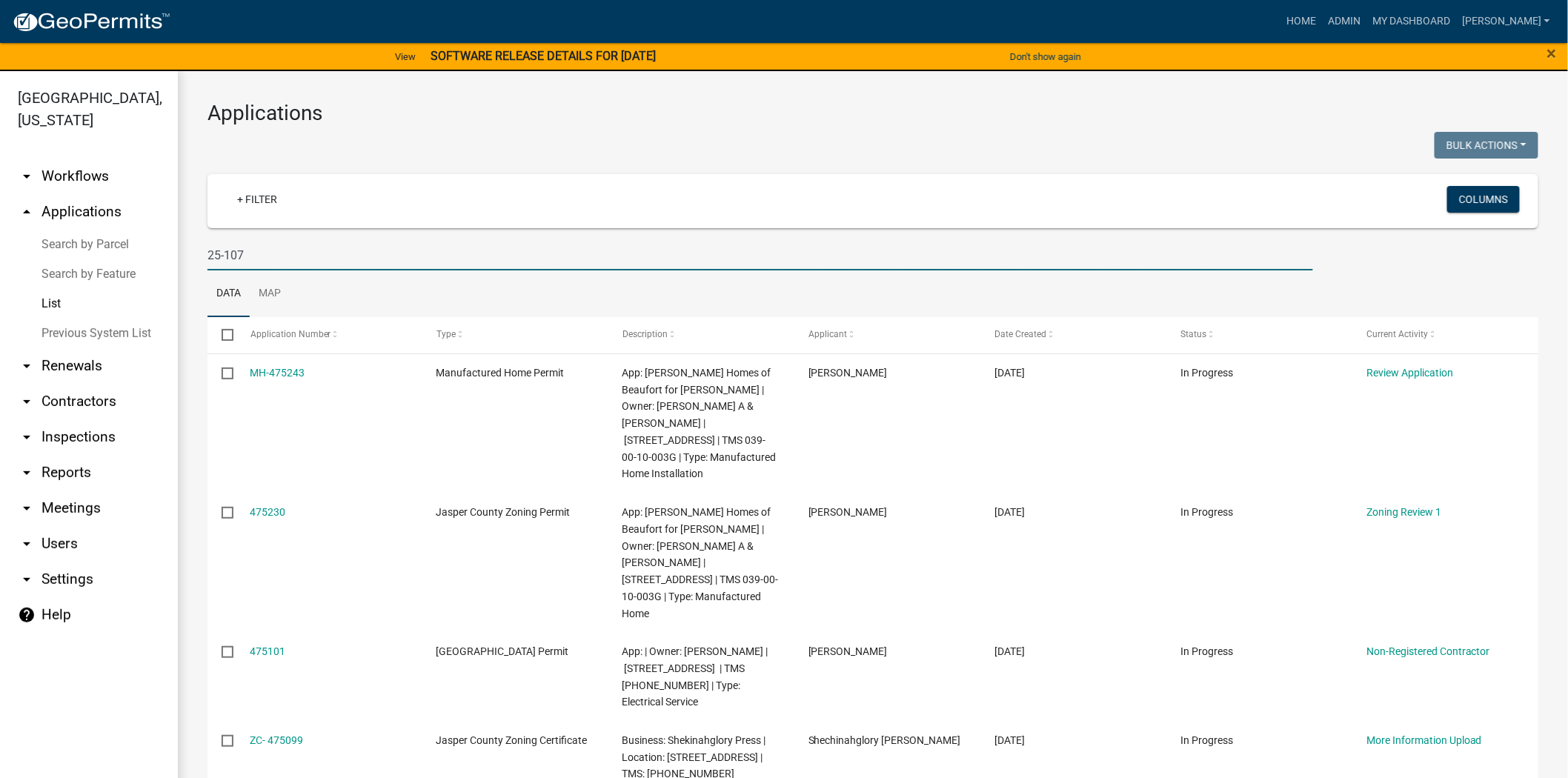
type input "25-107"
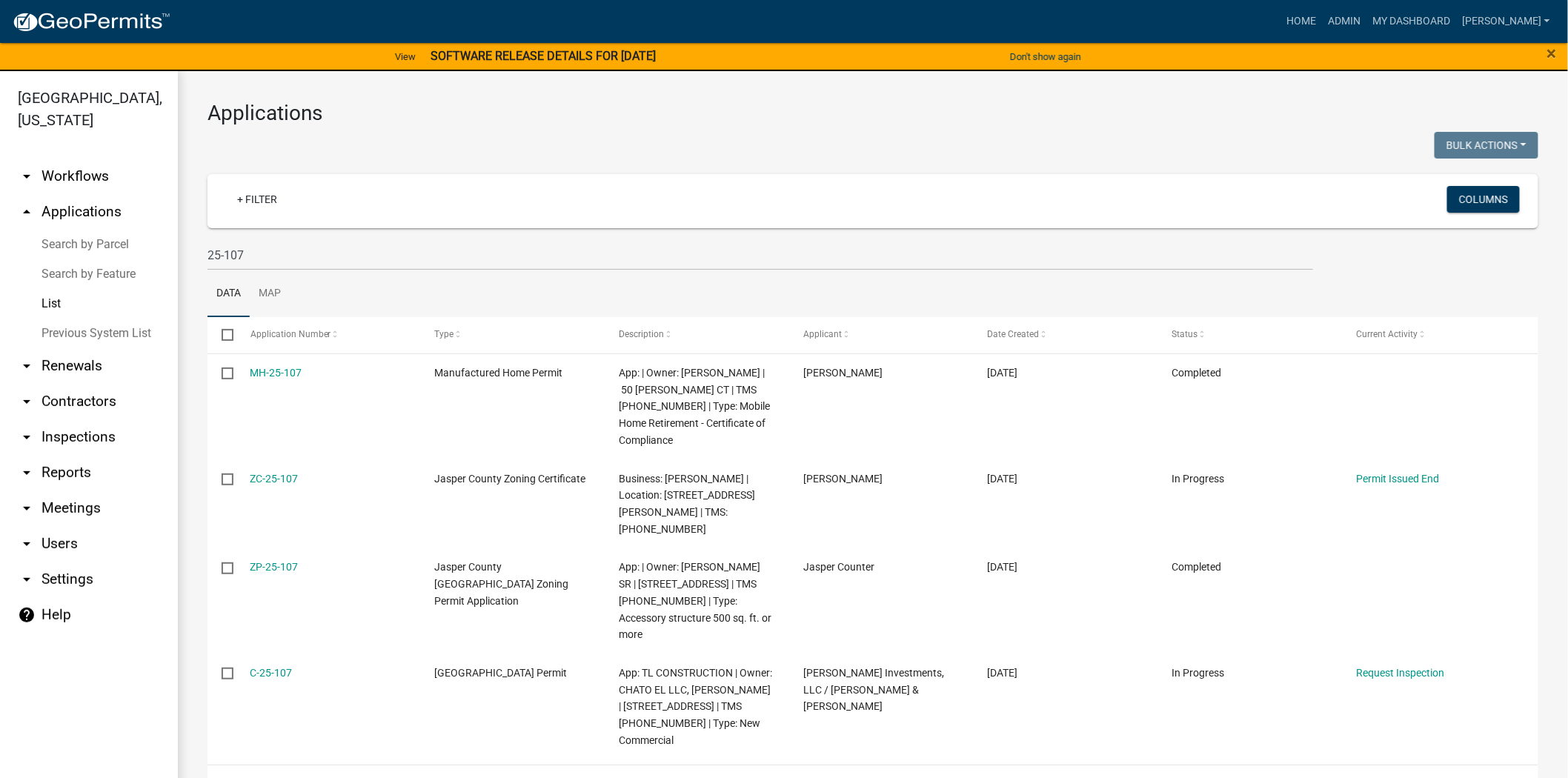
click at [279, 372] on link "MH-25-107" at bounding box center [275, 372] width 52 height 12
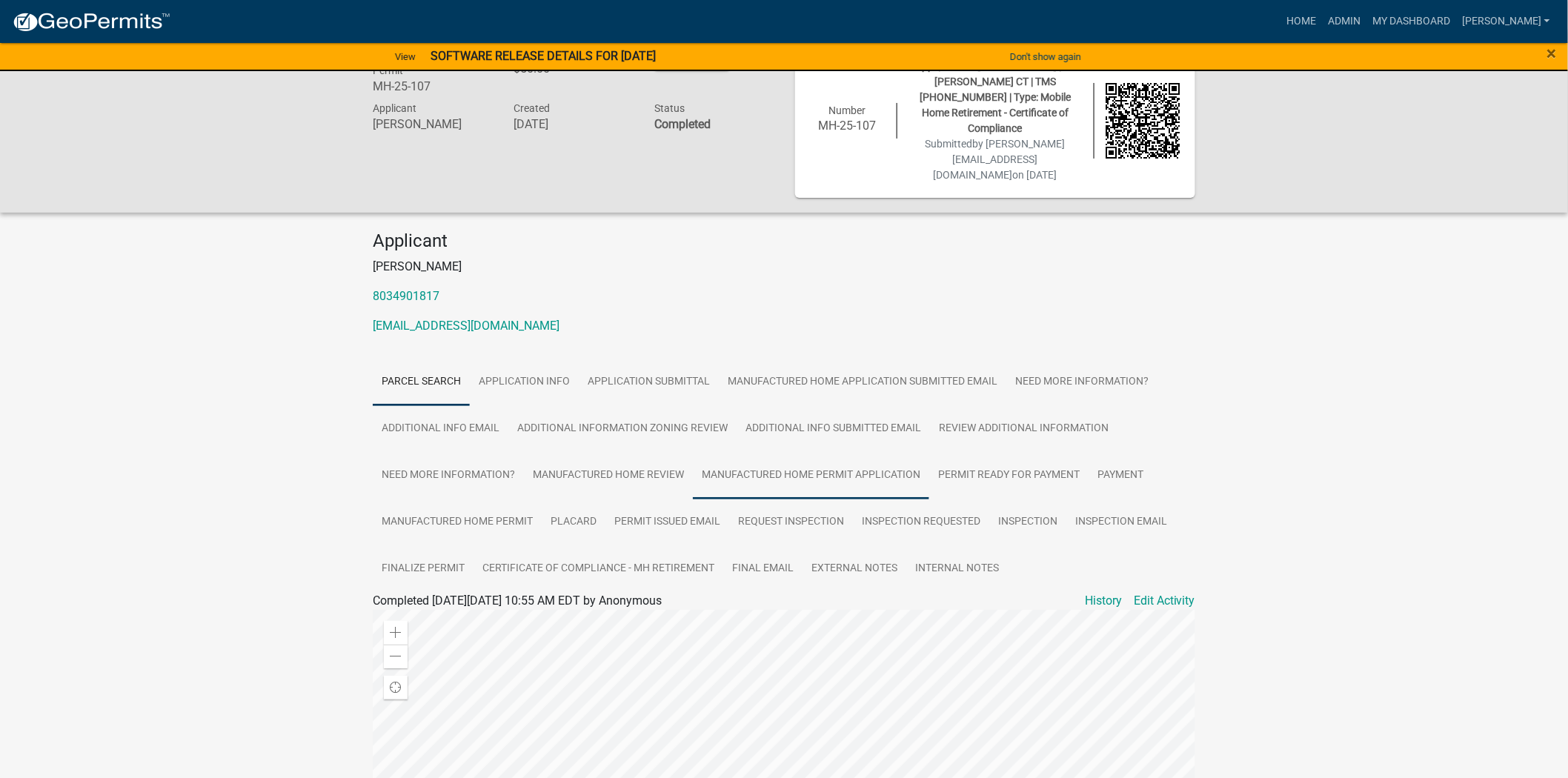
scroll to position [82, 0]
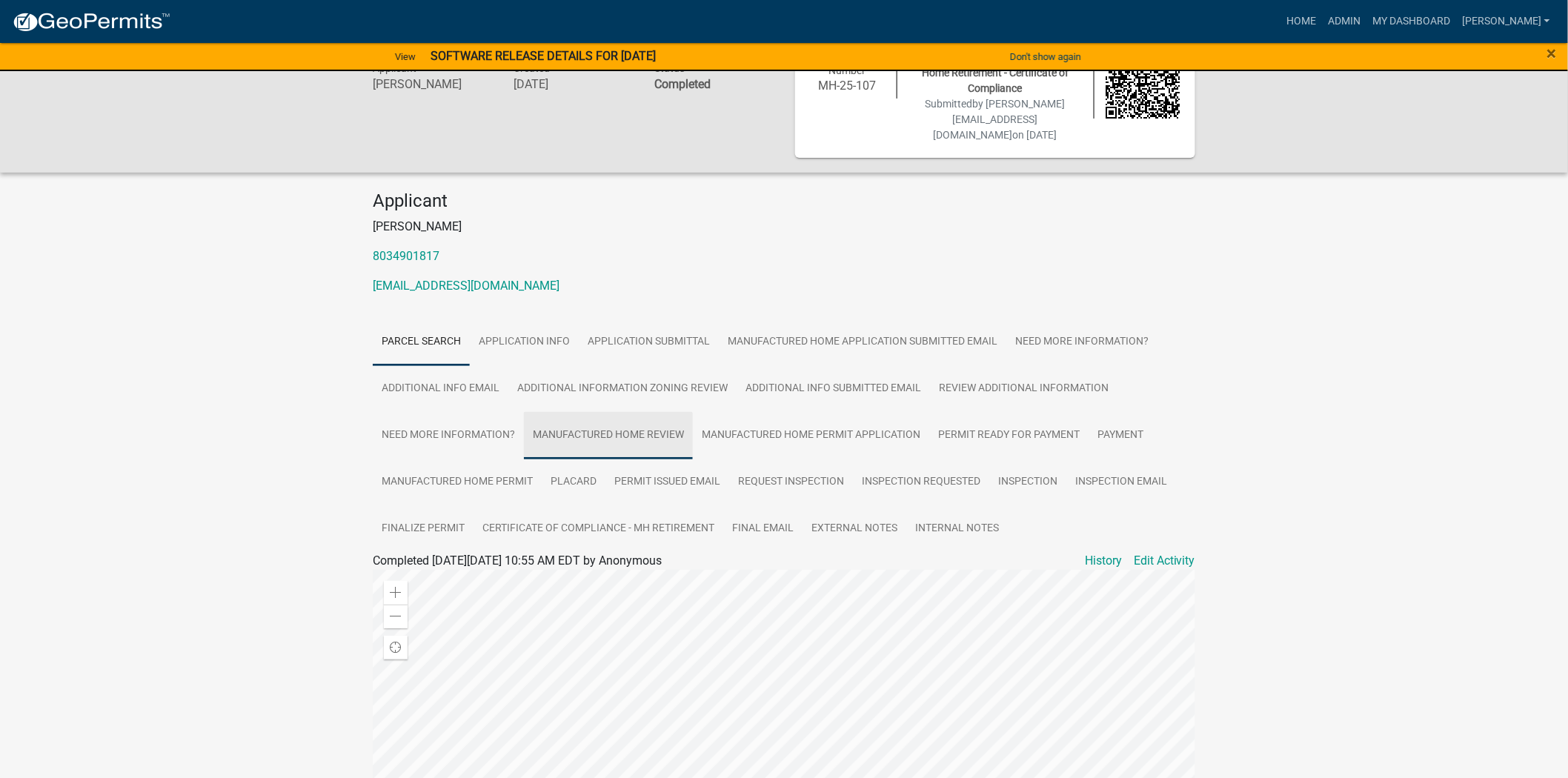
click at [613, 412] on link "Manufactured Home Review" at bounding box center [609, 436] width 169 height 48
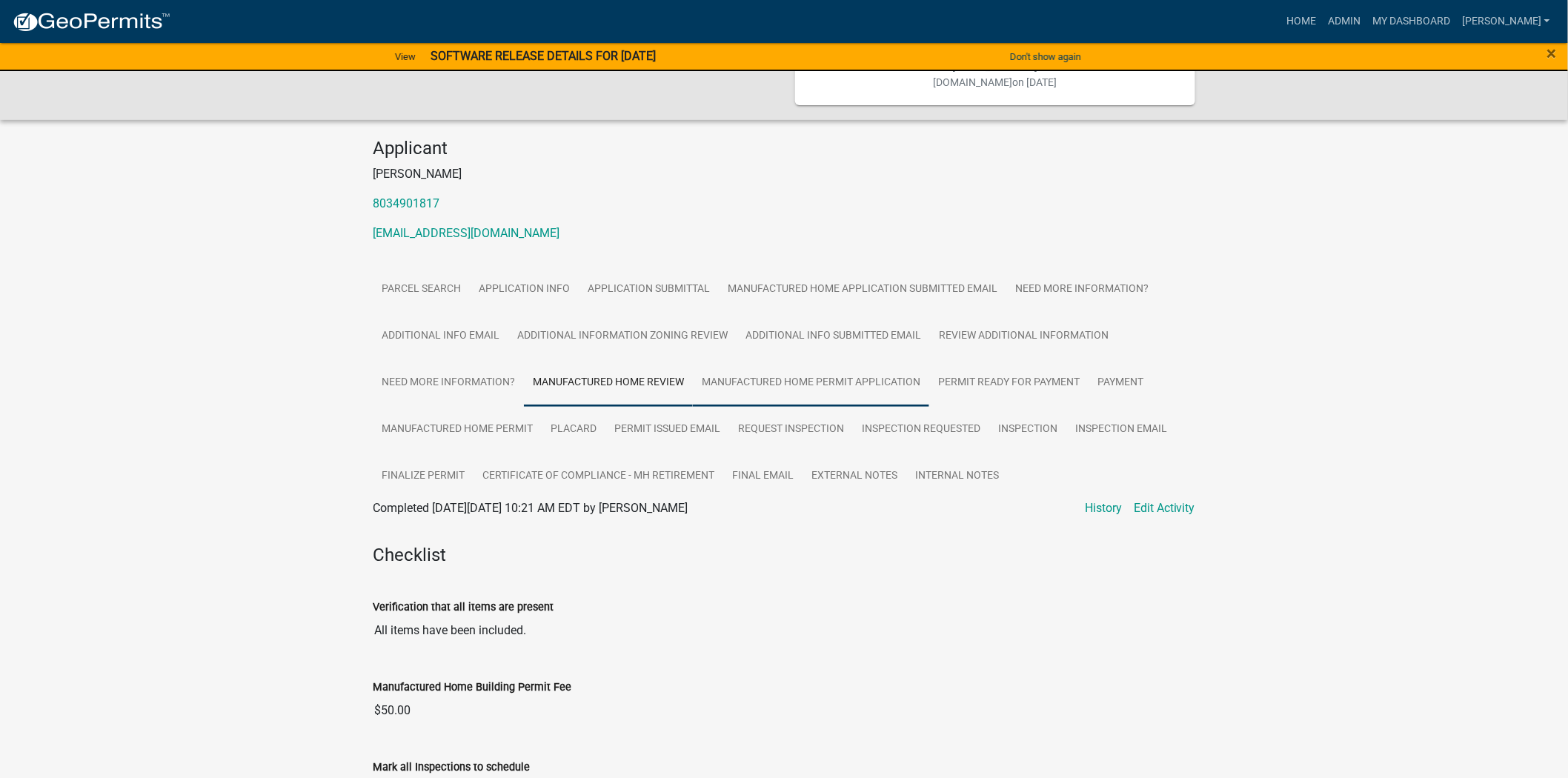
scroll to position [52, 0]
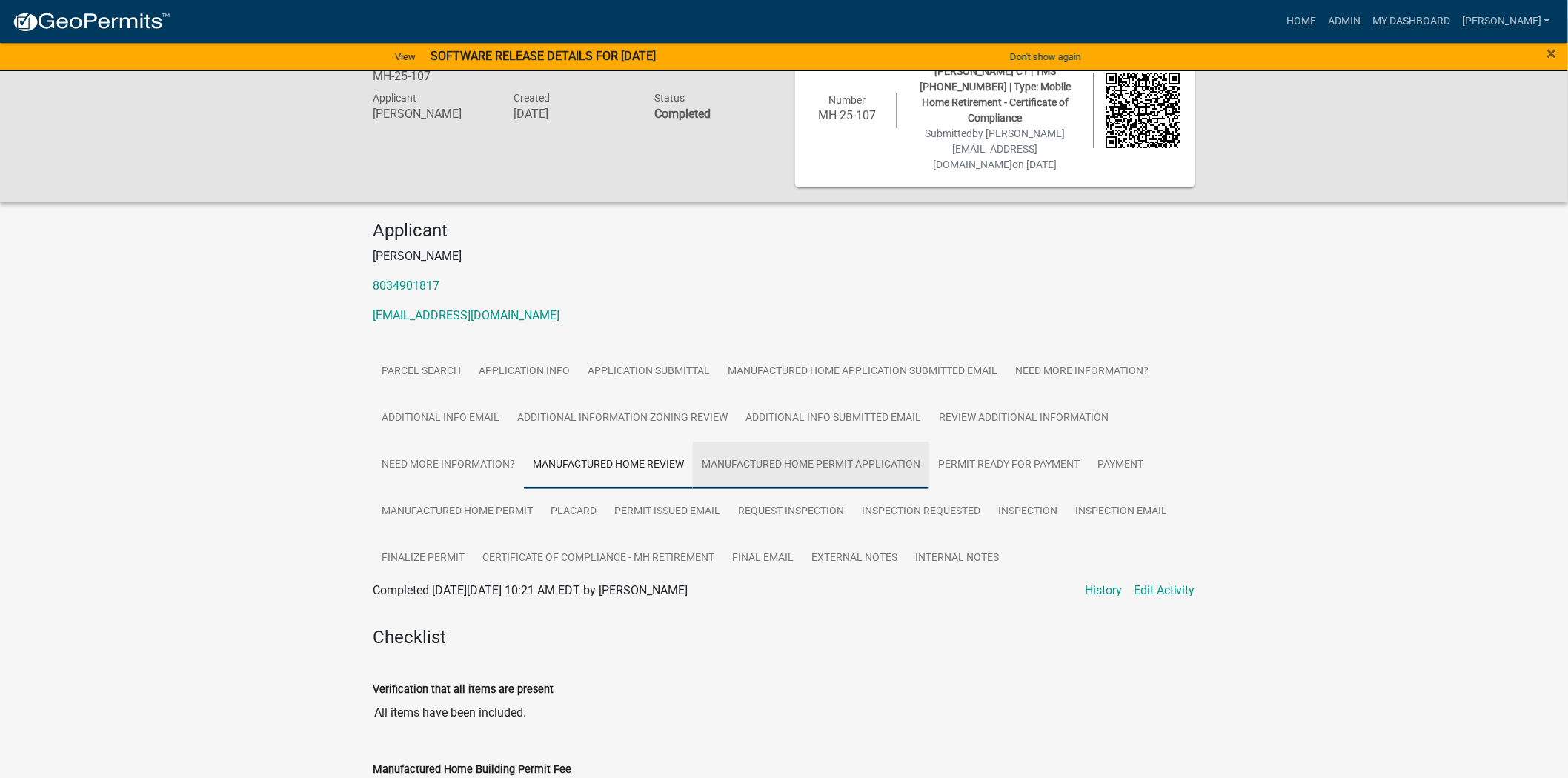
click at [815, 442] on link "Manufactured Home Permit Application" at bounding box center [810, 466] width 236 height 48
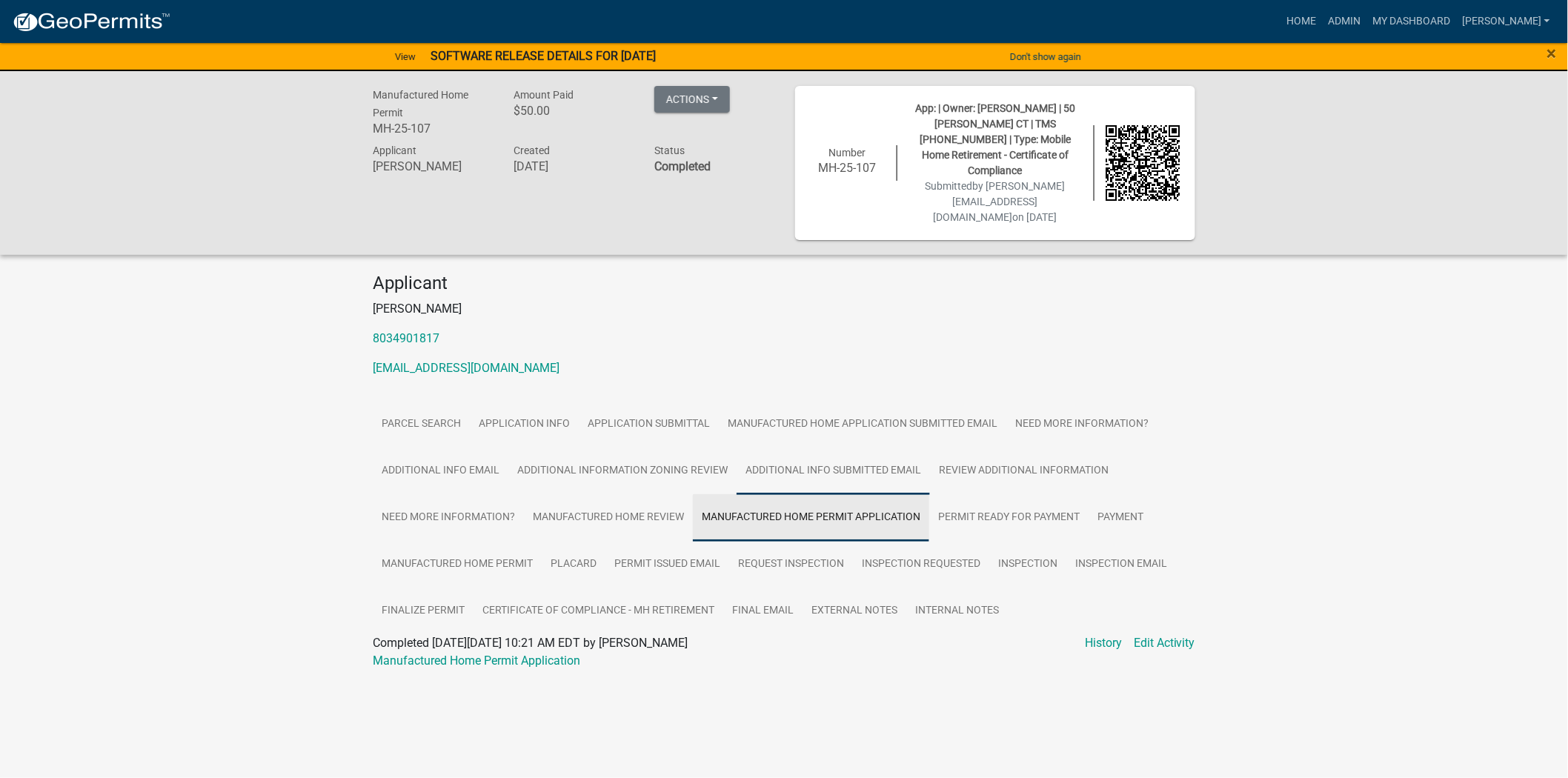
scroll to position [0, 0]
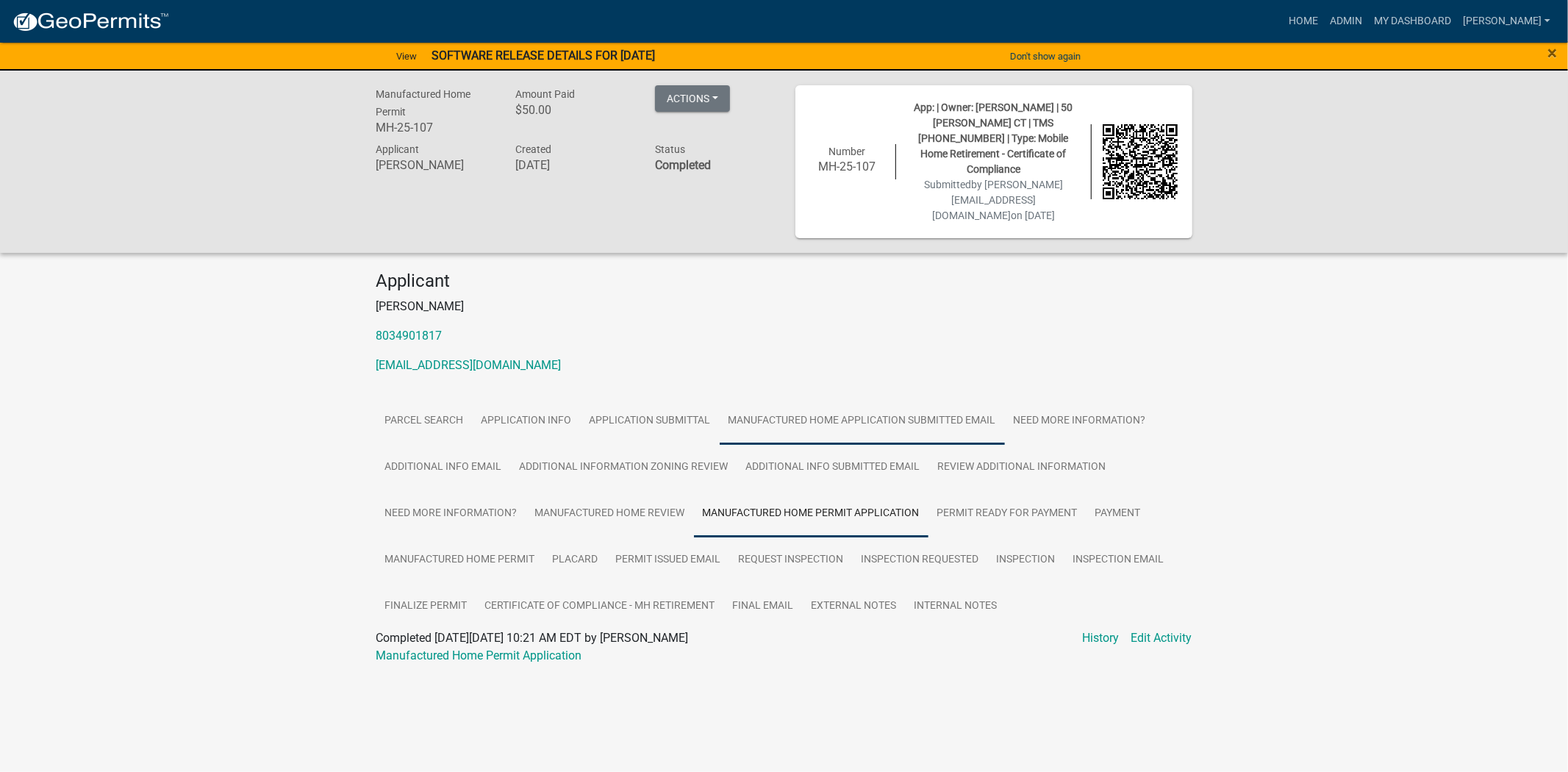
click at [802, 398] on link "Manufactured Home Application Submitted Email" at bounding box center [863, 422] width 286 height 47
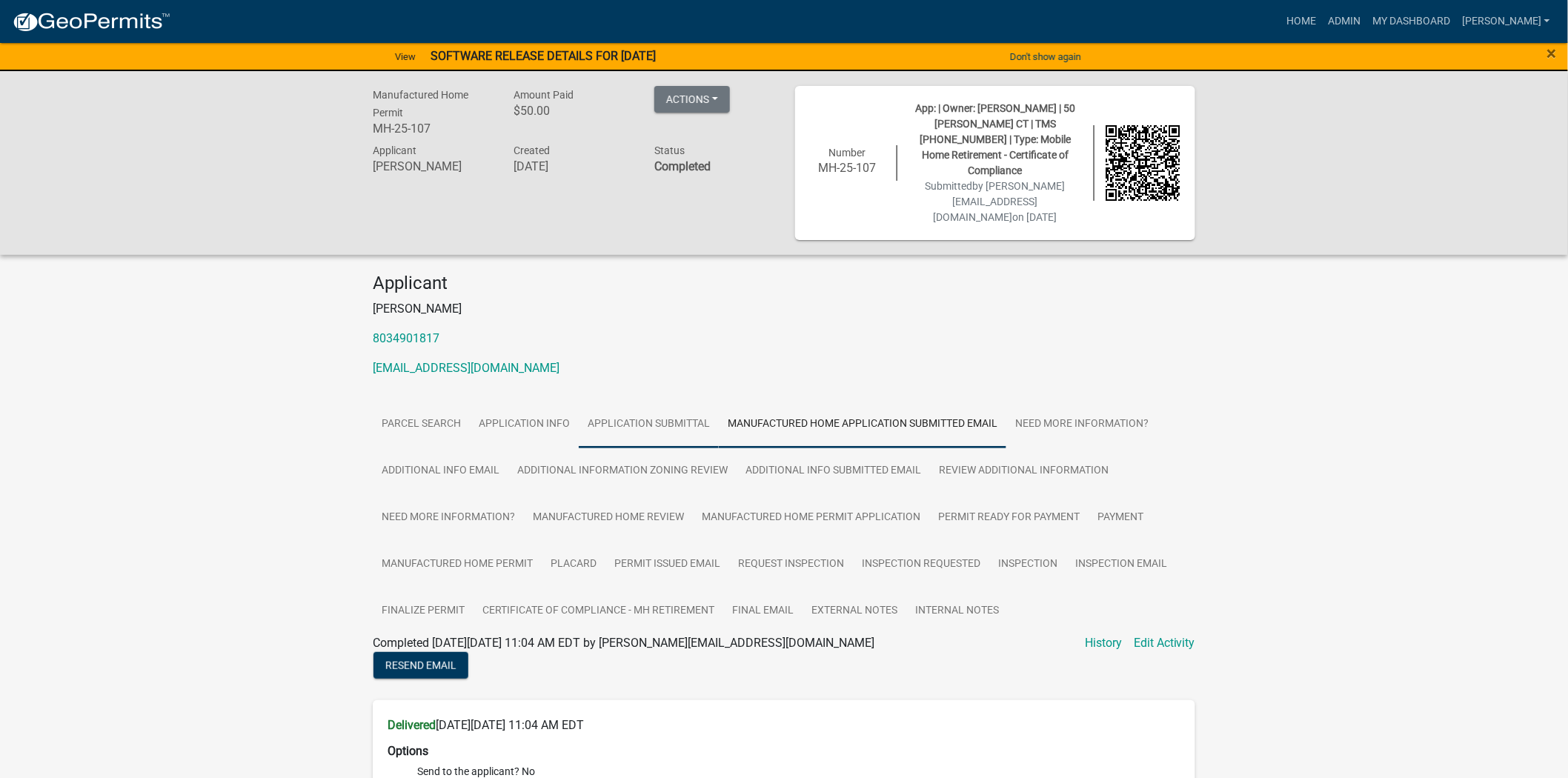
click at [592, 411] on link "Application Submittal" at bounding box center [649, 425] width 140 height 48
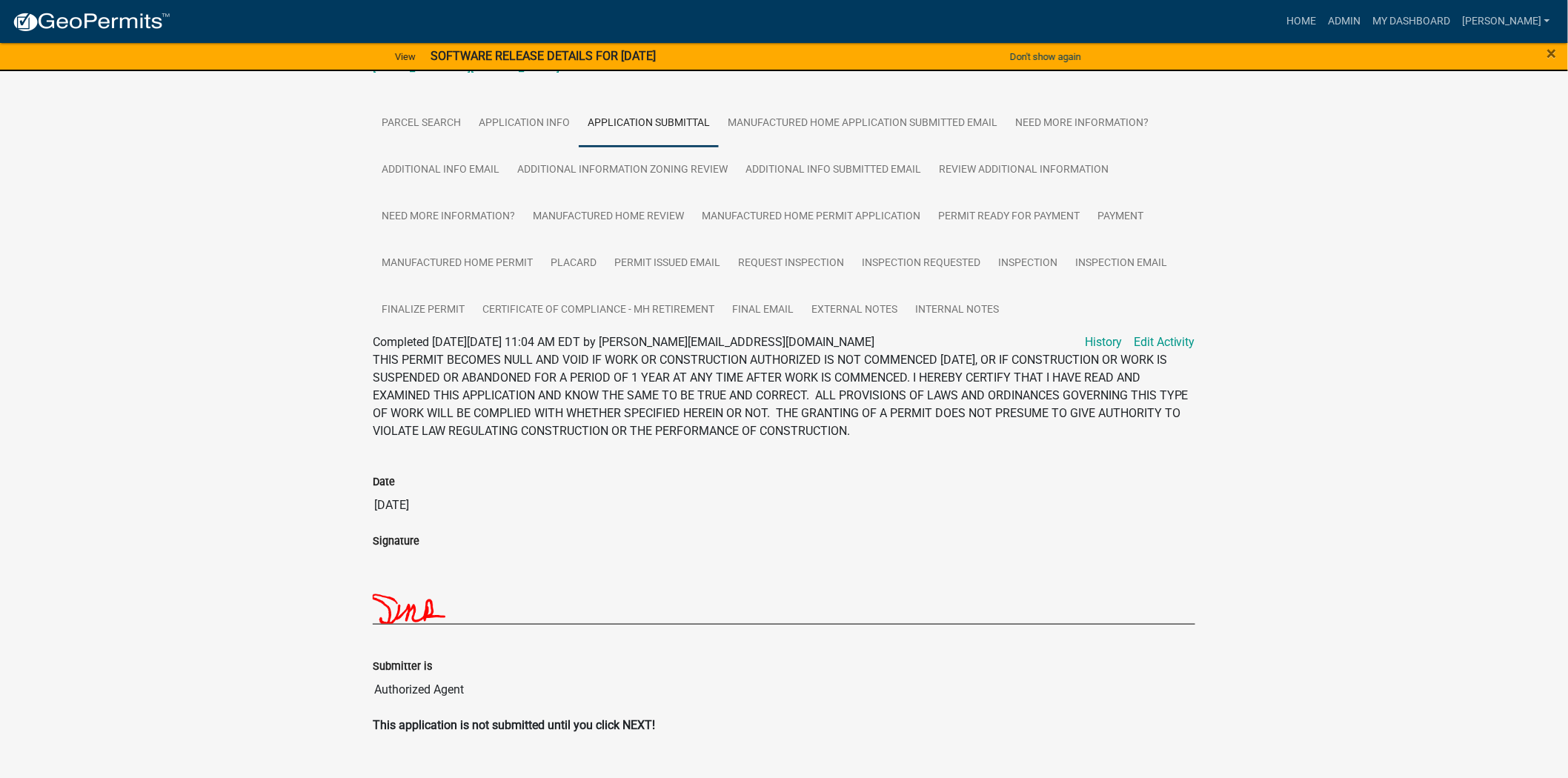
scroll to position [54, 0]
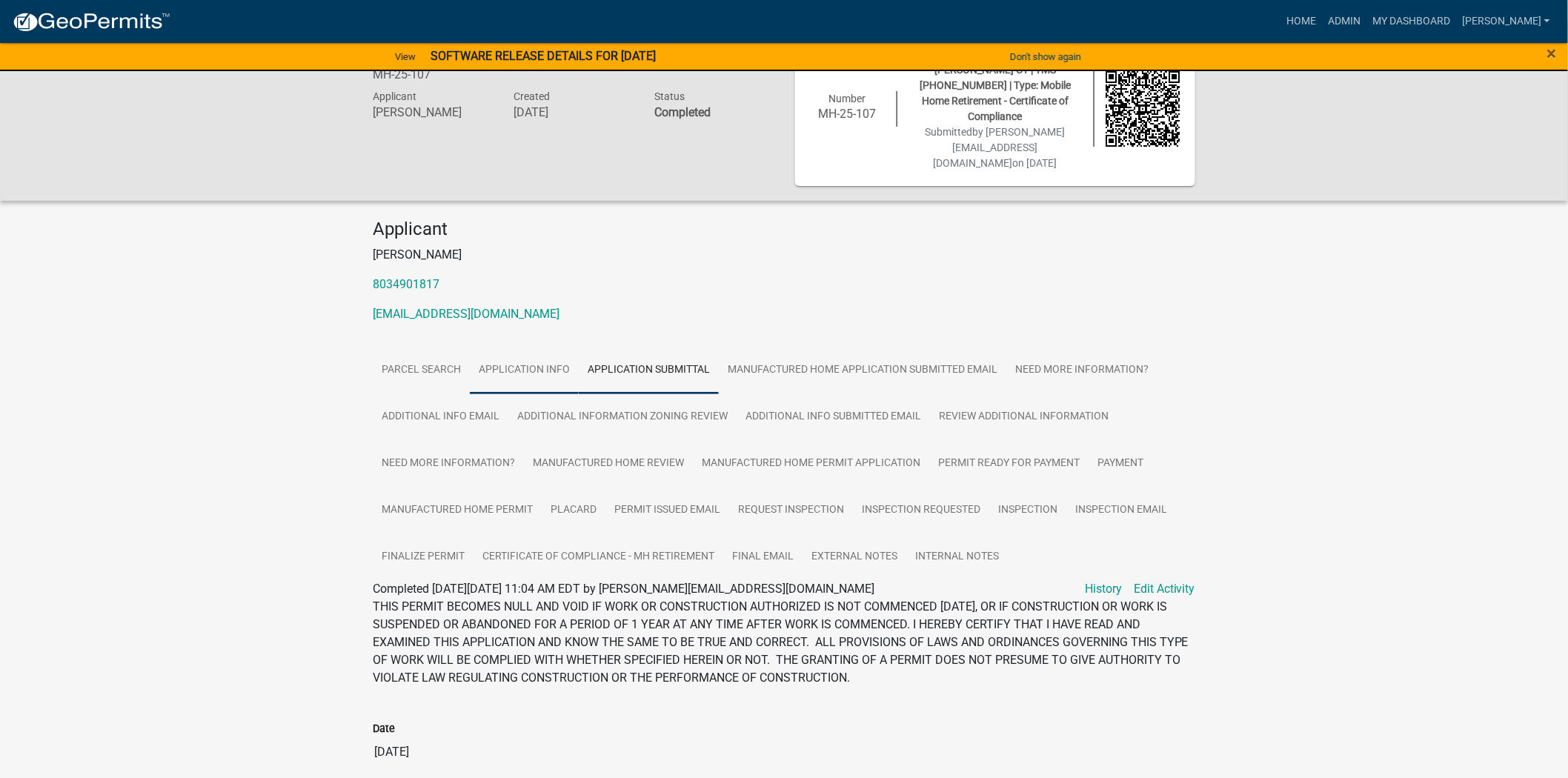
click at [515, 347] on link "Application Info" at bounding box center [525, 371] width 109 height 48
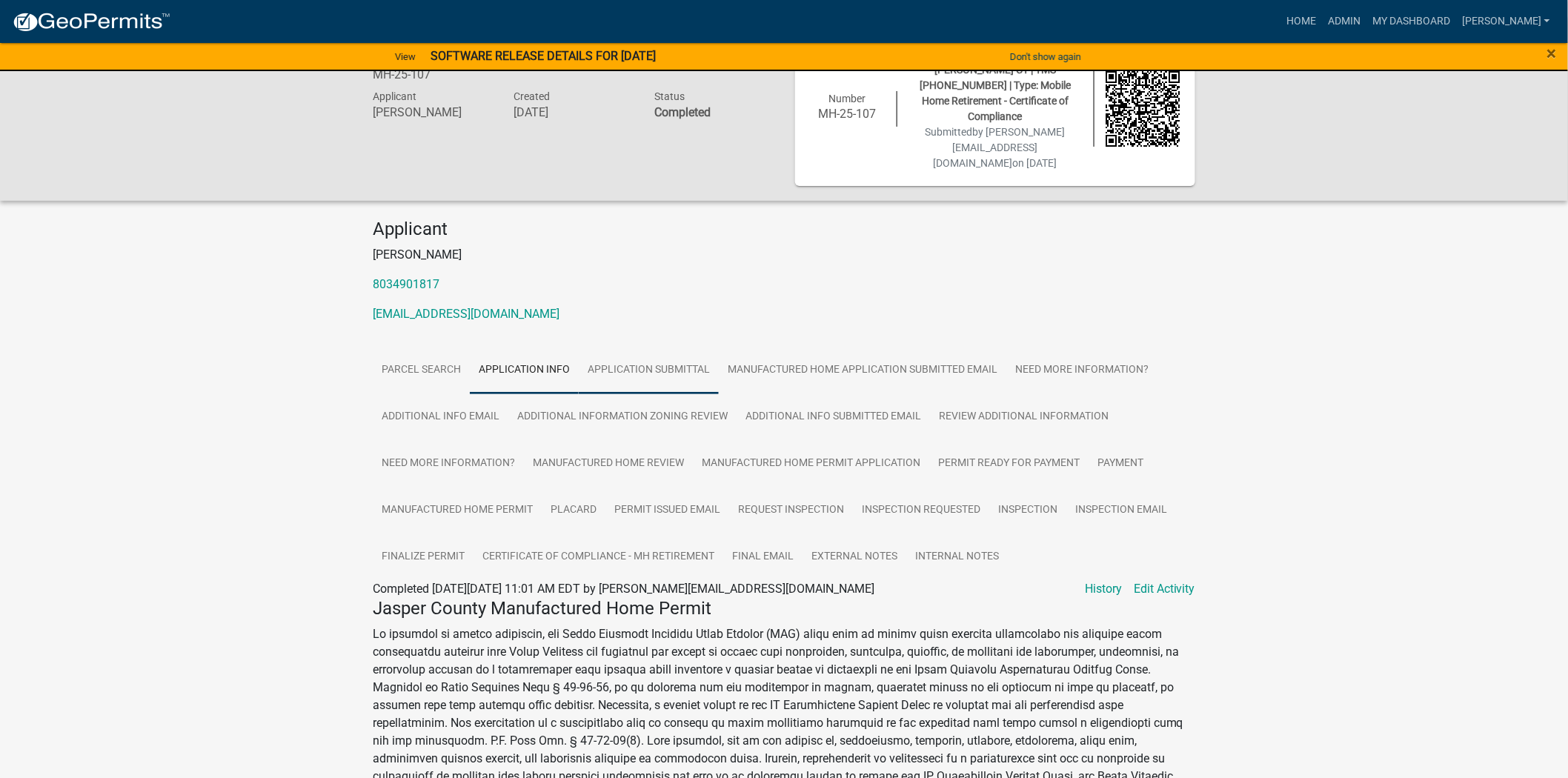
click at [679, 347] on link "Application Submittal" at bounding box center [649, 371] width 140 height 48
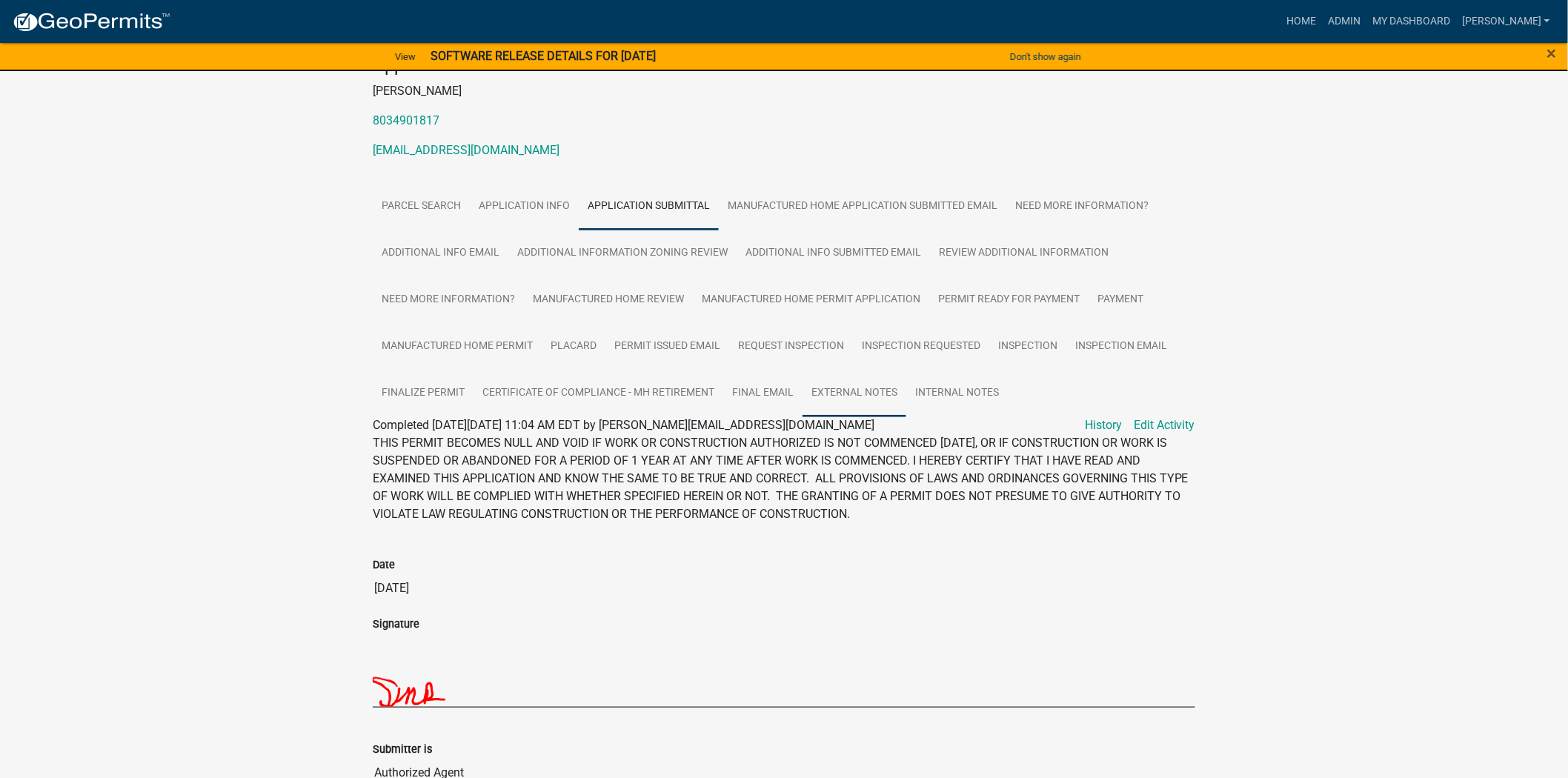
scroll to position [0, 0]
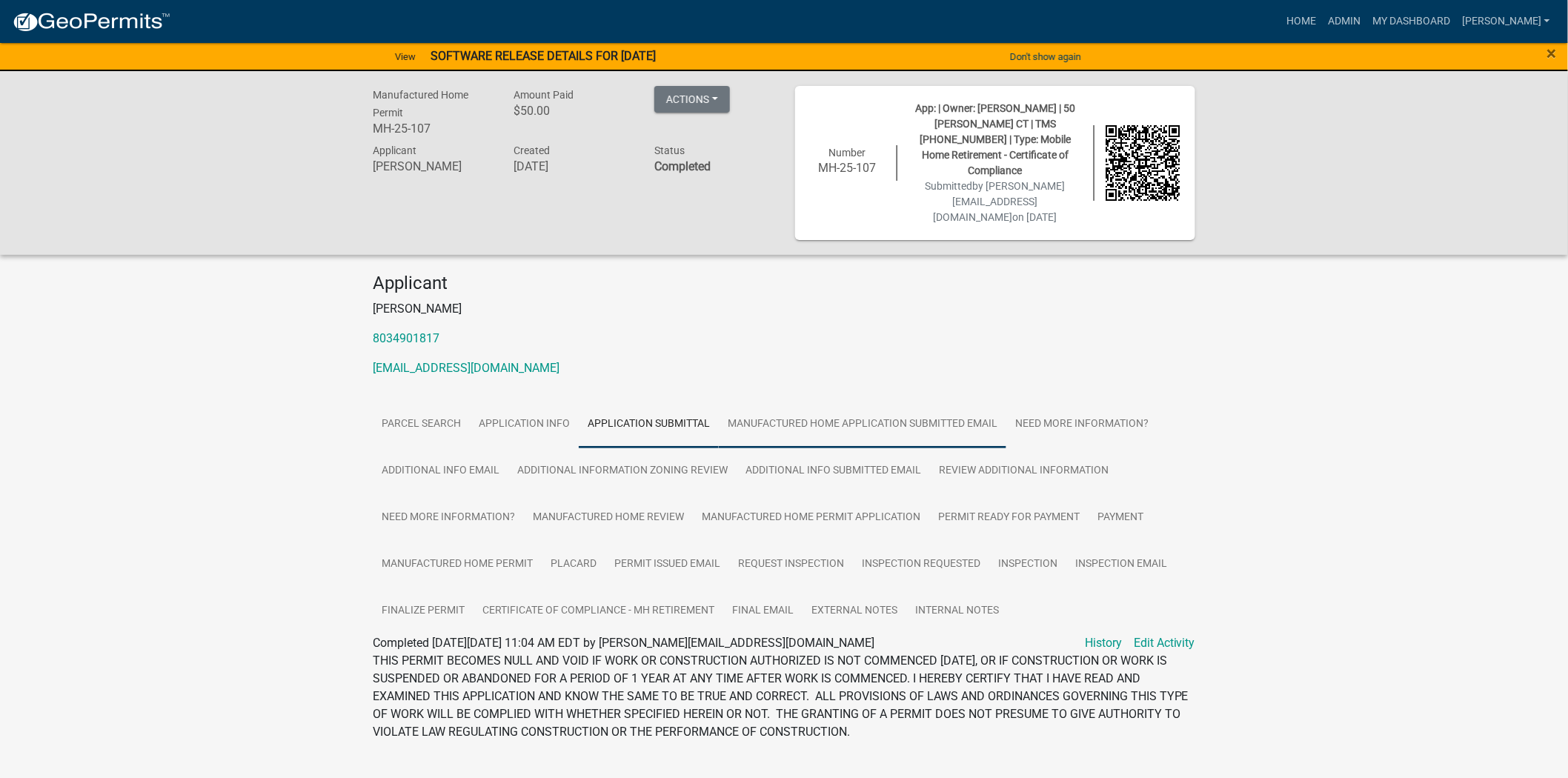
click at [787, 401] on link "Manufactured Home Application Submitted Email" at bounding box center [862, 425] width 288 height 48
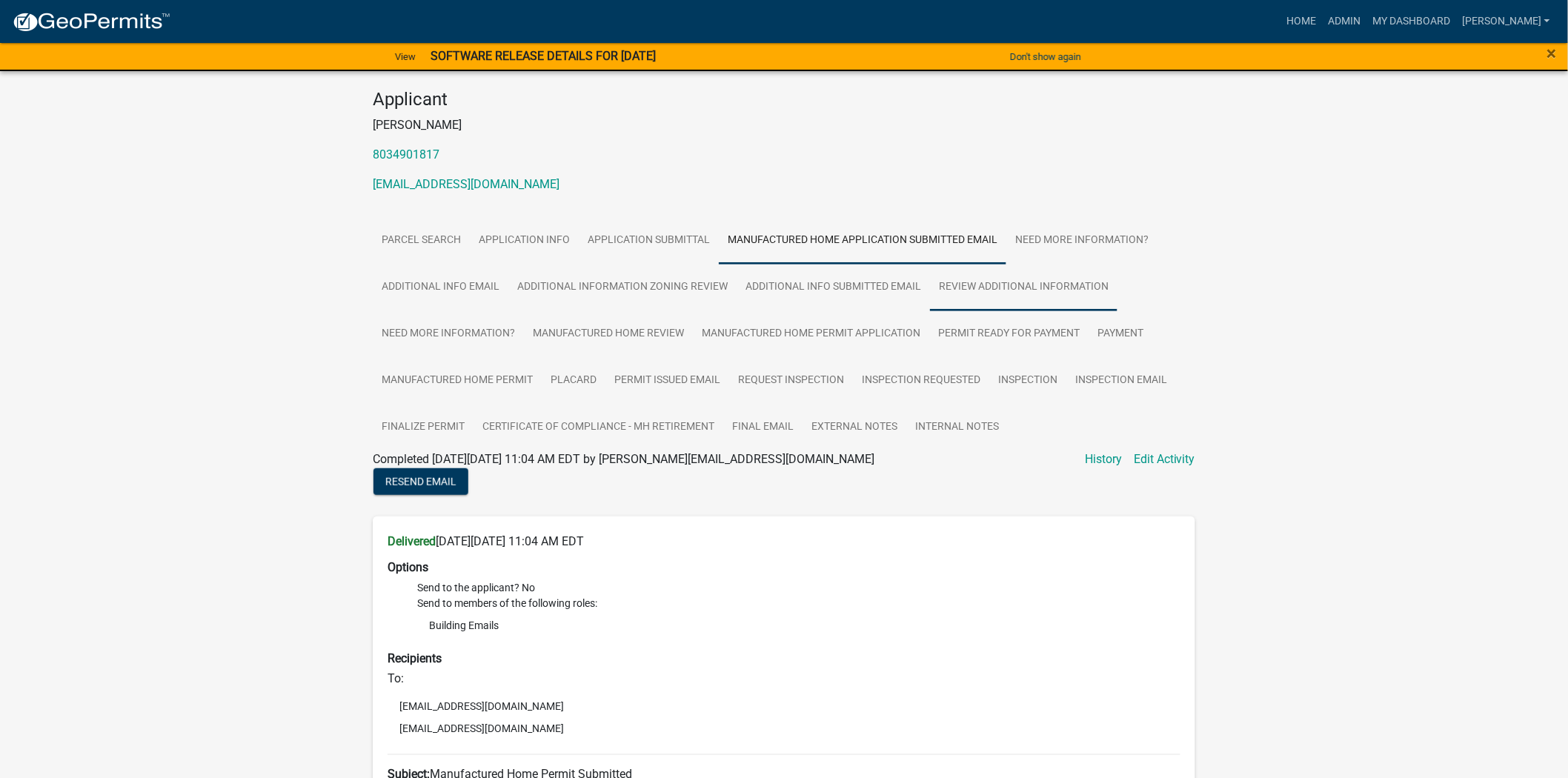
scroll to position [82, 0]
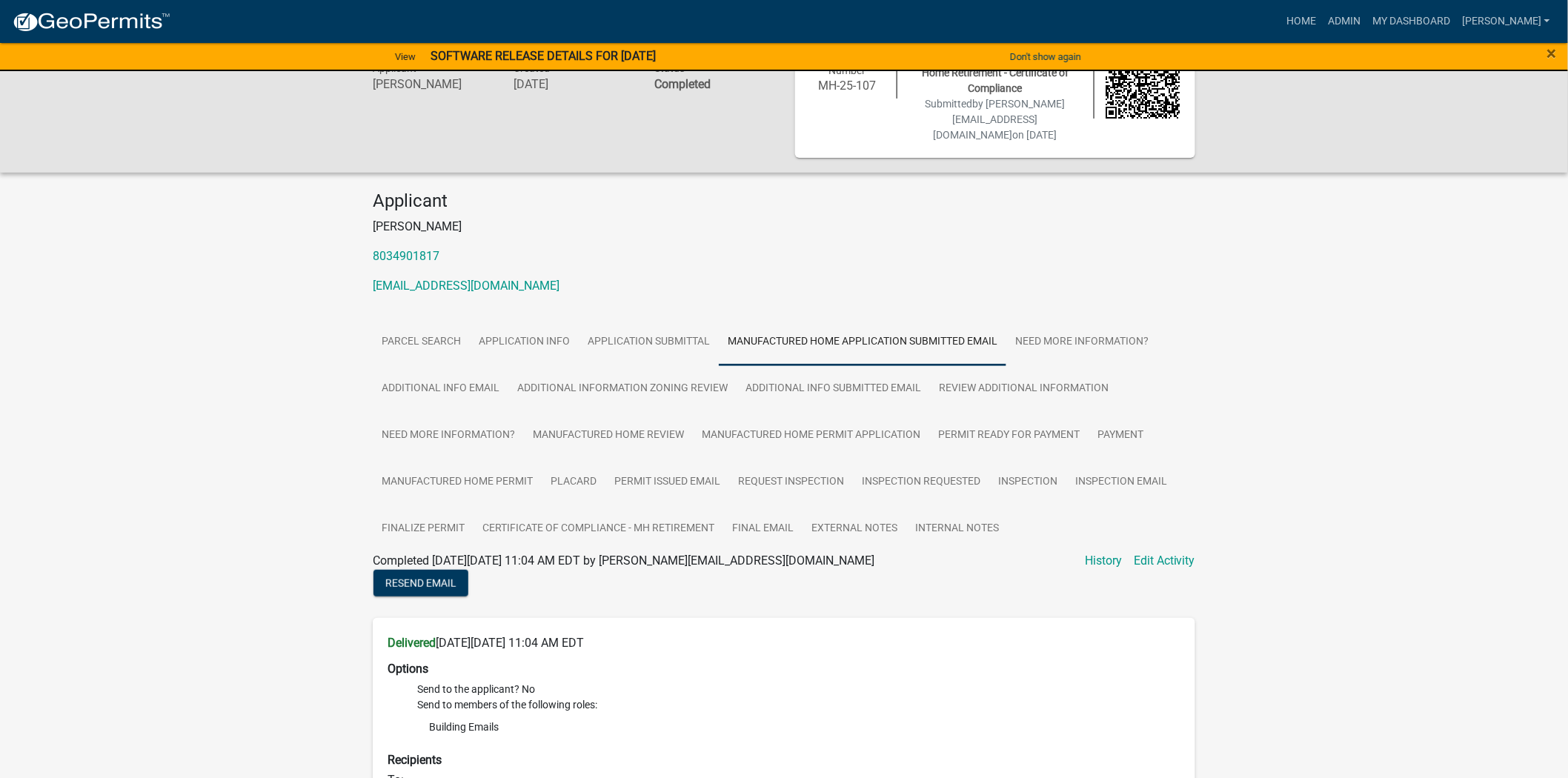
click at [1063, 282] on div "Applicant Sue D'Agostino 8034901817 sue@jdmoorelaw.com Parcel search Applicatio…" at bounding box center [784, 649] width 845 height 920
click at [1055, 319] on link "Need More Information?" at bounding box center [1082, 342] width 151 height 48
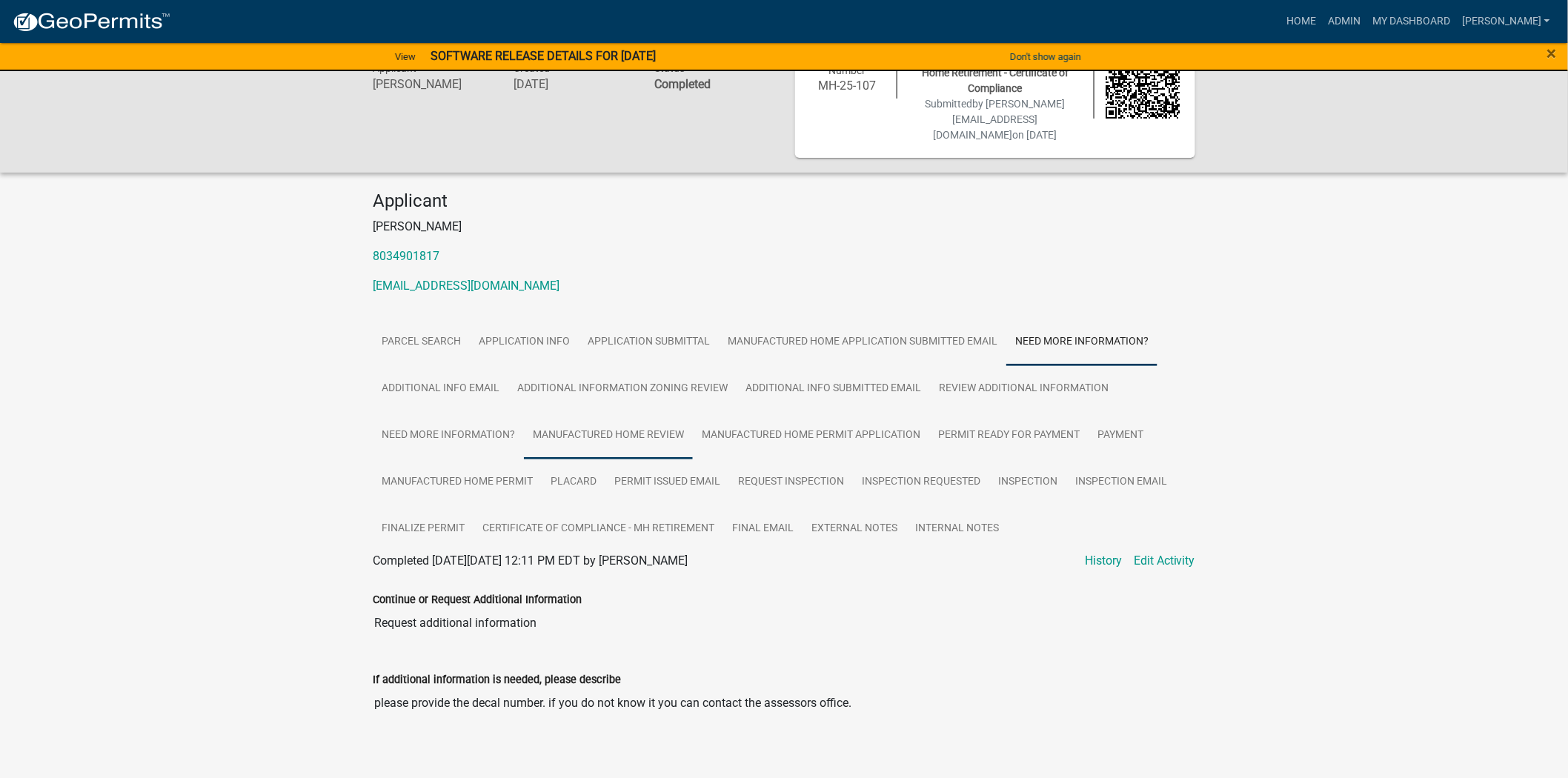
click at [628, 413] on link "Manufactured Home Review" at bounding box center [609, 436] width 169 height 48
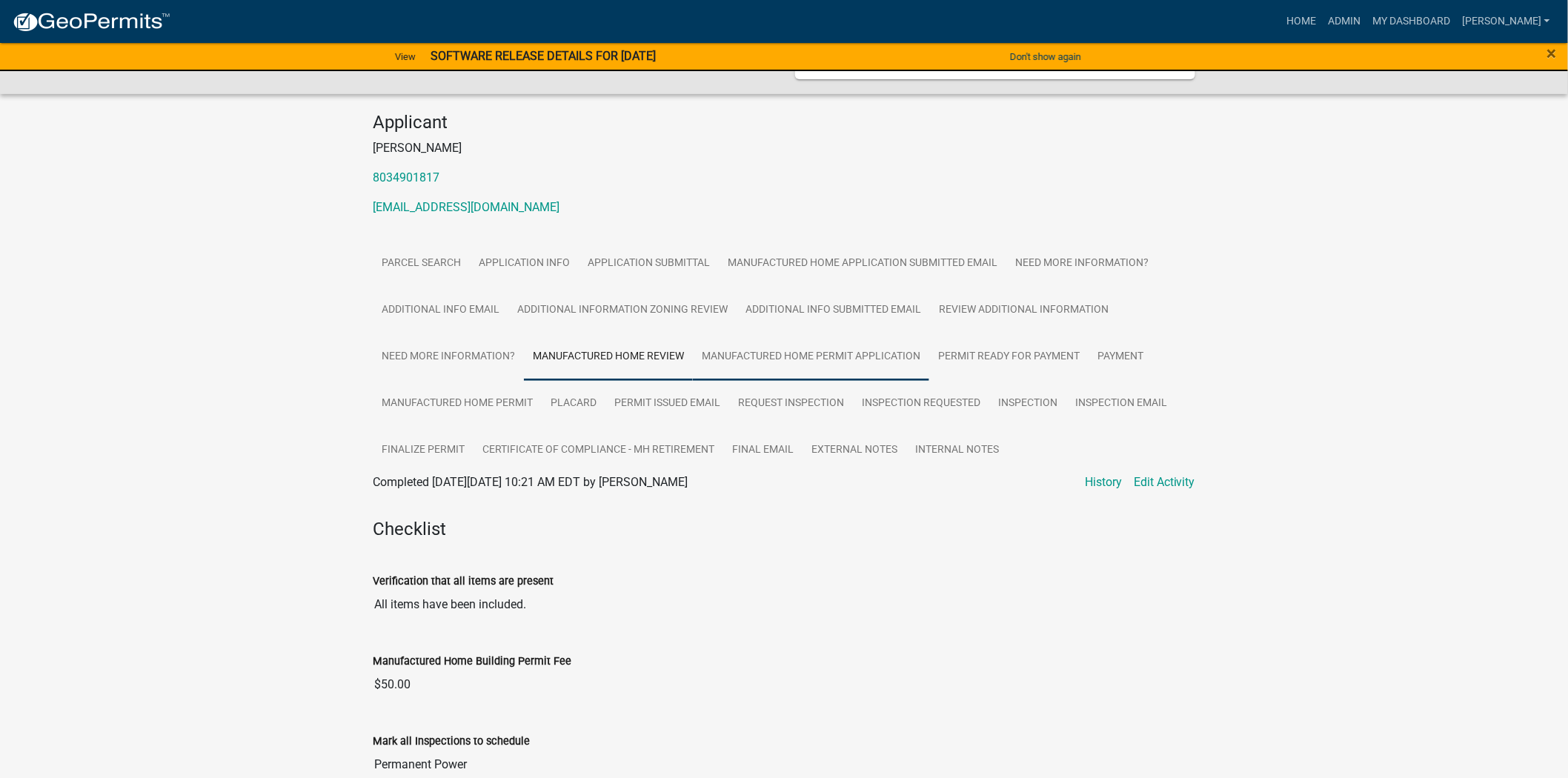
scroll to position [135, 0]
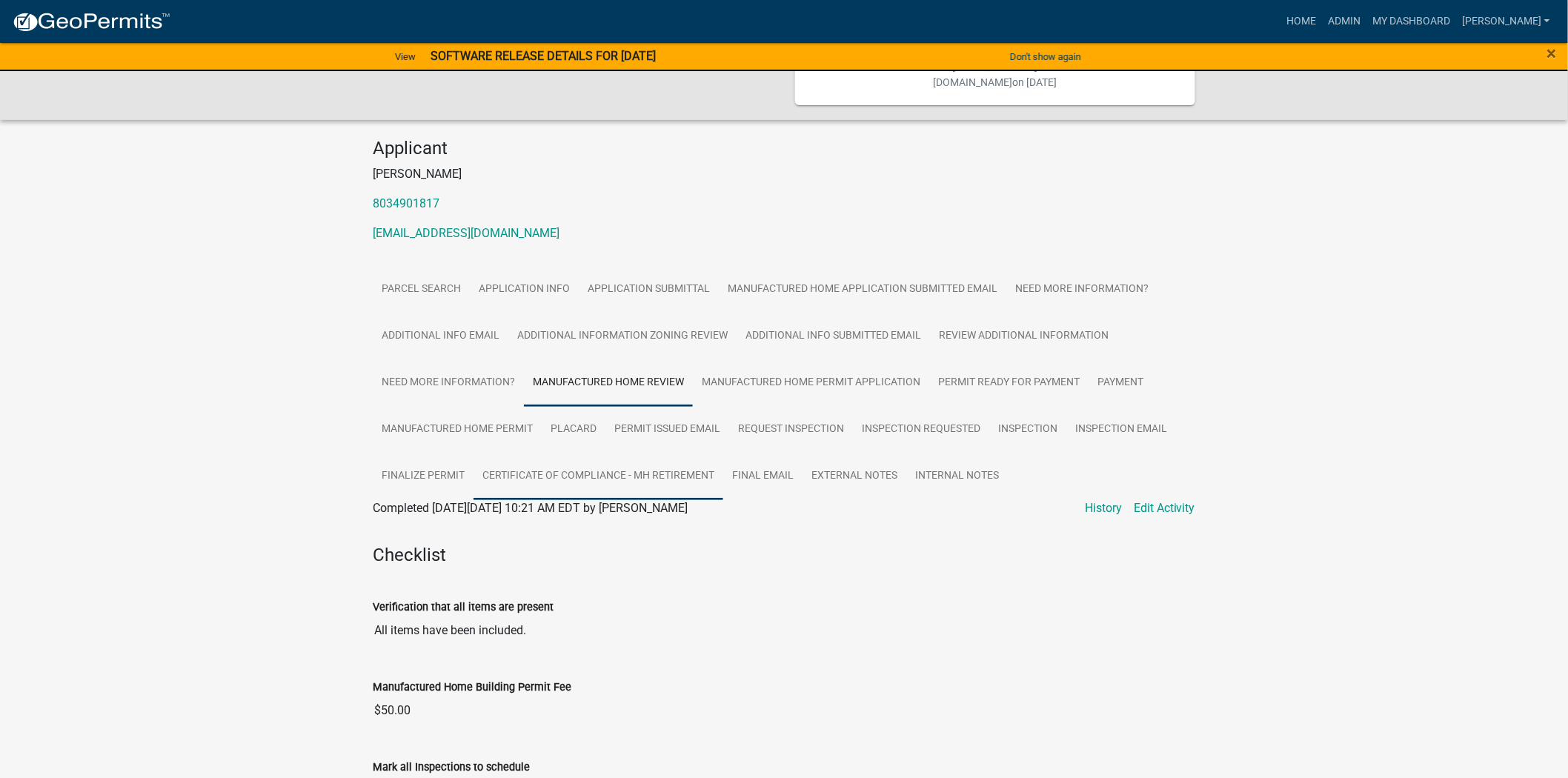
click at [612, 452] on link "Certificate of Compliance - MH Retirement" at bounding box center [598, 476] width 250 height 48
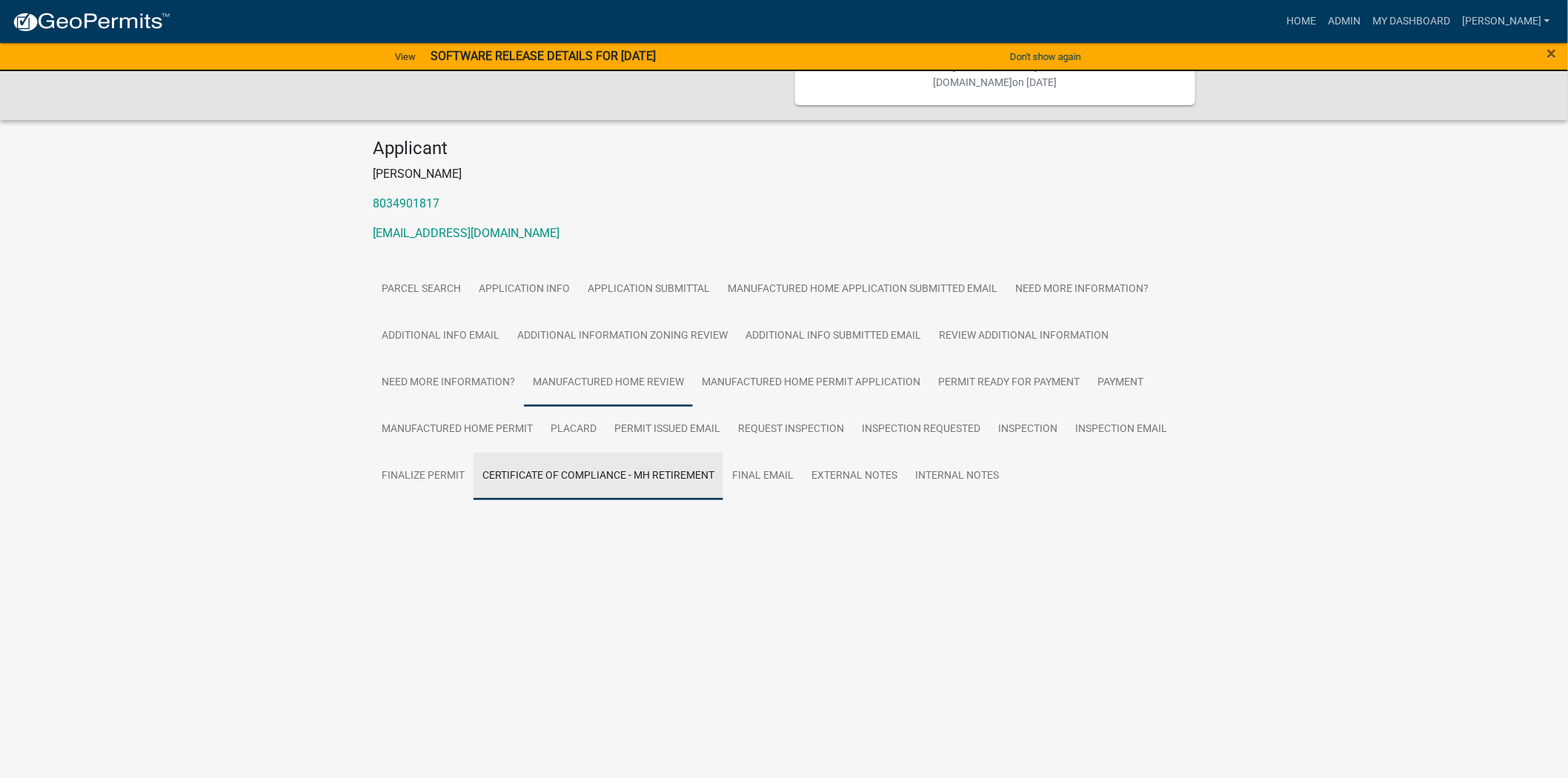
scroll to position [0, 0]
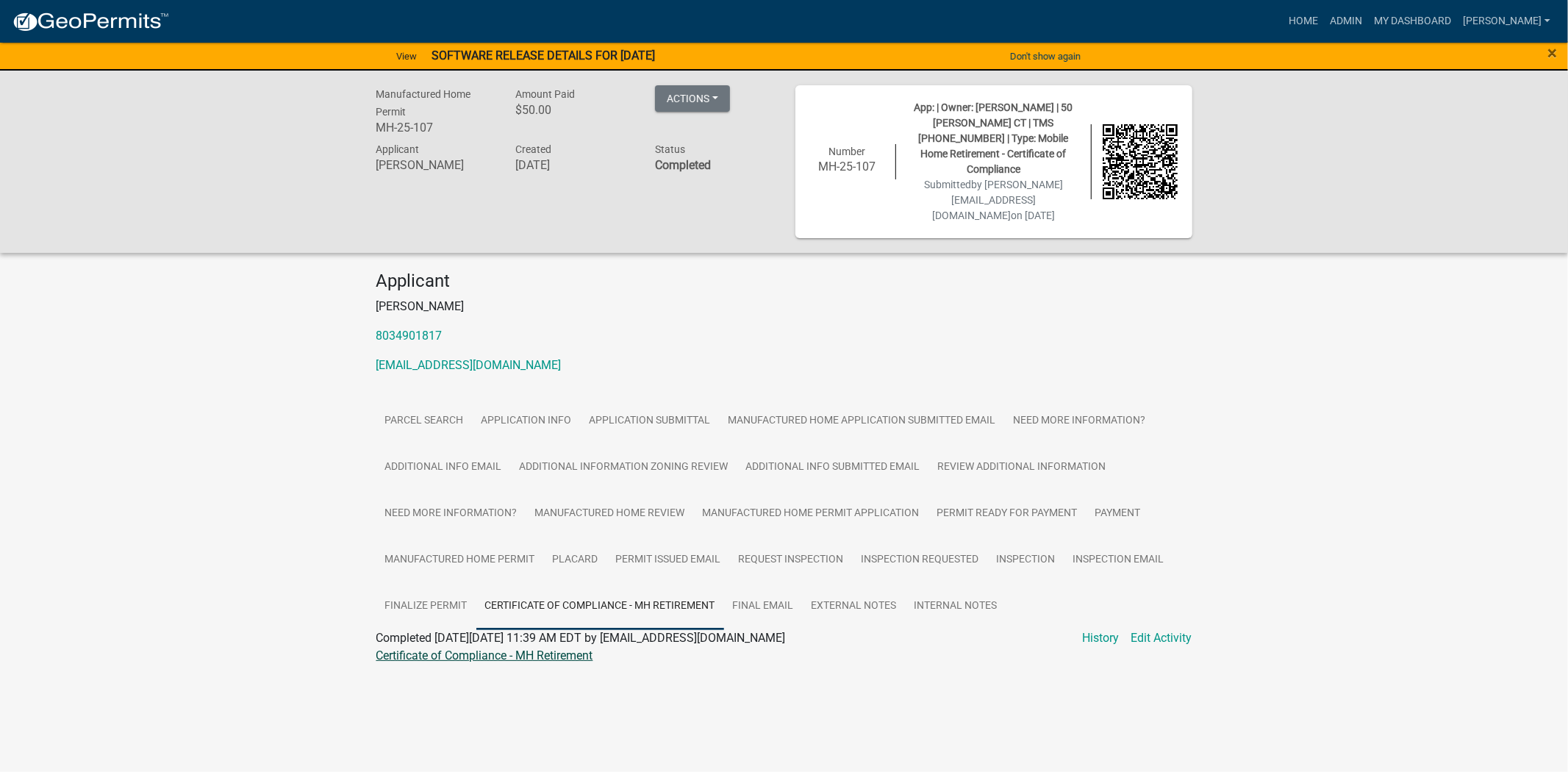
click at [501, 648] on link "Certificate of Compliance - MH Retirement" at bounding box center [485, 655] width 217 height 14
click at [615, 398] on link "Application Submittal" at bounding box center [650, 422] width 139 height 47
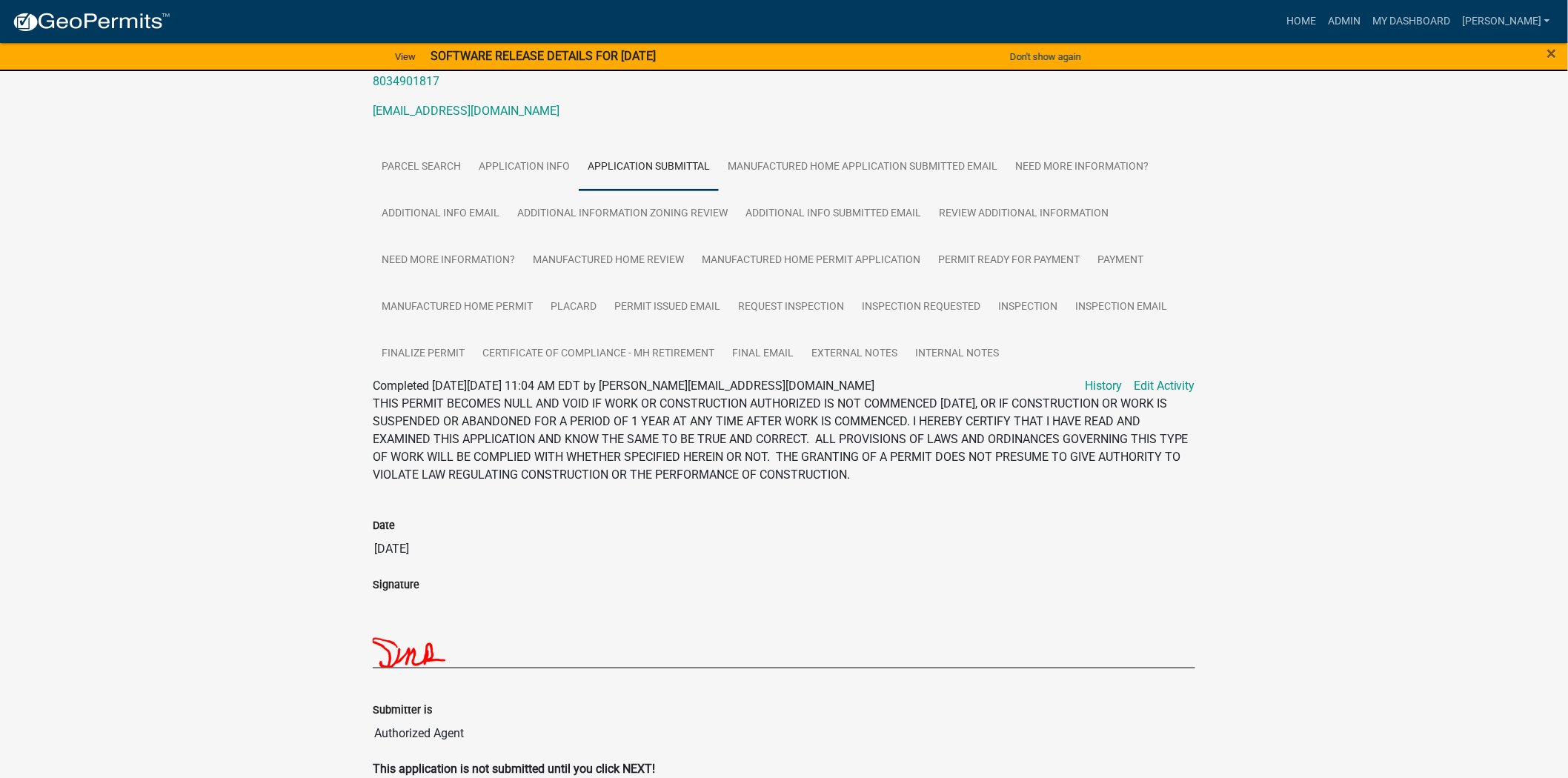
scroll to position [219, 0]
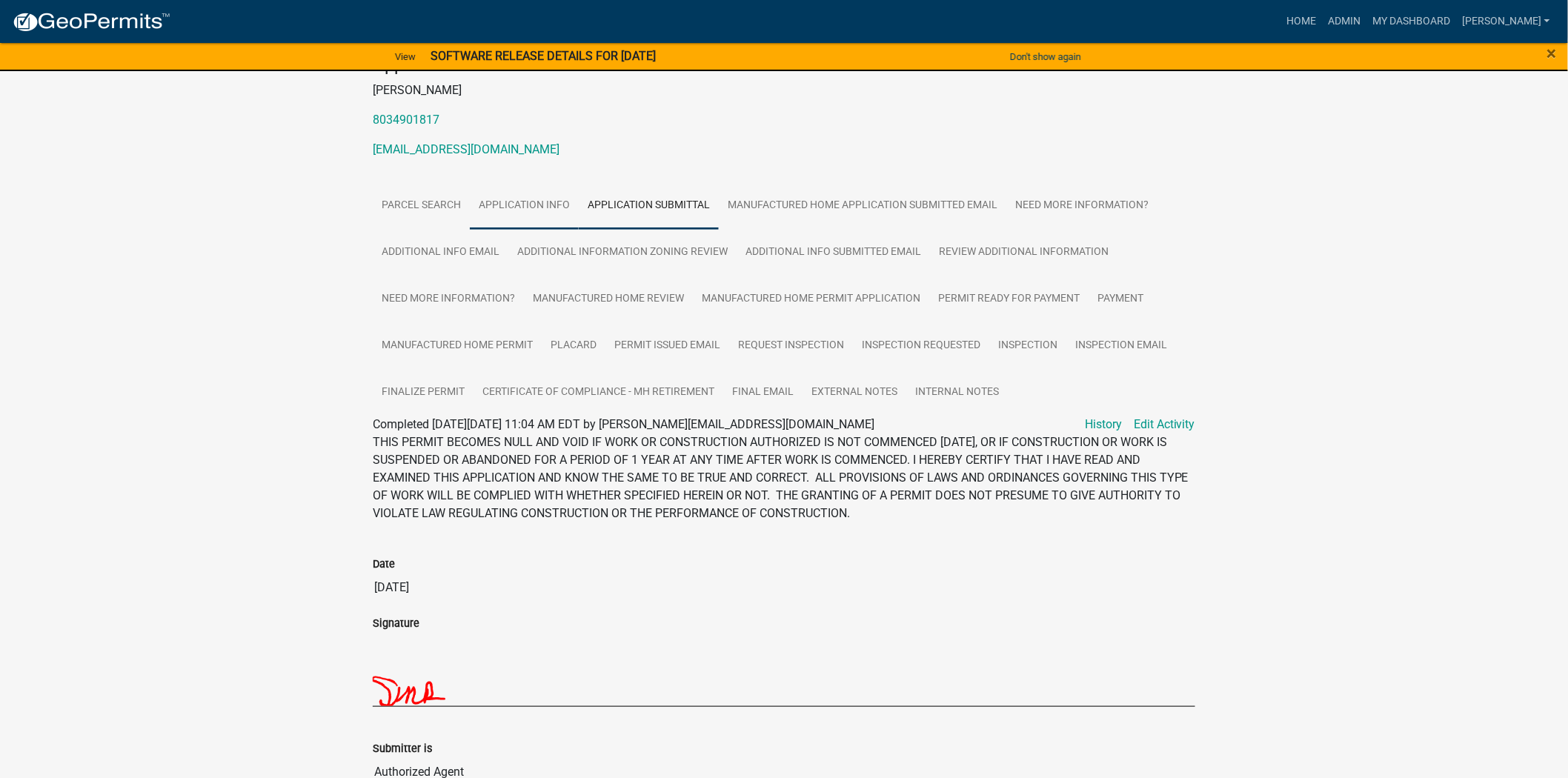
click at [546, 182] on link "Application Info" at bounding box center [525, 206] width 109 height 48
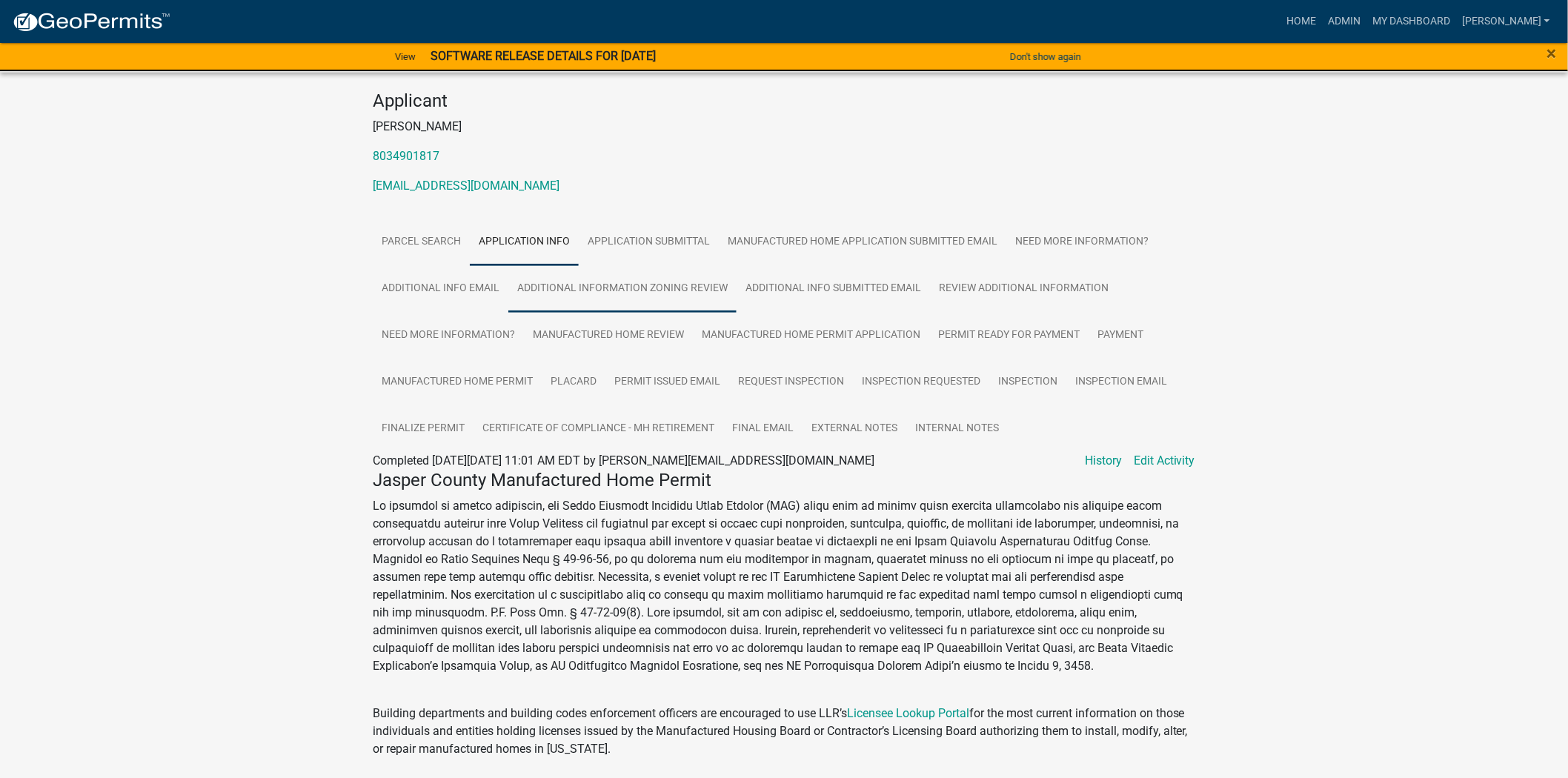
scroll to position [0, 0]
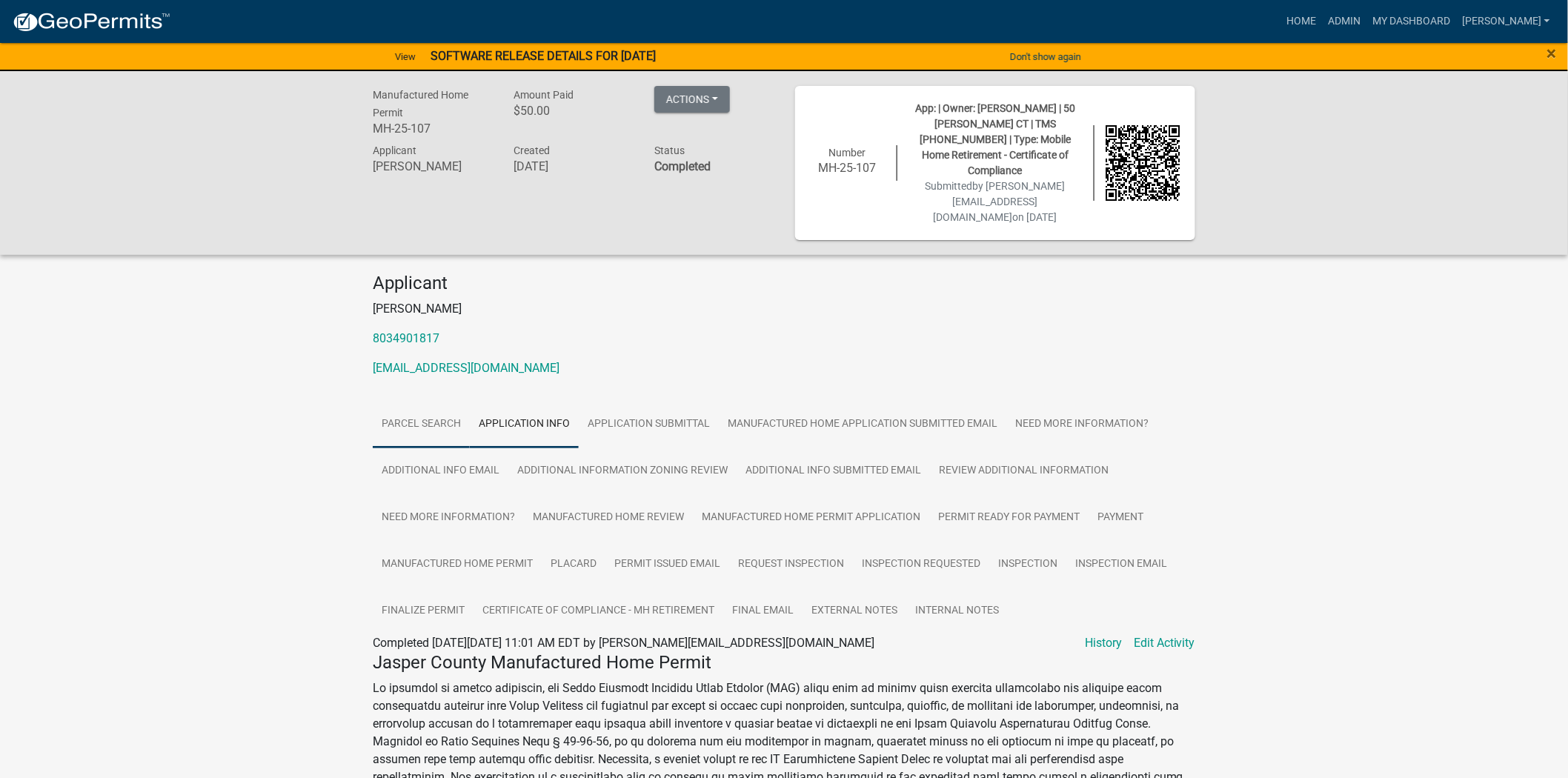
click at [429, 401] on link "Parcel search" at bounding box center [421, 425] width 97 height 48
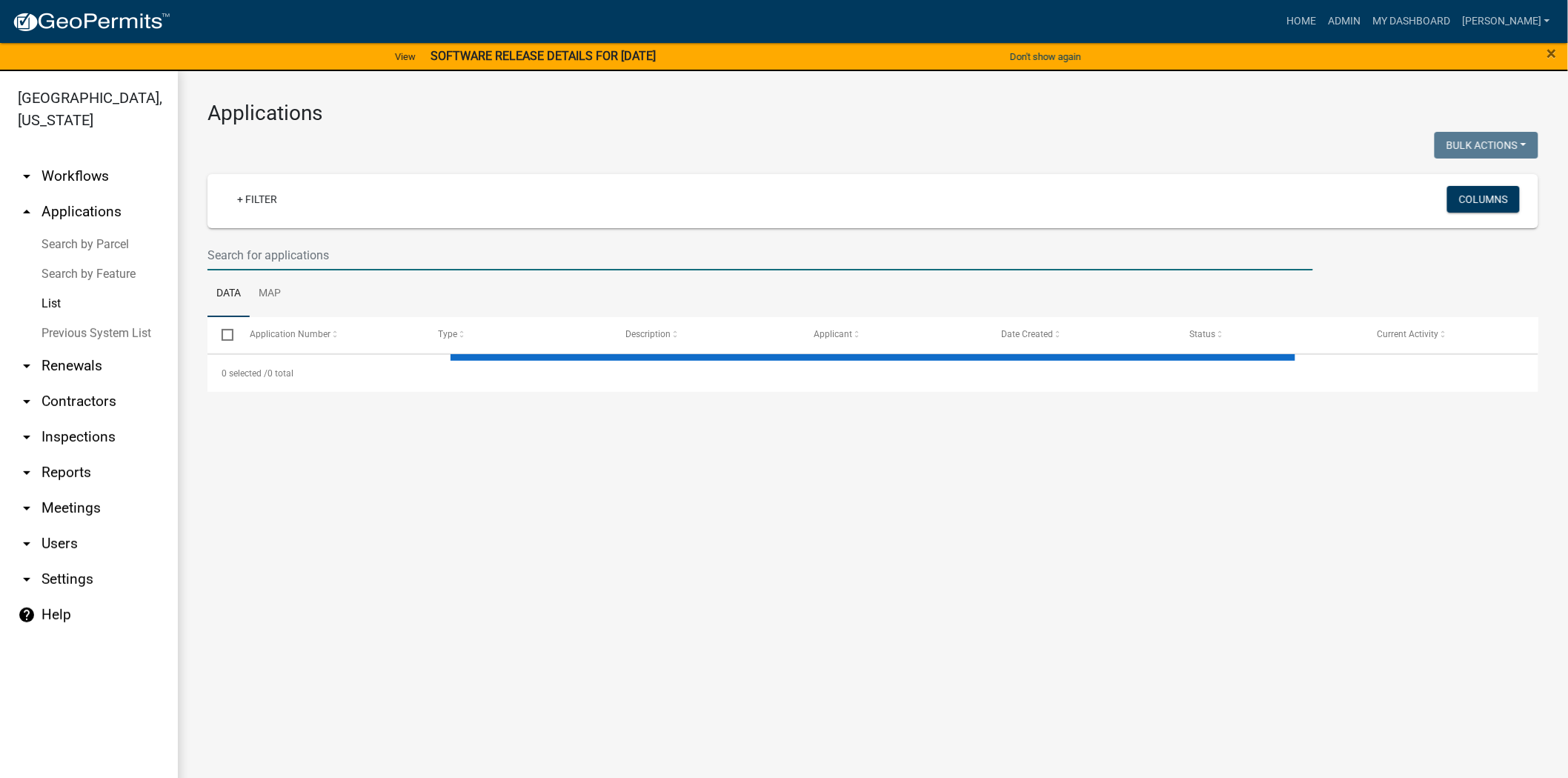
click at [268, 257] on input "text" at bounding box center [760, 255] width 1106 height 30
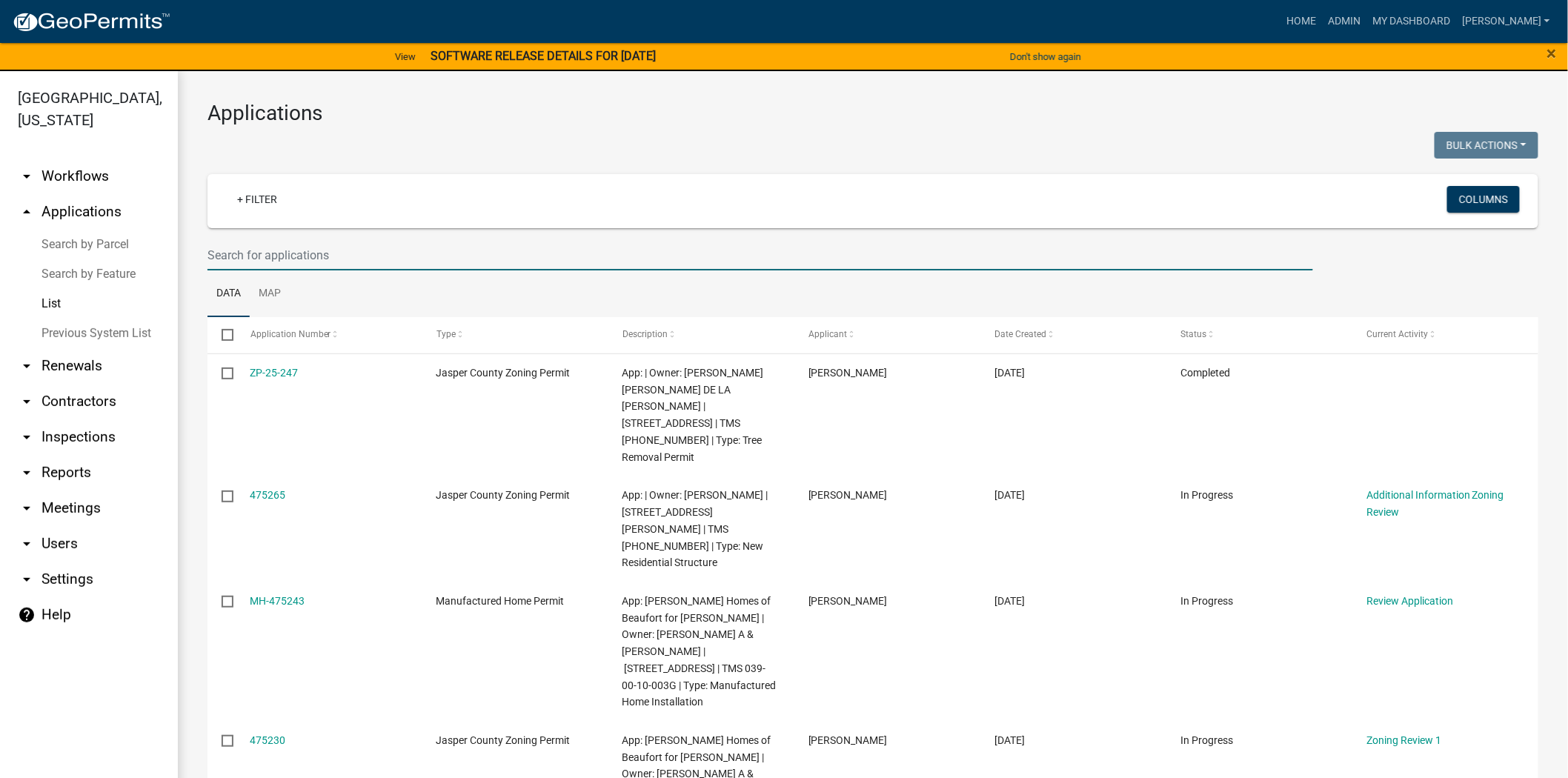
paste input "[PHONE_NUMBER]"
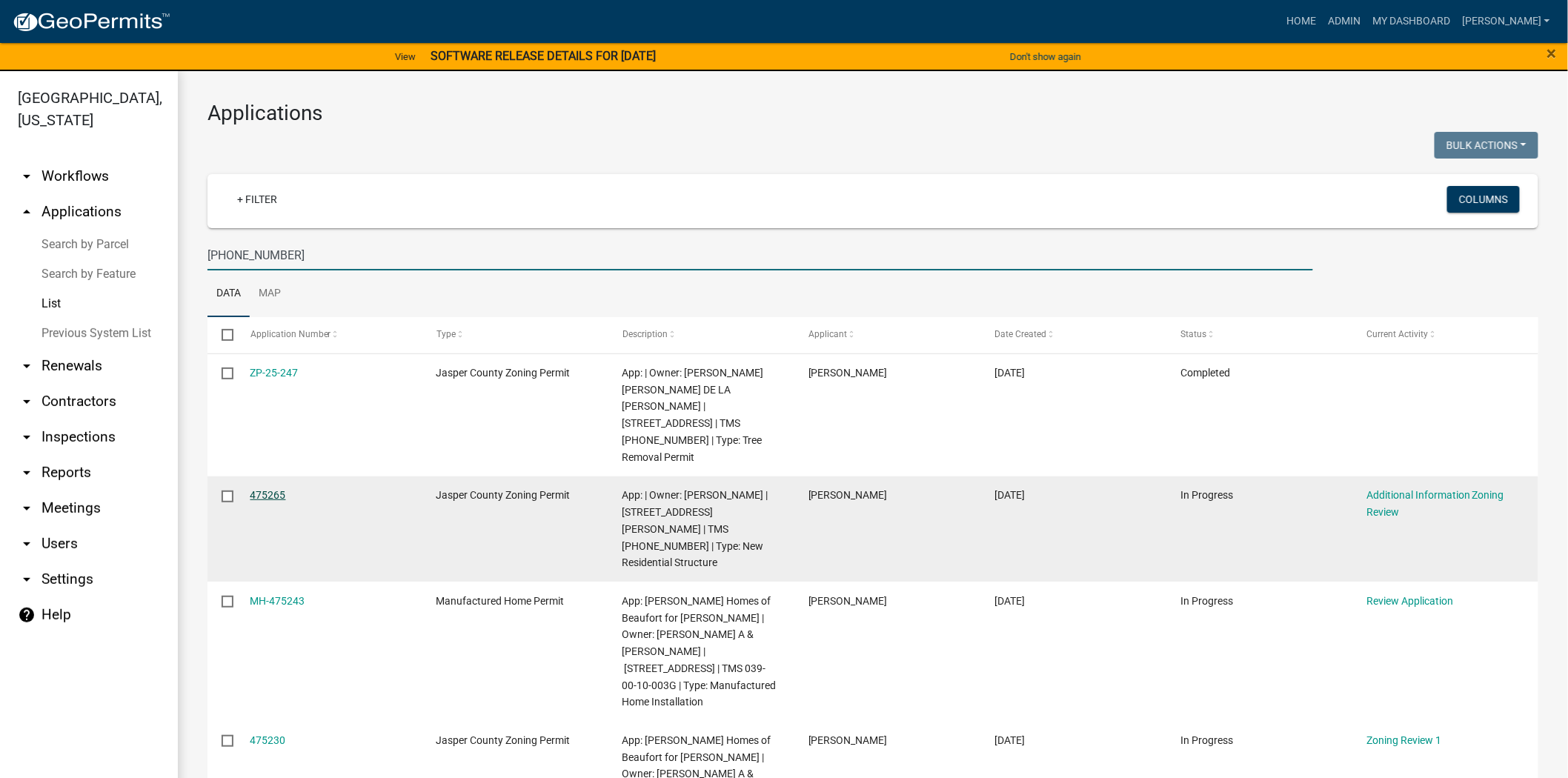
type input "[PHONE_NUMBER]"
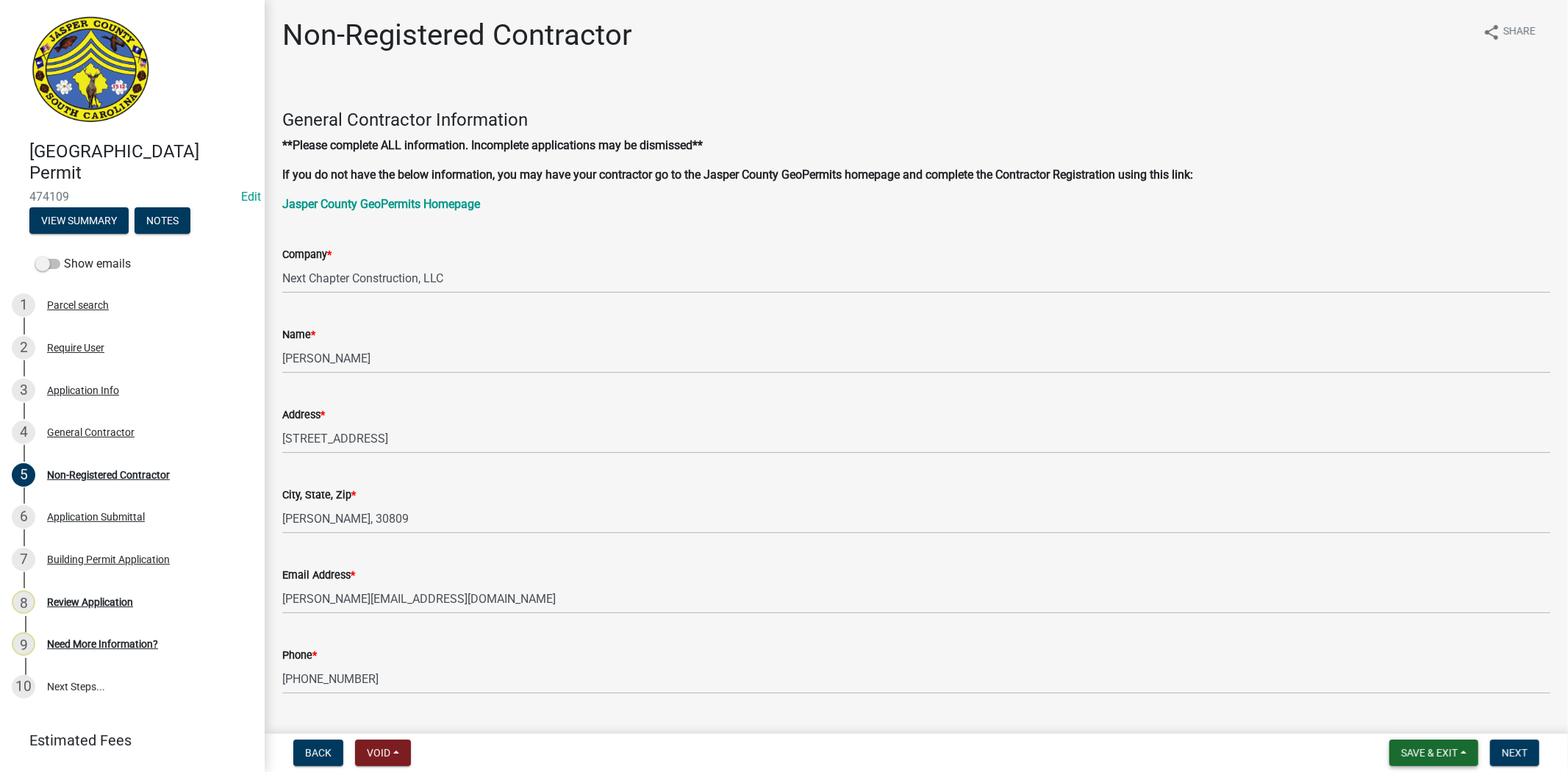
click at [1447, 759] on button "Save & Exit" at bounding box center [1434, 753] width 89 height 27
click at [1432, 715] on button "Save & Exit" at bounding box center [1419, 715] width 118 height 35
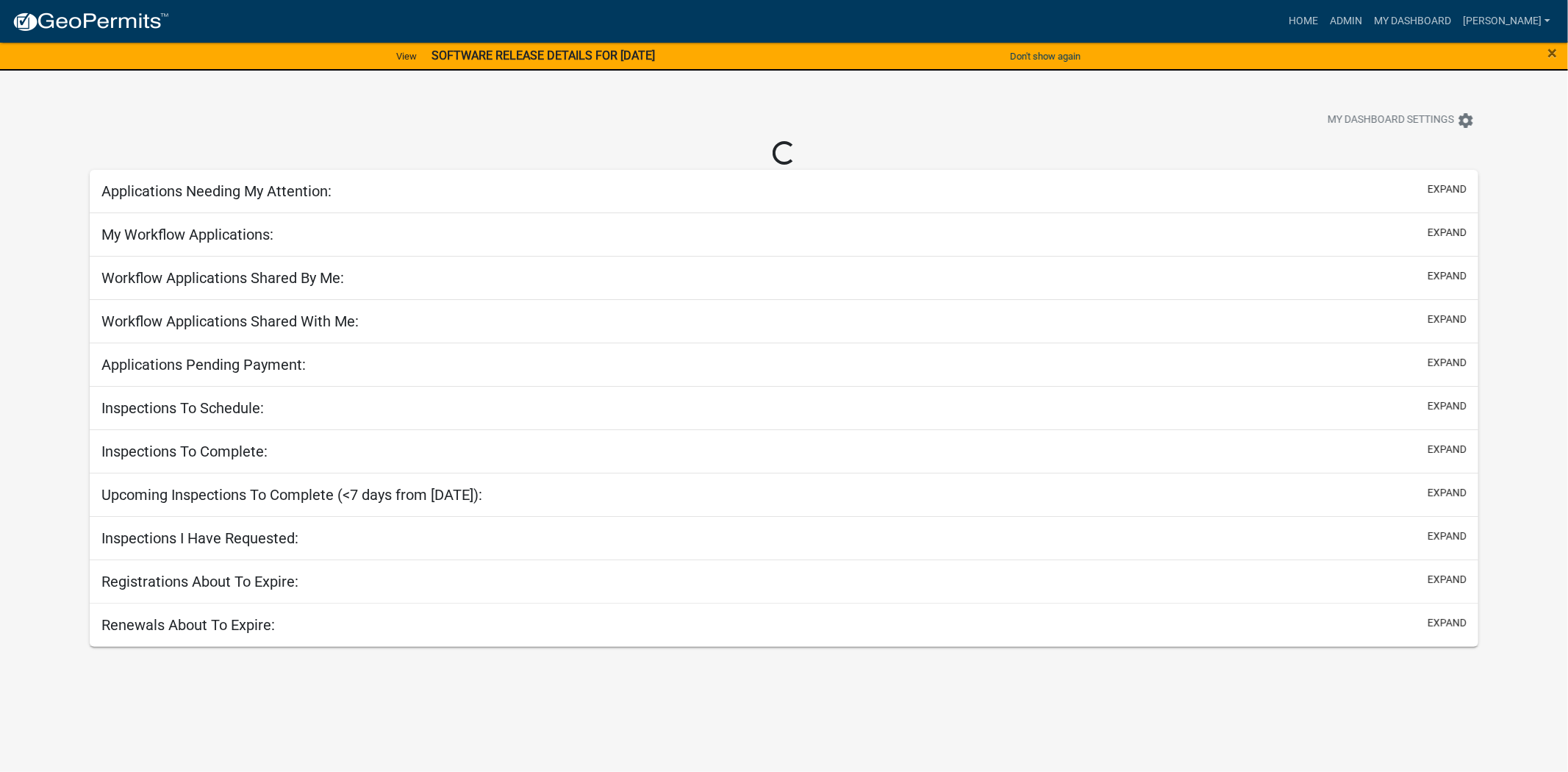
select select "2: 50"
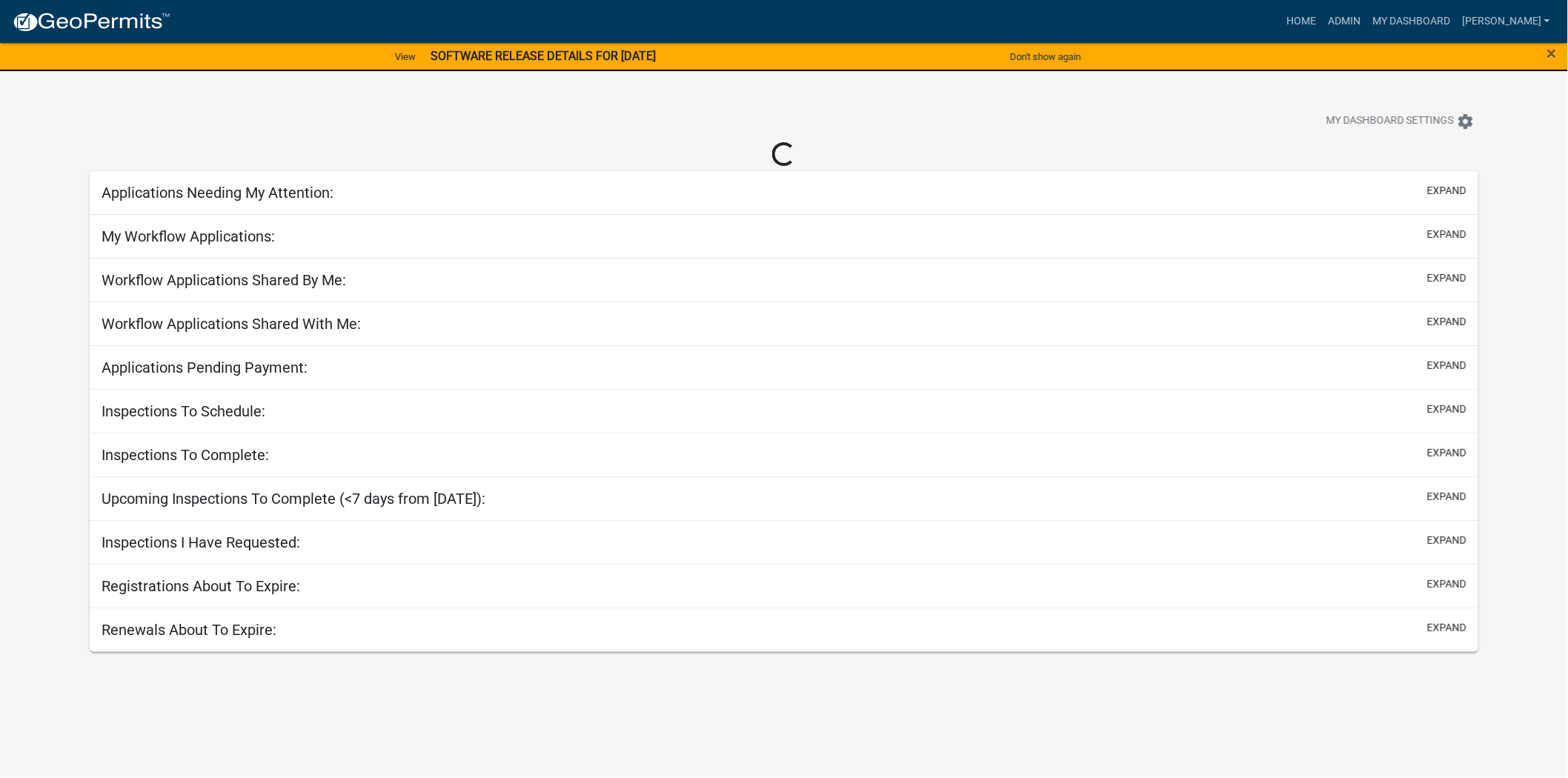
select select "2: 50"
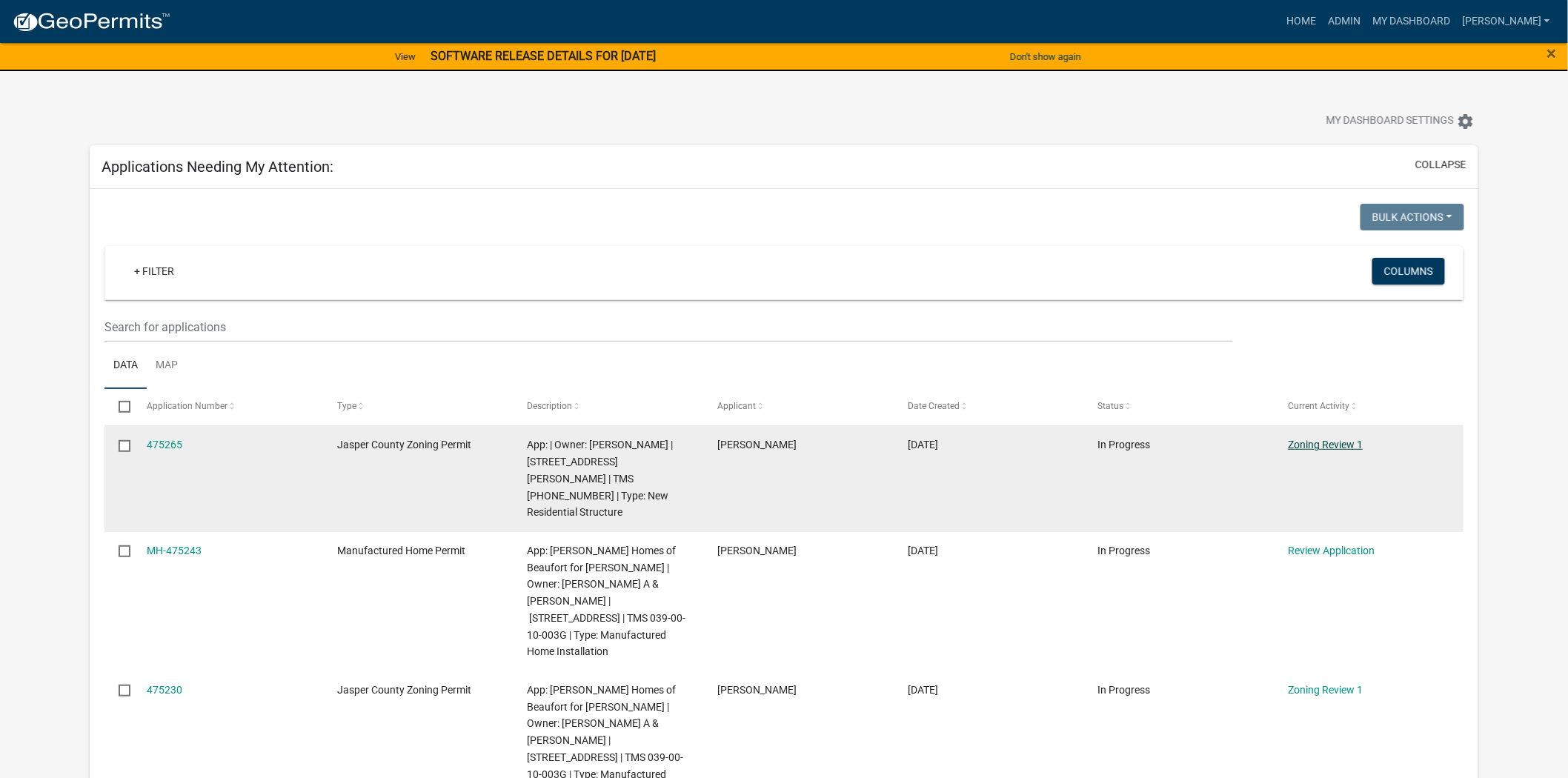
click at [1320, 449] on link "Zoning Review 1" at bounding box center [1325, 444] width 75 height 12
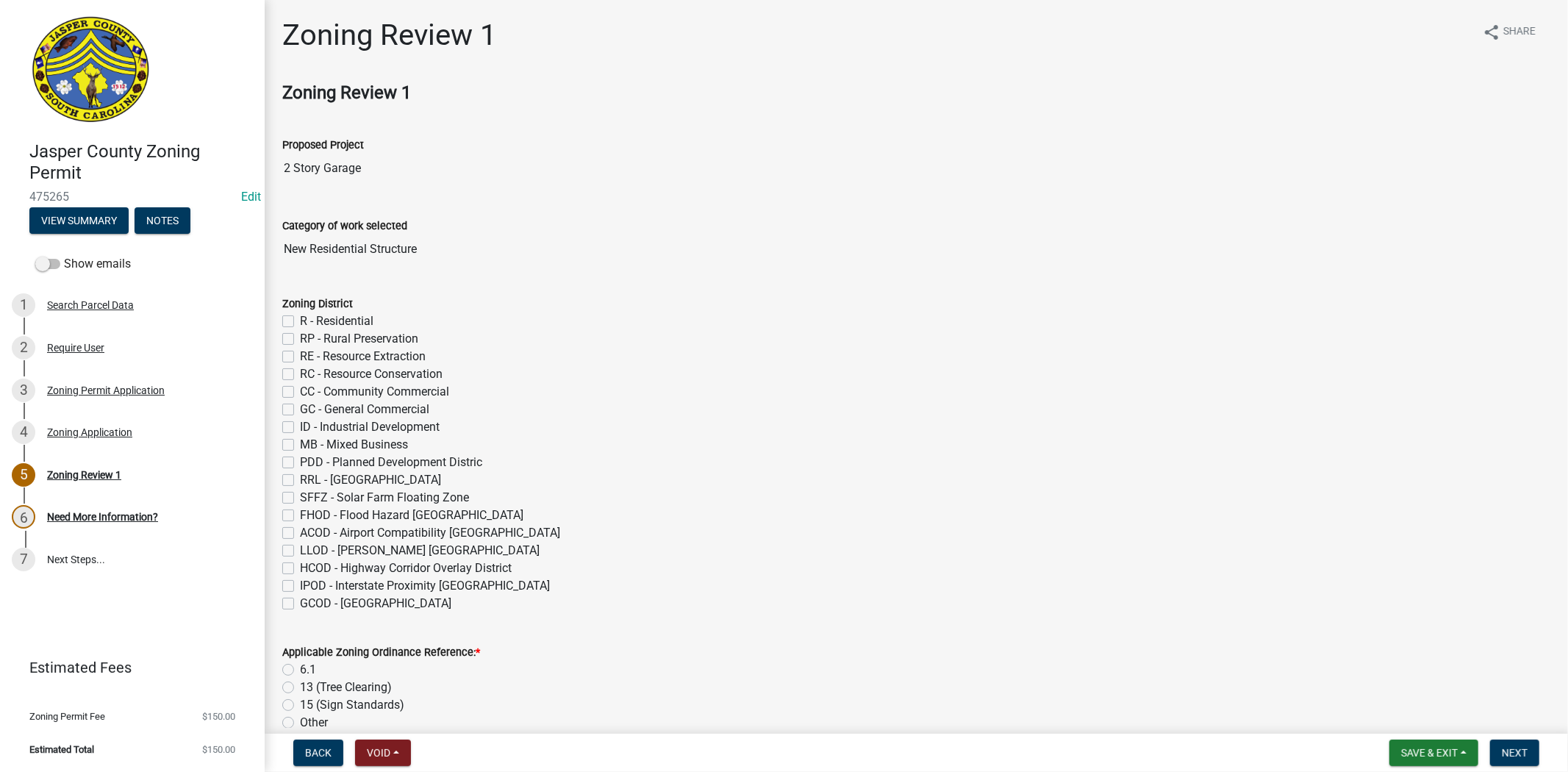
click at [300, 322] on label "R - Residential" at bounding box center [337, 321] width 73 height 18
click at [300, 322] on input "R - Residential" at bounding box center [305, 317] width 10 height 10
checkbox input "true"
checkbox input "false"
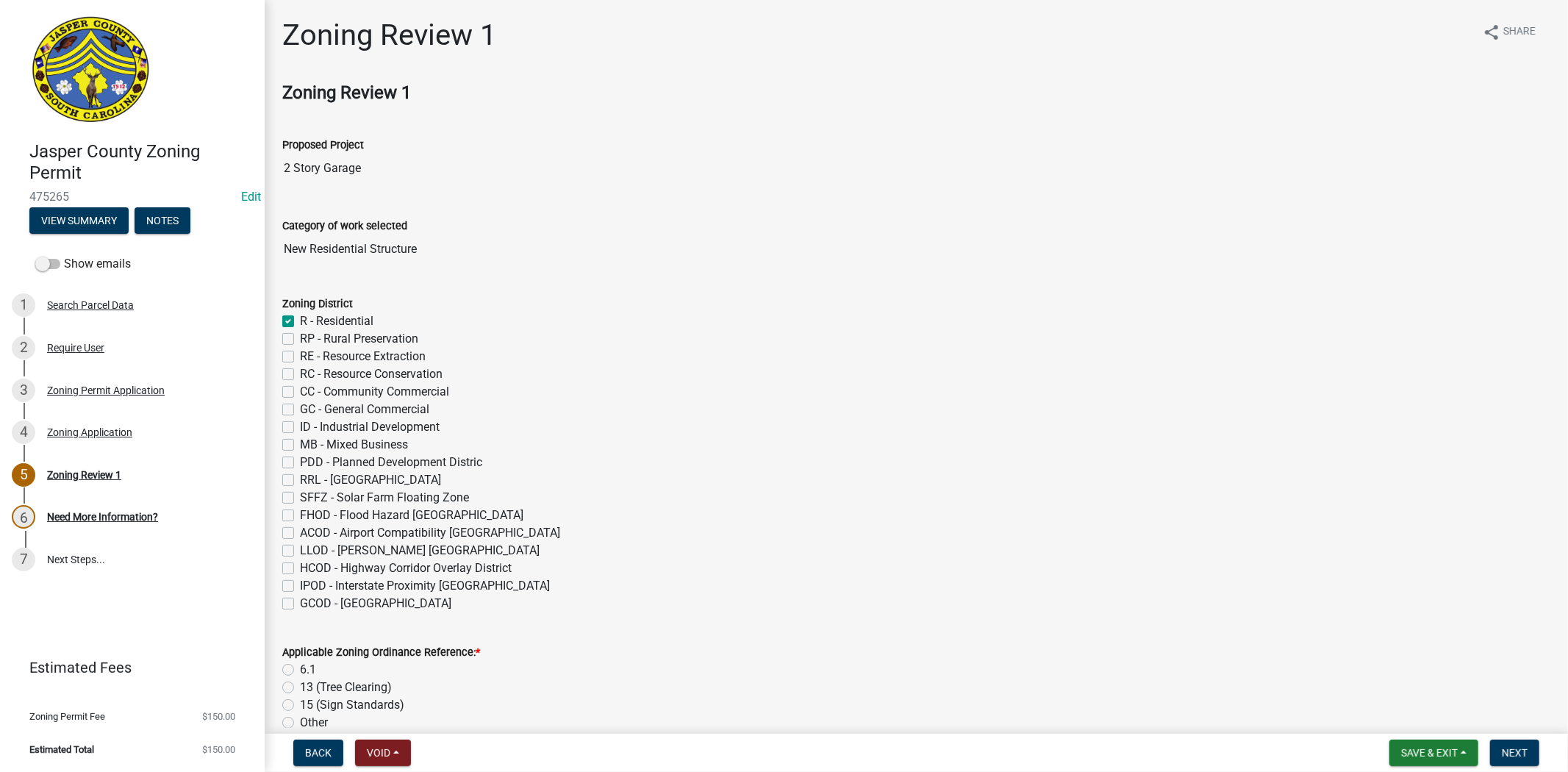
checkbox input "false"
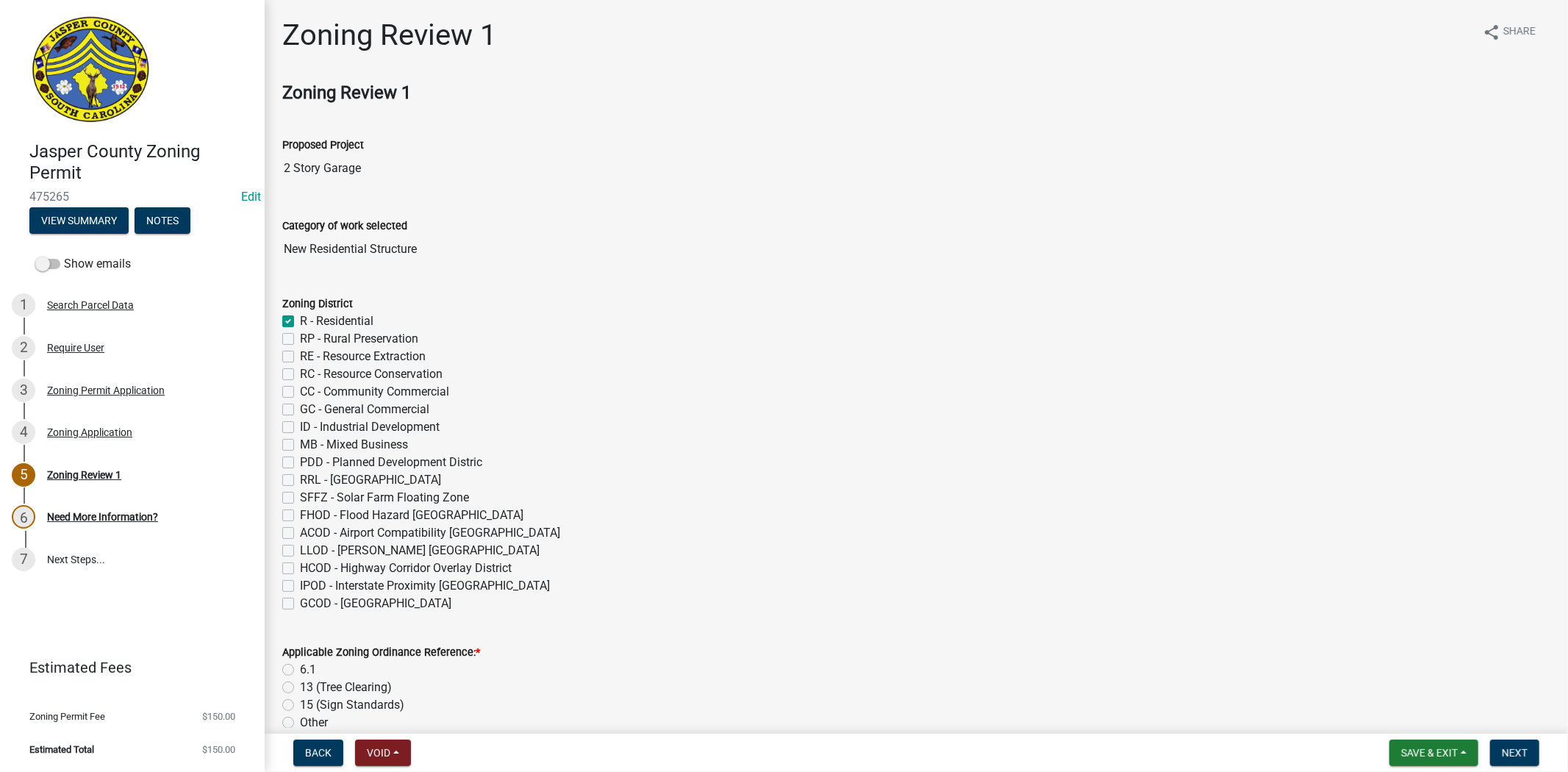
checkbox input "false"
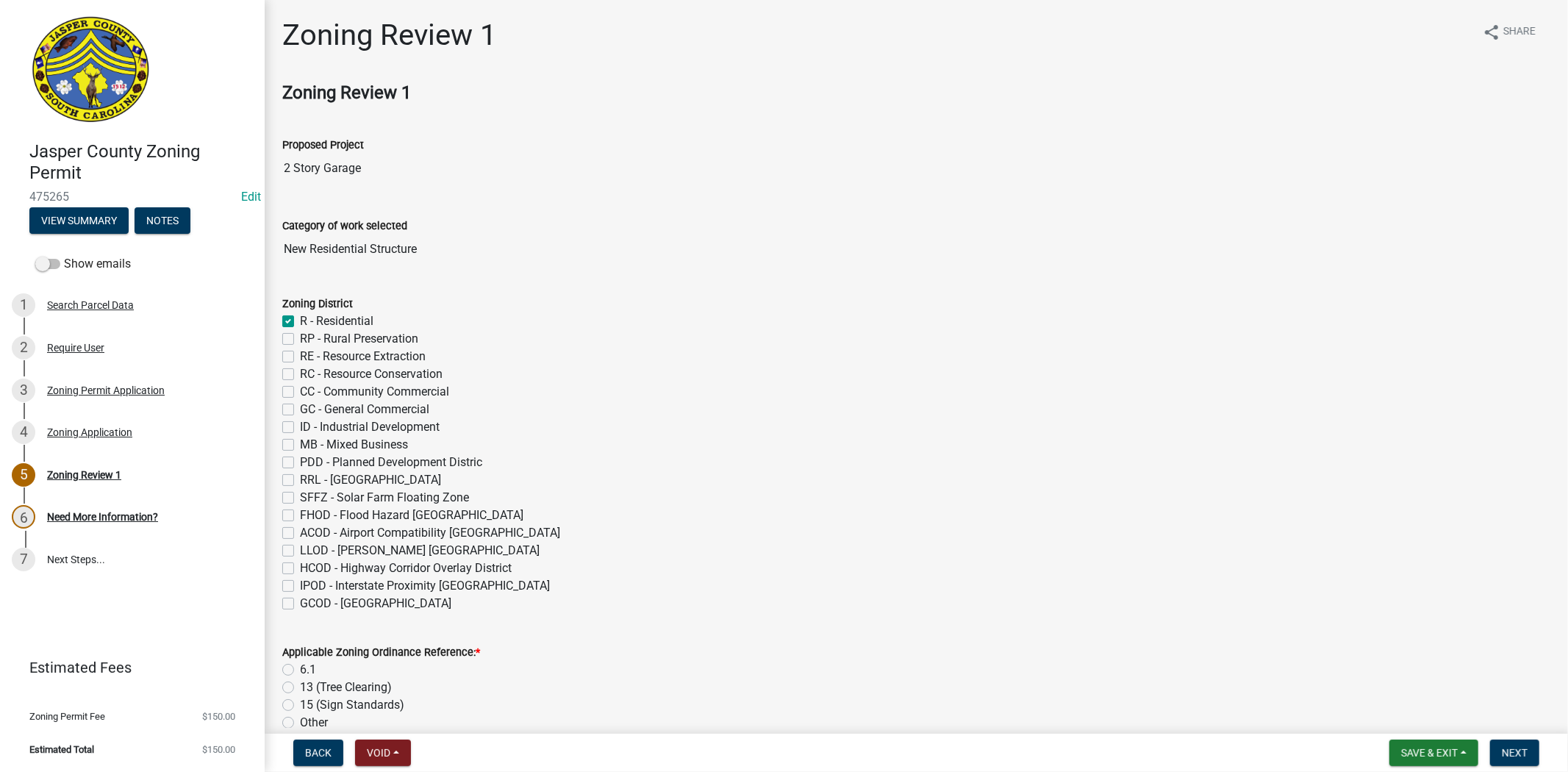
checkbox input "false"
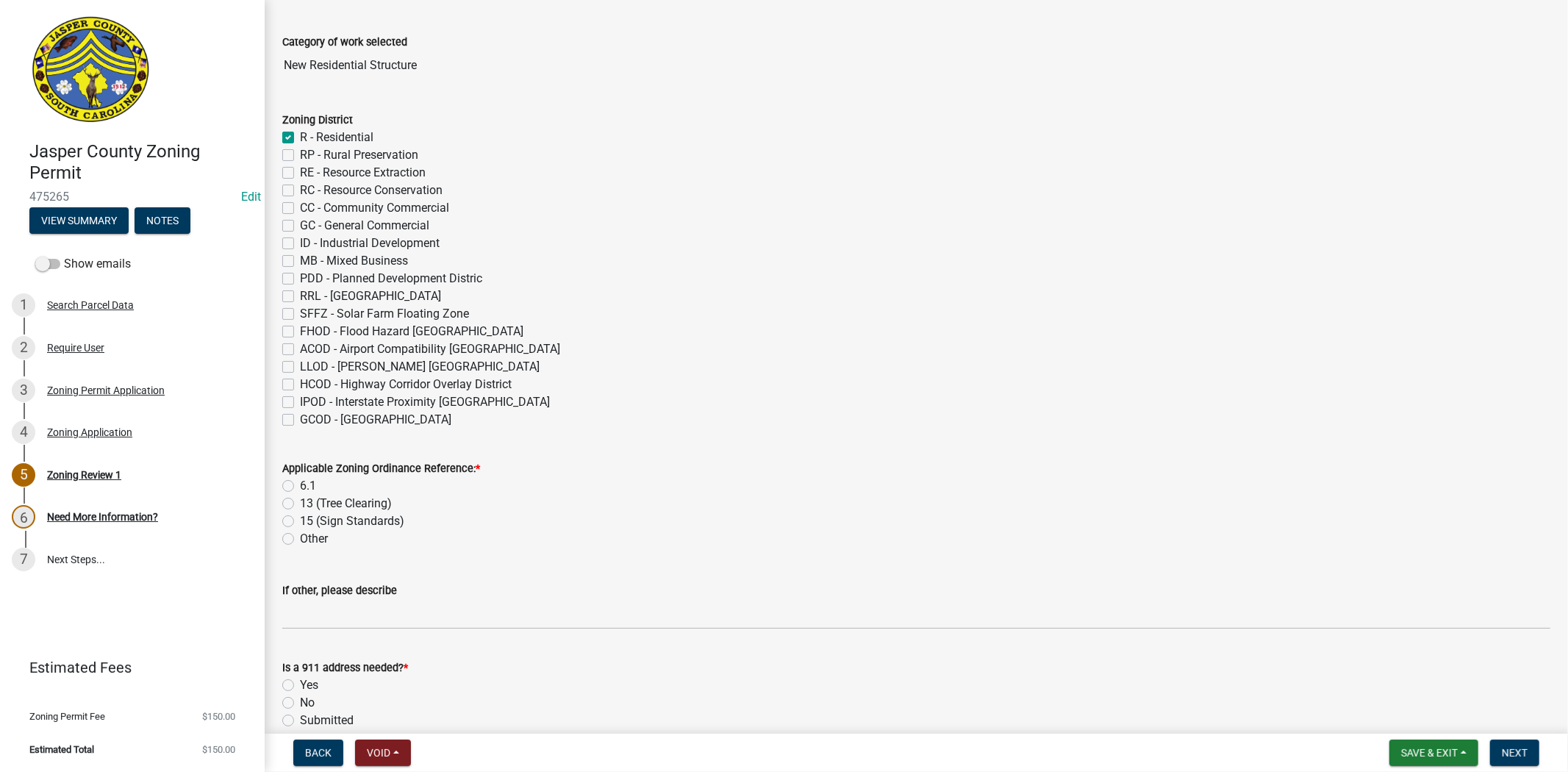
scroll to position [408, 0]
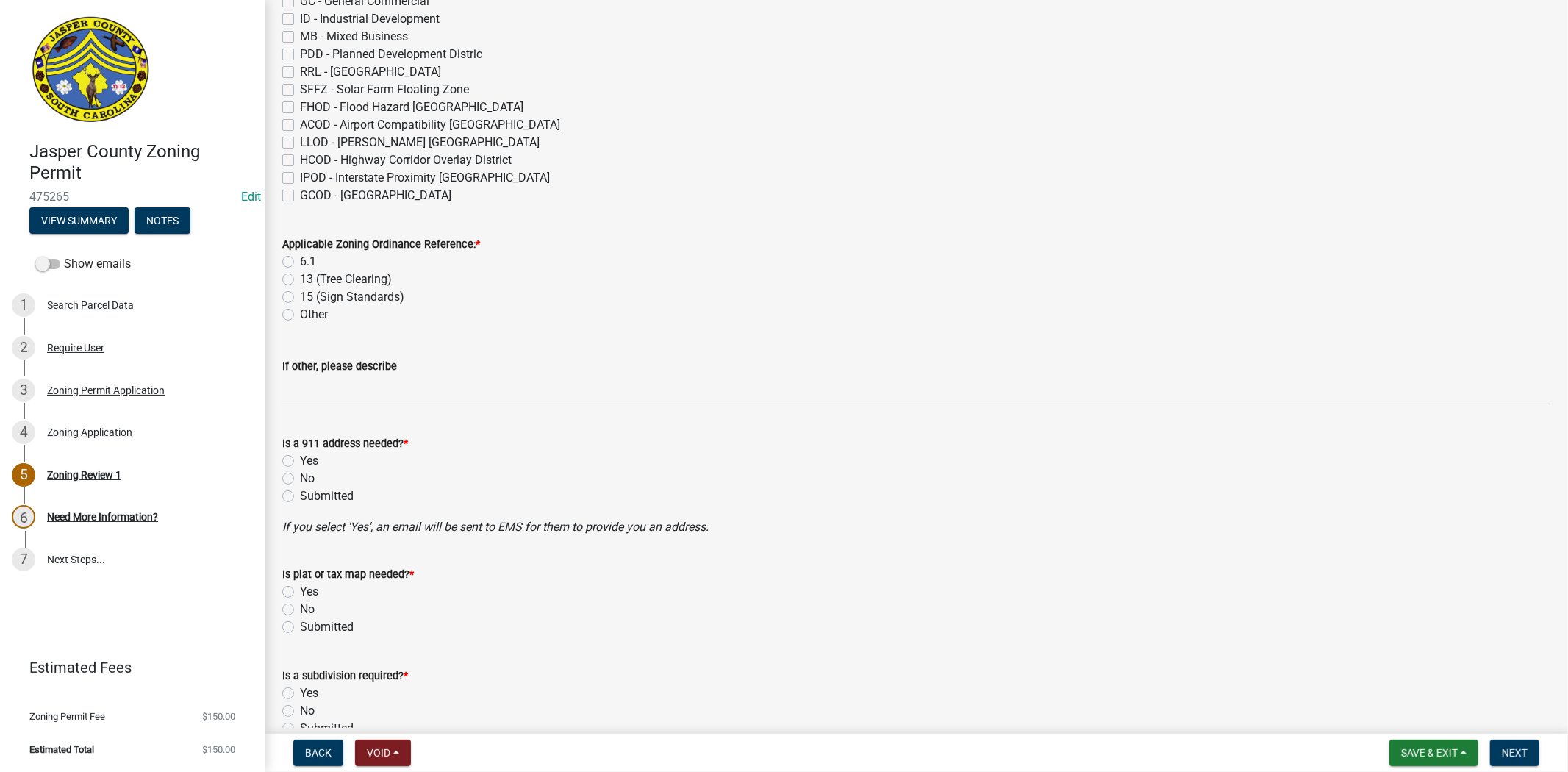
drag, startPoint x: 290, startPoint y: 261, endPoint x: 297, endPoint y: 278, distance: 18.4
click at [300, 261] on label "6.1" at bounding box center [308, 261] width 16 height 18
click at [300, 261] on input "6.1" at bounding box center [305, 257] width 10 height 10
radio input "true"
click at [300, 481] on label "No" at bounding box center [307, 478] width 15 height 18
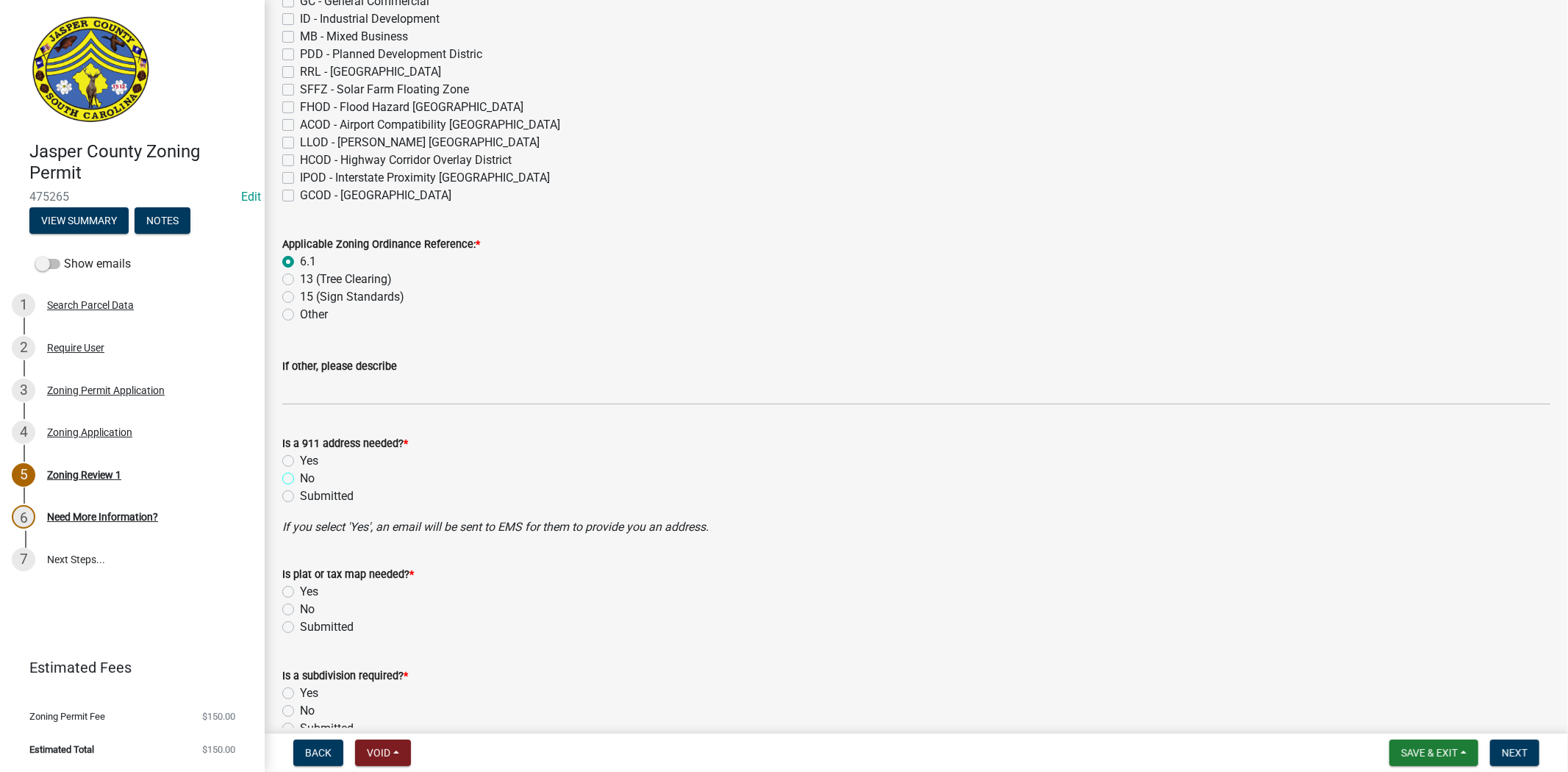
click at [300, 480] on input "No" at bounding box center [305, 474] width 10 height 10
radio input "true"
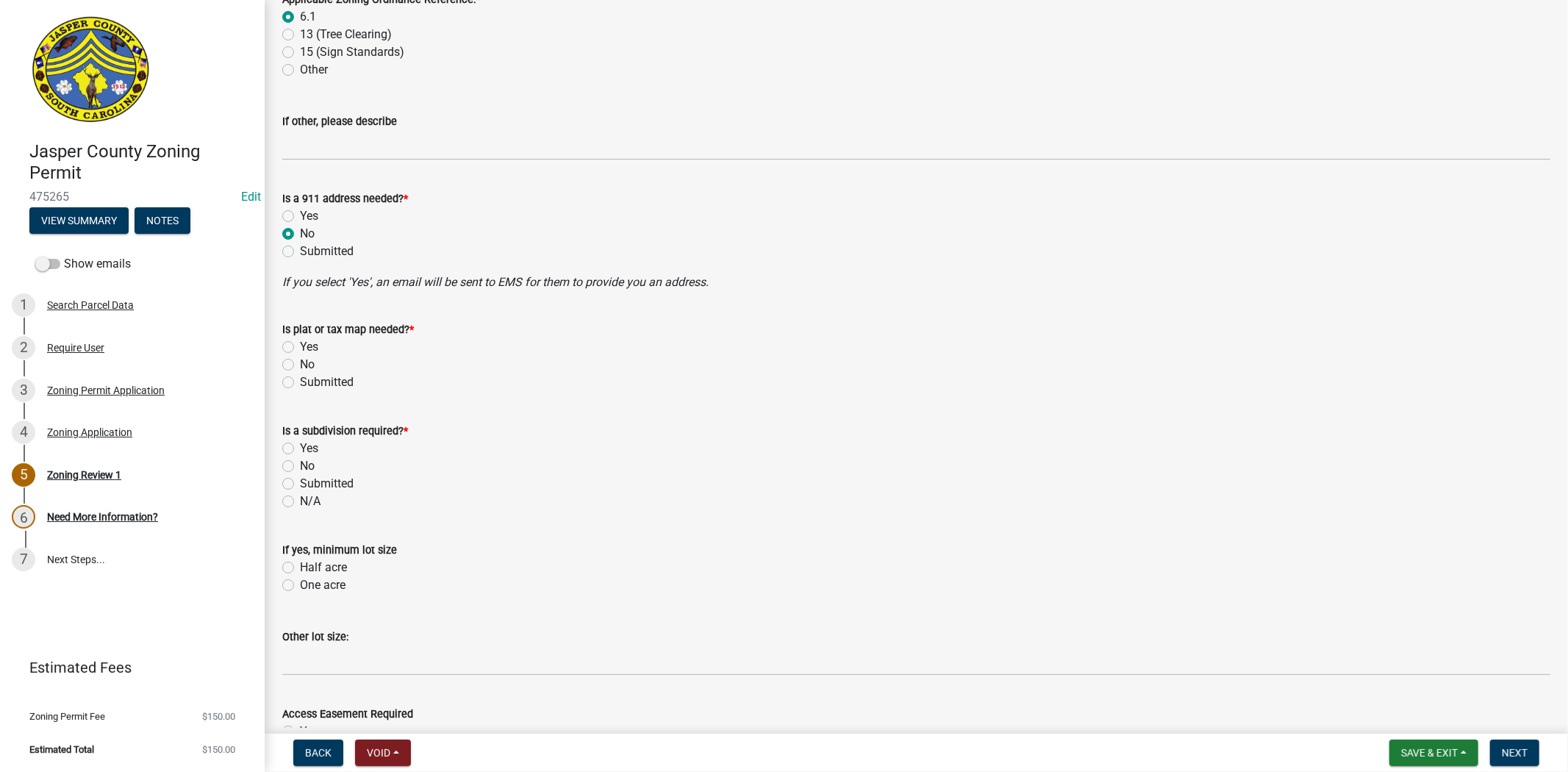
click at [300, 361] on label "No" at bounding box center [307, 364] width 15 height 18
click at [300, 361] on input "No" at bounding box center [305, 360] width 10 height 10
radio input "true"
click at [300, 466] on label "No" at bounding box center [307, 466] width 15 height 18
click at [300, 466] on input "No" at bounding box center [305, 462] width 10 height 10
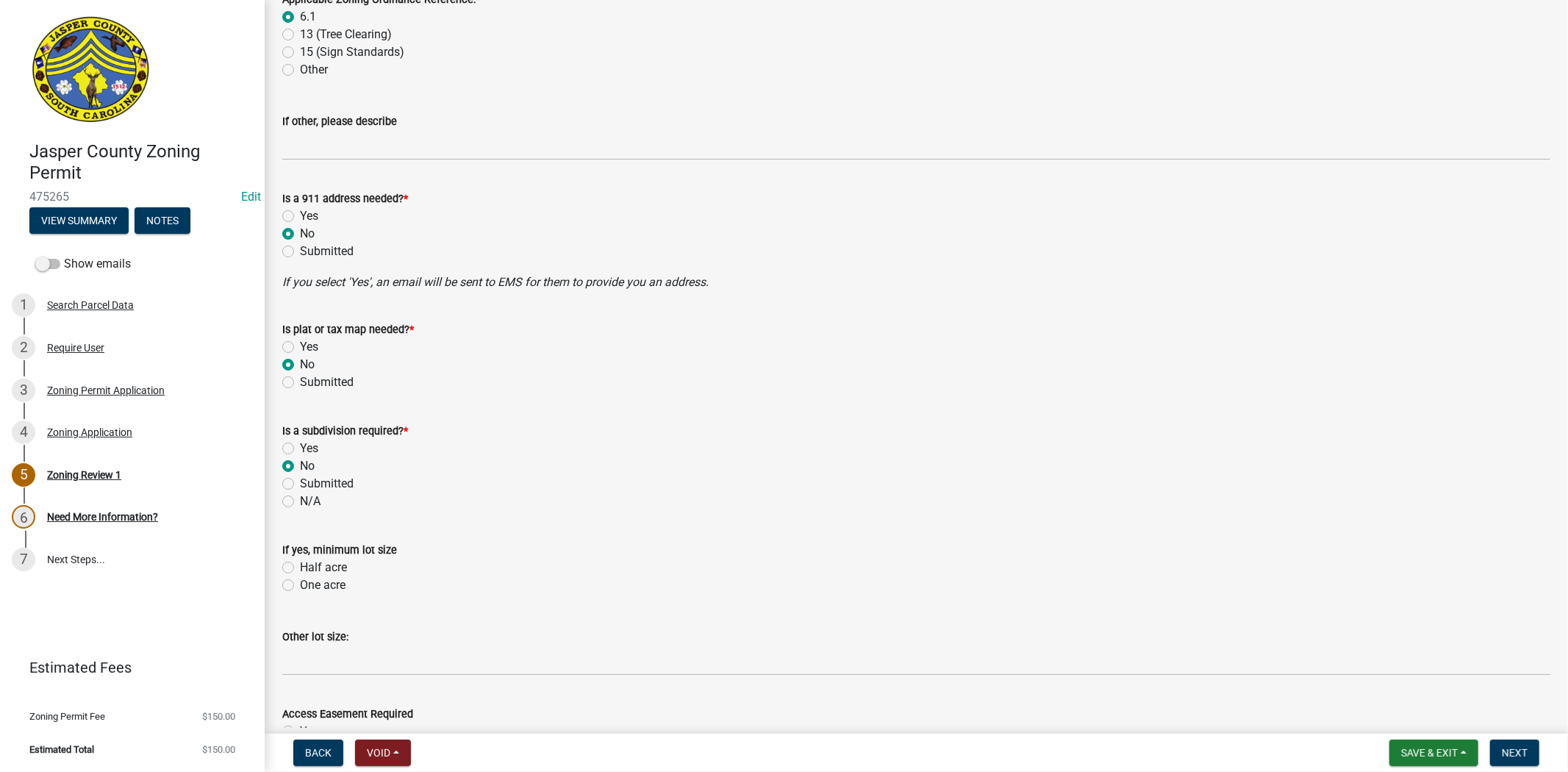
radio input "true"
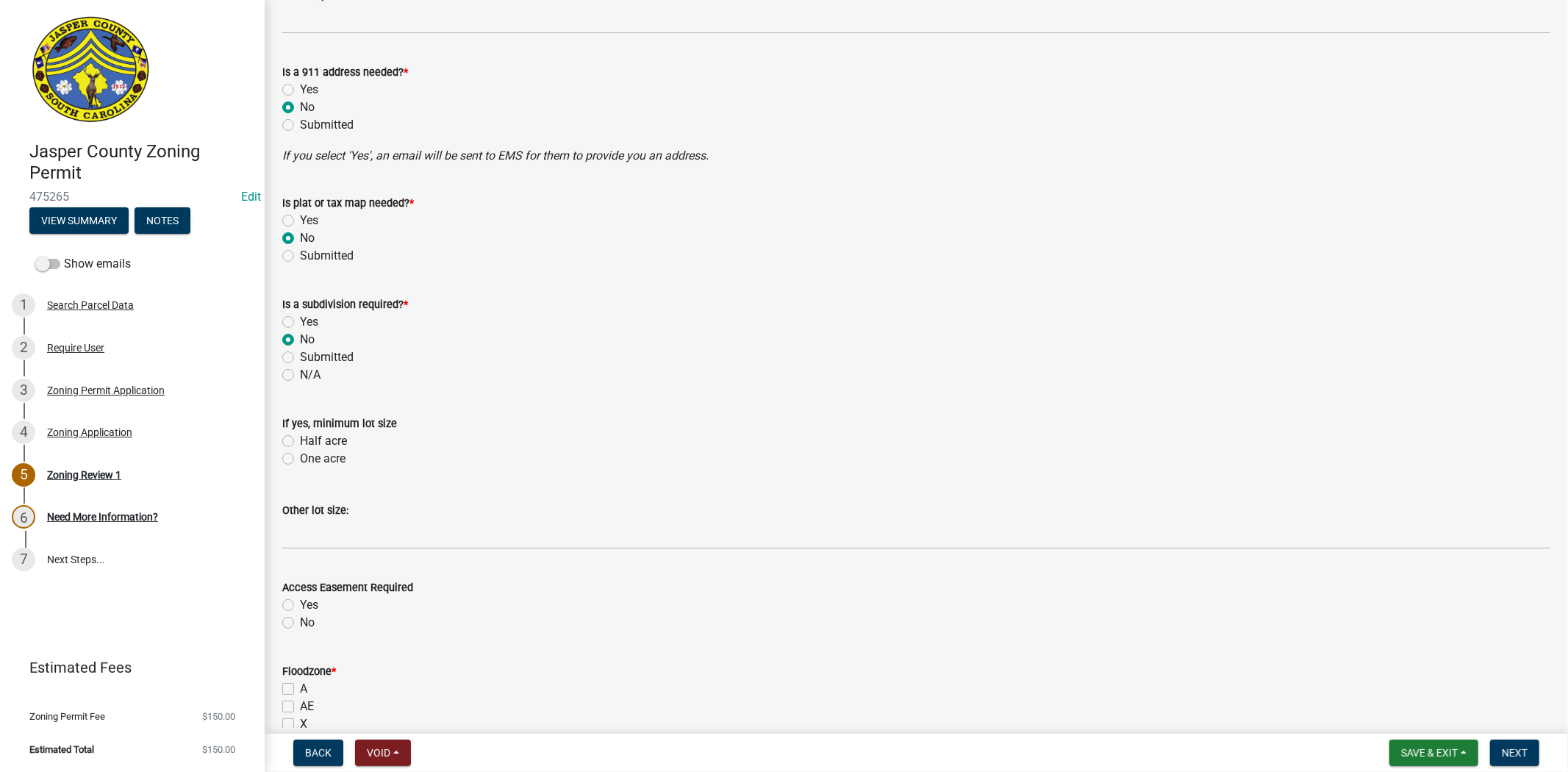
scroll to position [980, 0]
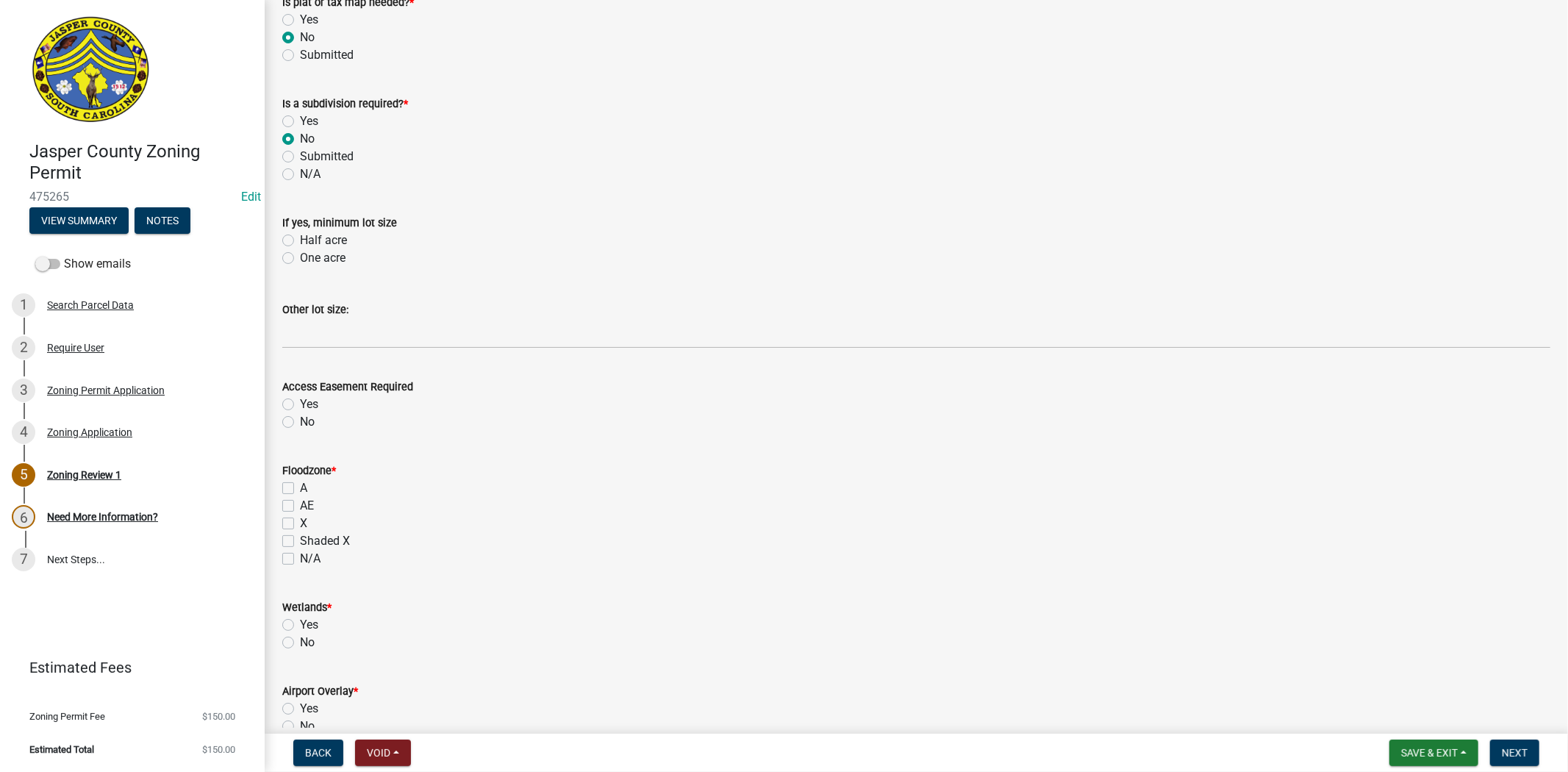
click at [300, 420] on label "No" at bounding box center [307, 422] width 15 height 18
click at [300, 420] on input "No" at bounding box center [305, 418] width 10 height 10
radio input "true"
click at [300, 518] on label "X" at bounding box center [304, 523] width 8 height 18
click at [300, 518] on input "X" at bounding box center [305, 519] width 10 height 10
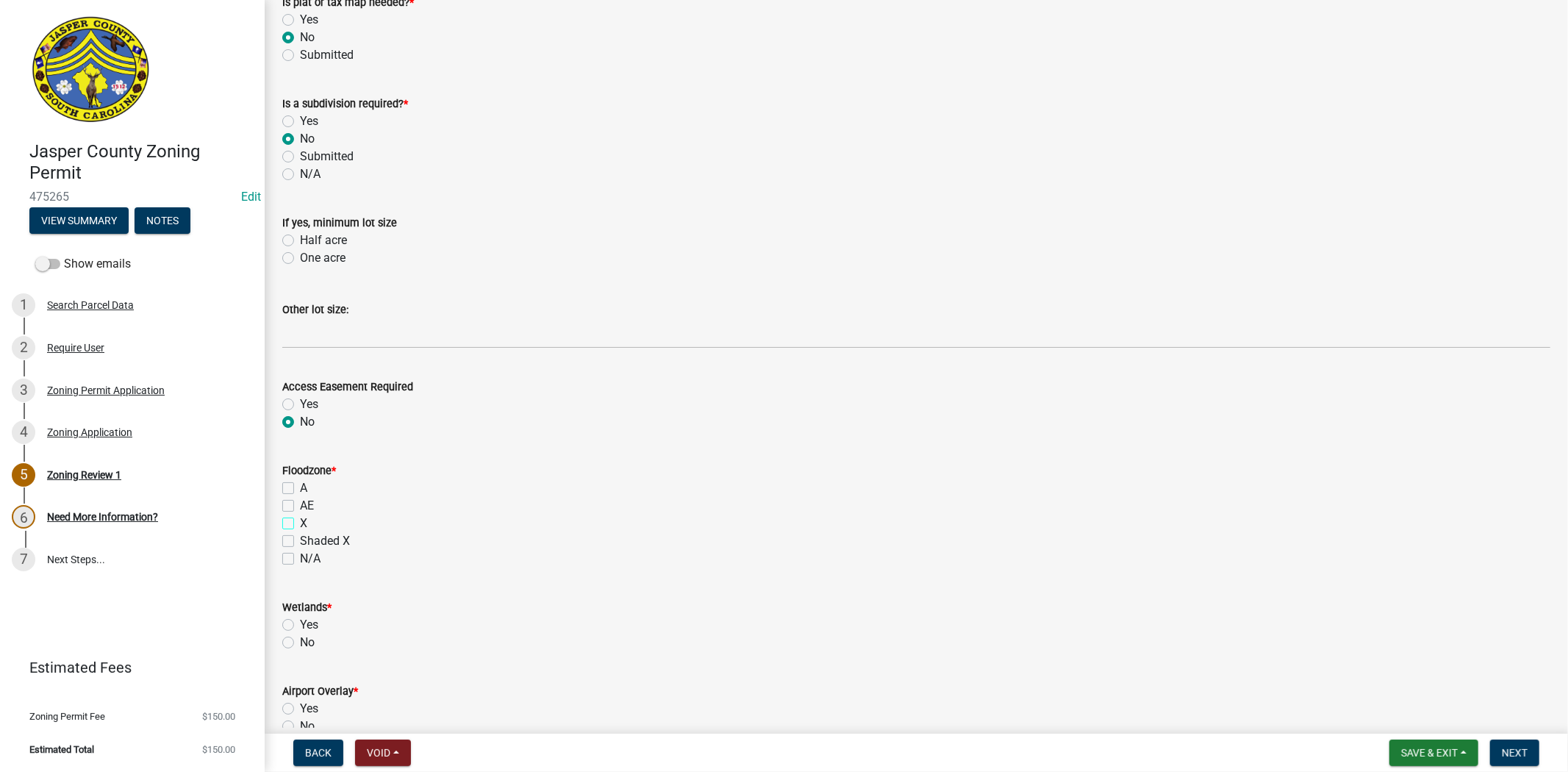
checkbox input "true"
checkbox input "false"
checkbox input "true"
checkbox input "false"
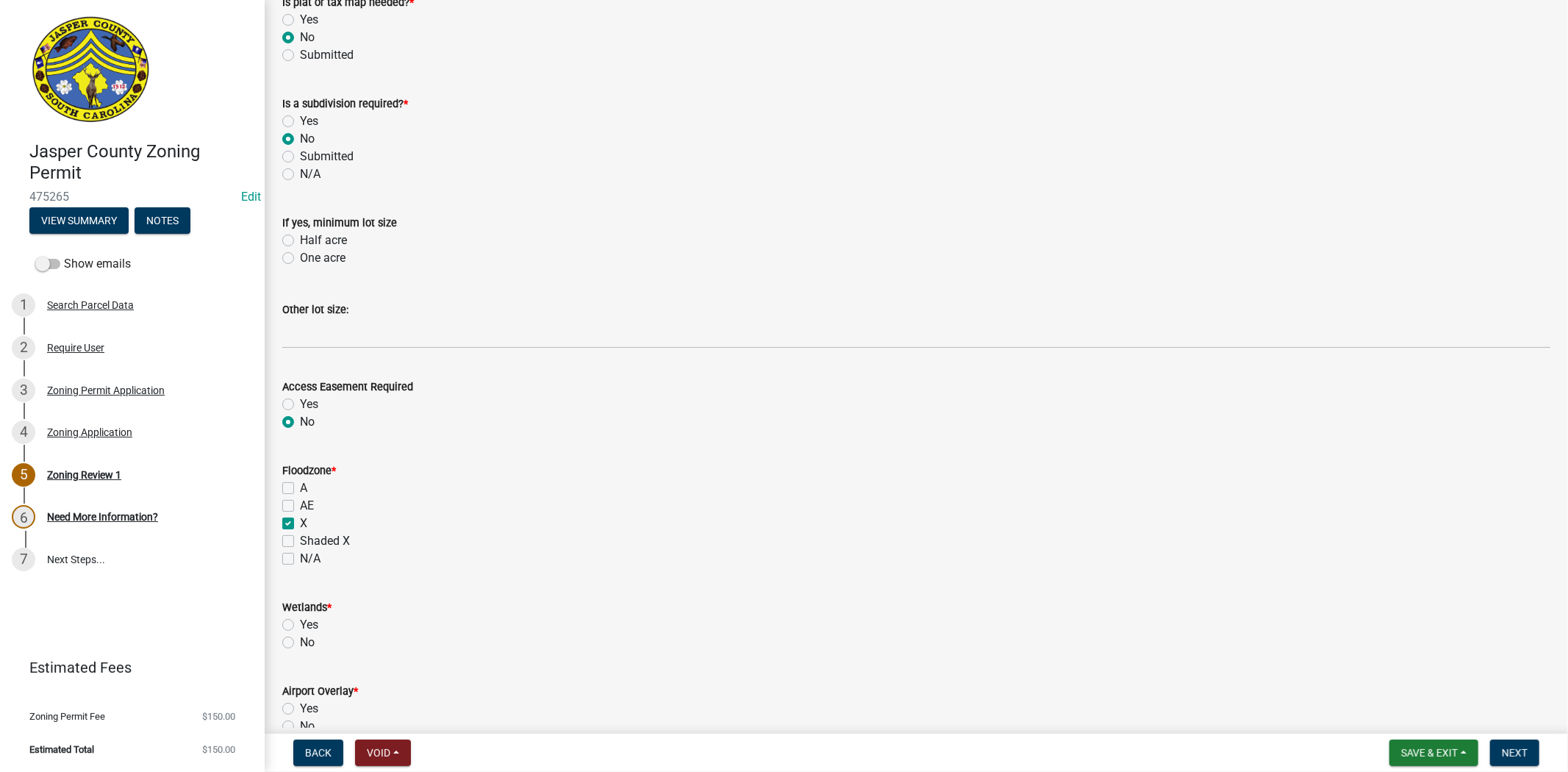
checkbox input "false"
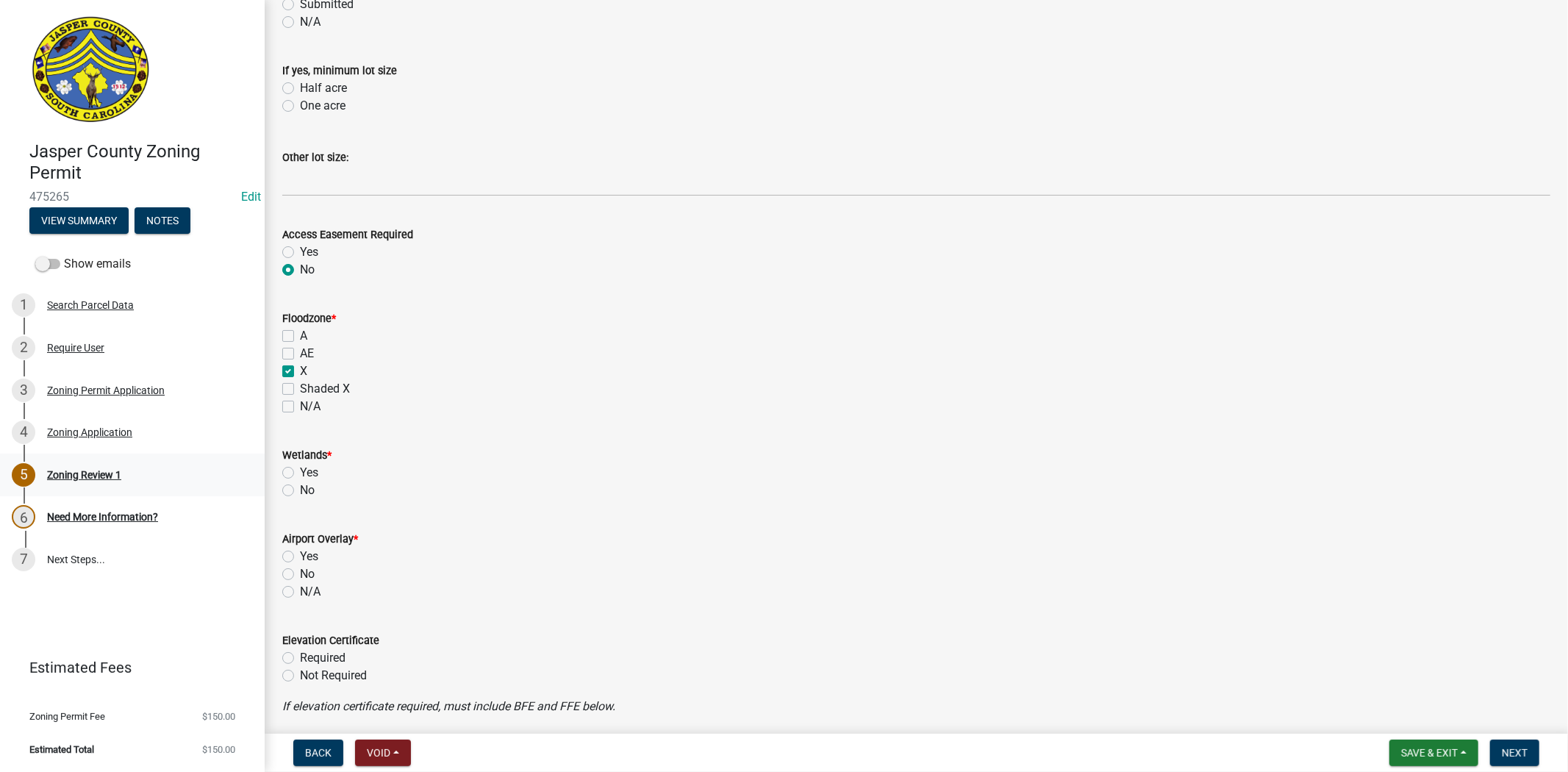
scroll to position [1143, 0]
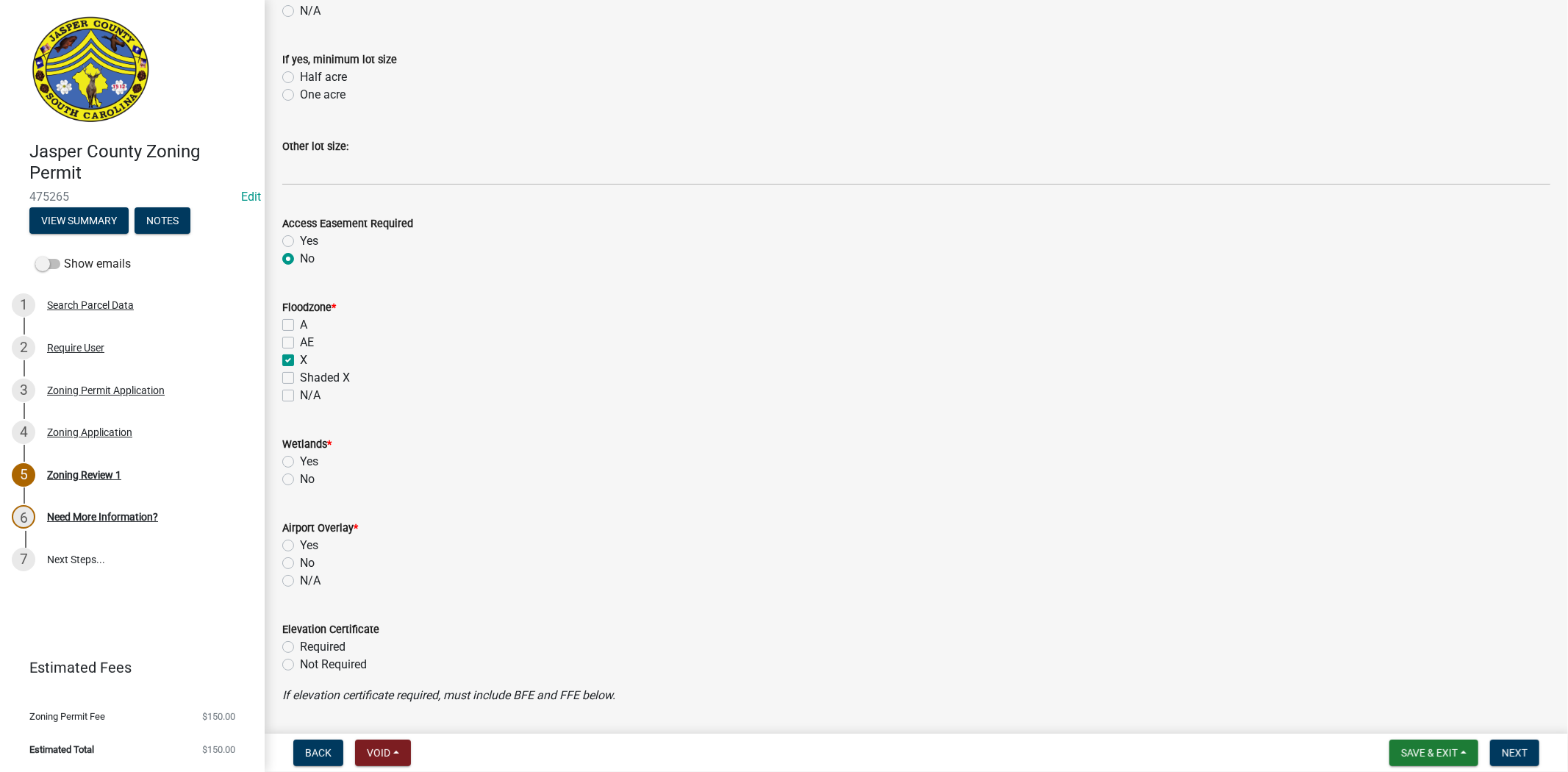
click at [300, 476] on label "No" at bounding box center [307, 479] width 15 height 18
click at [300, 476] on input "No" at bounding box center [305, 475] width 10 height 10
radio input "true"
click at [300, 561] on label "No" at bounding box center [307, 563] width 15 height 18
click at [300, 561] on input "No" at bounding box center [305, 559] width 10 height 10
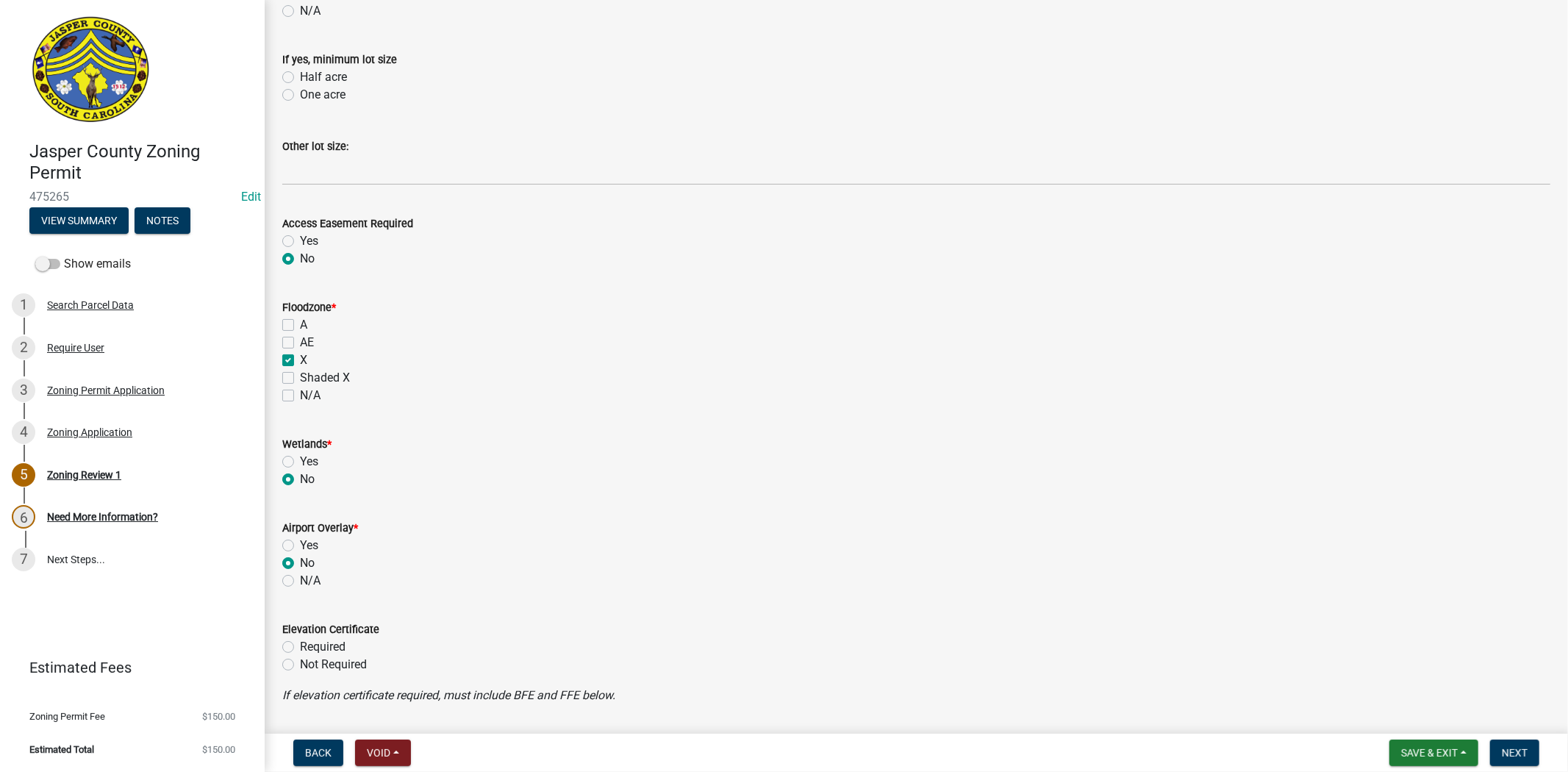
radio input "true"
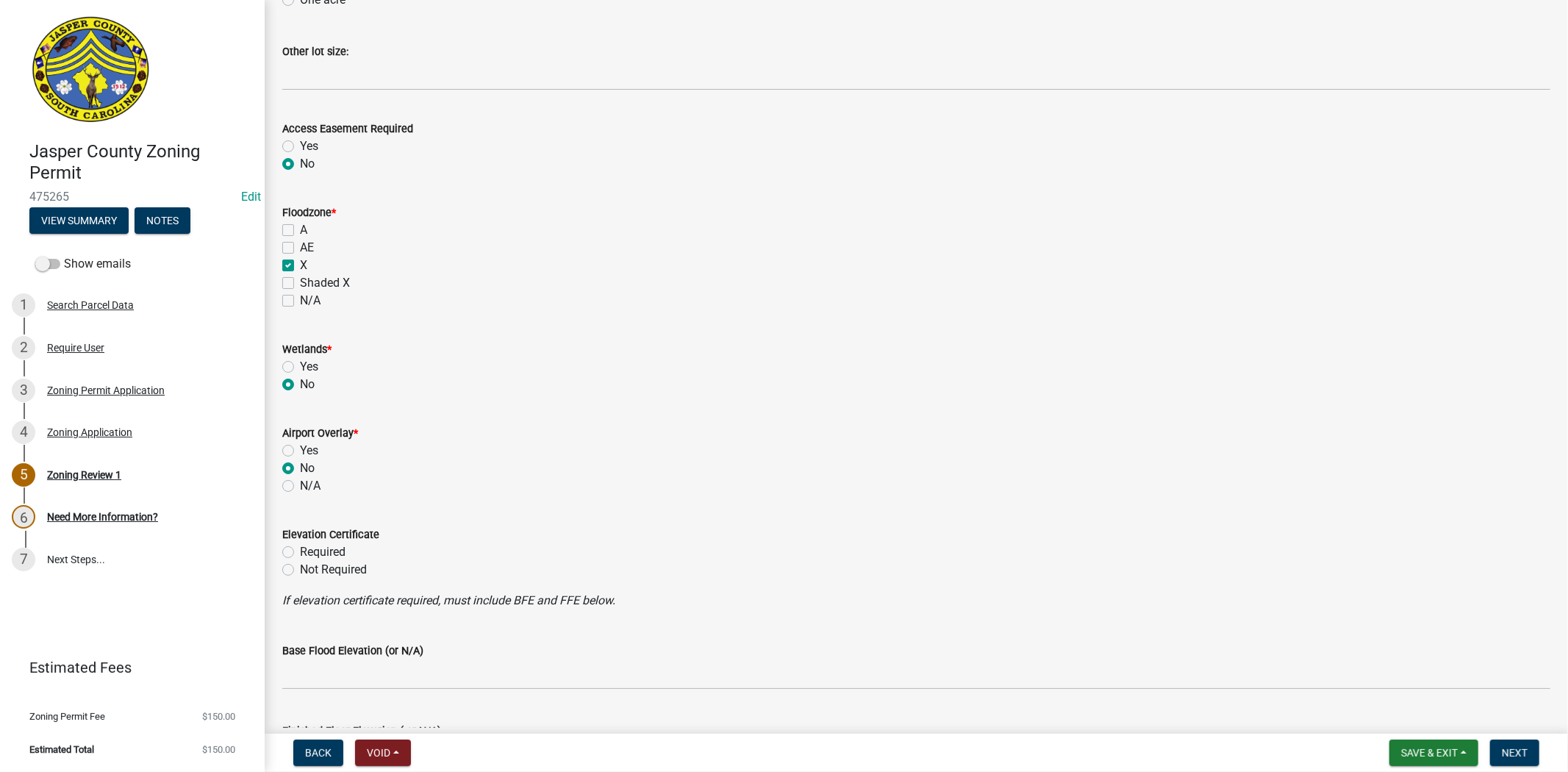
scroll to position [1471, 0]
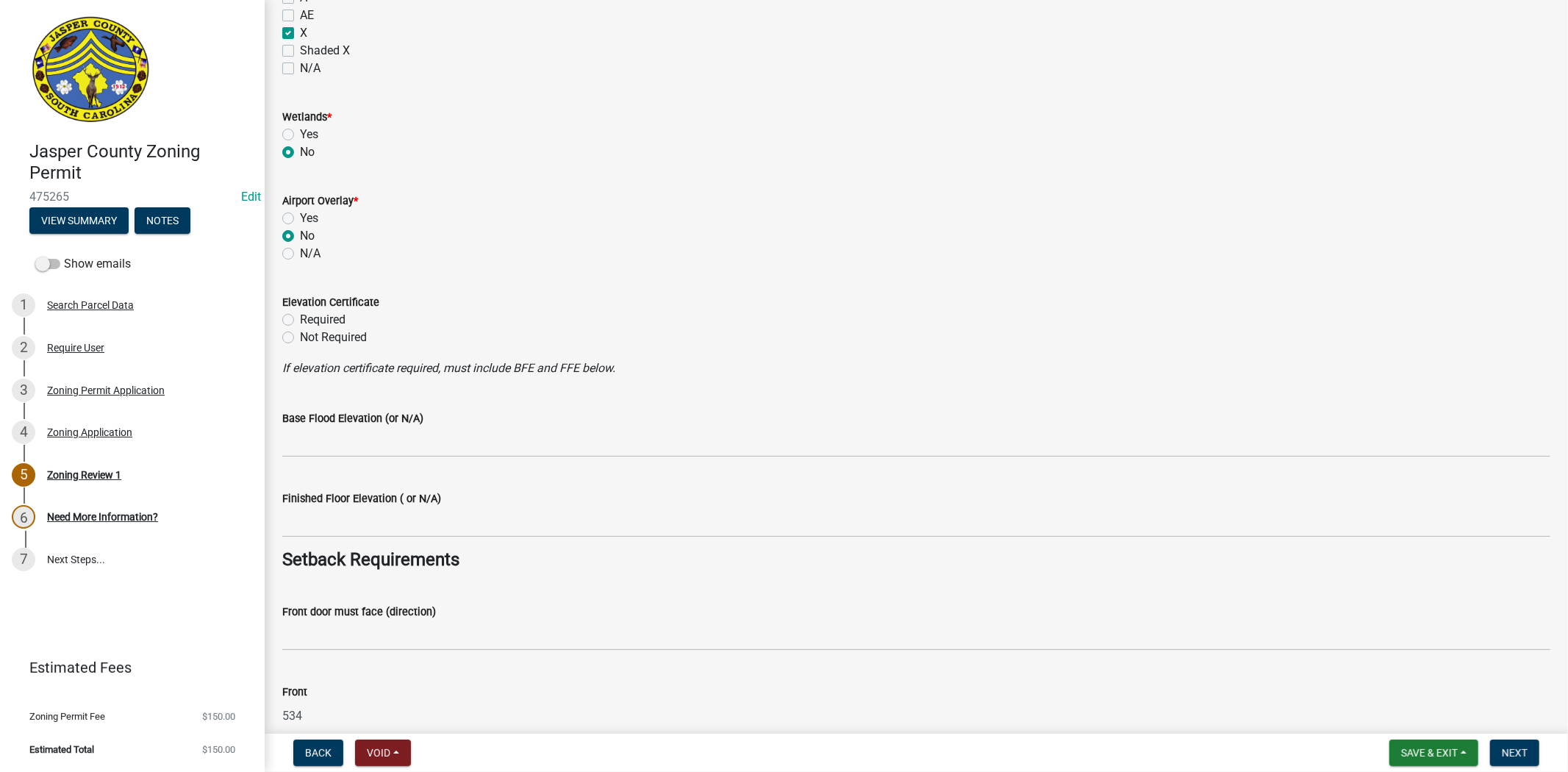
click at [300, 341] on label "Not Required" at bounding box center [334, 337] width 67 height 18
click at [300, 338] on input "Not Required" at bounding box center [305, 333] width 10 height 10
radio input "true"
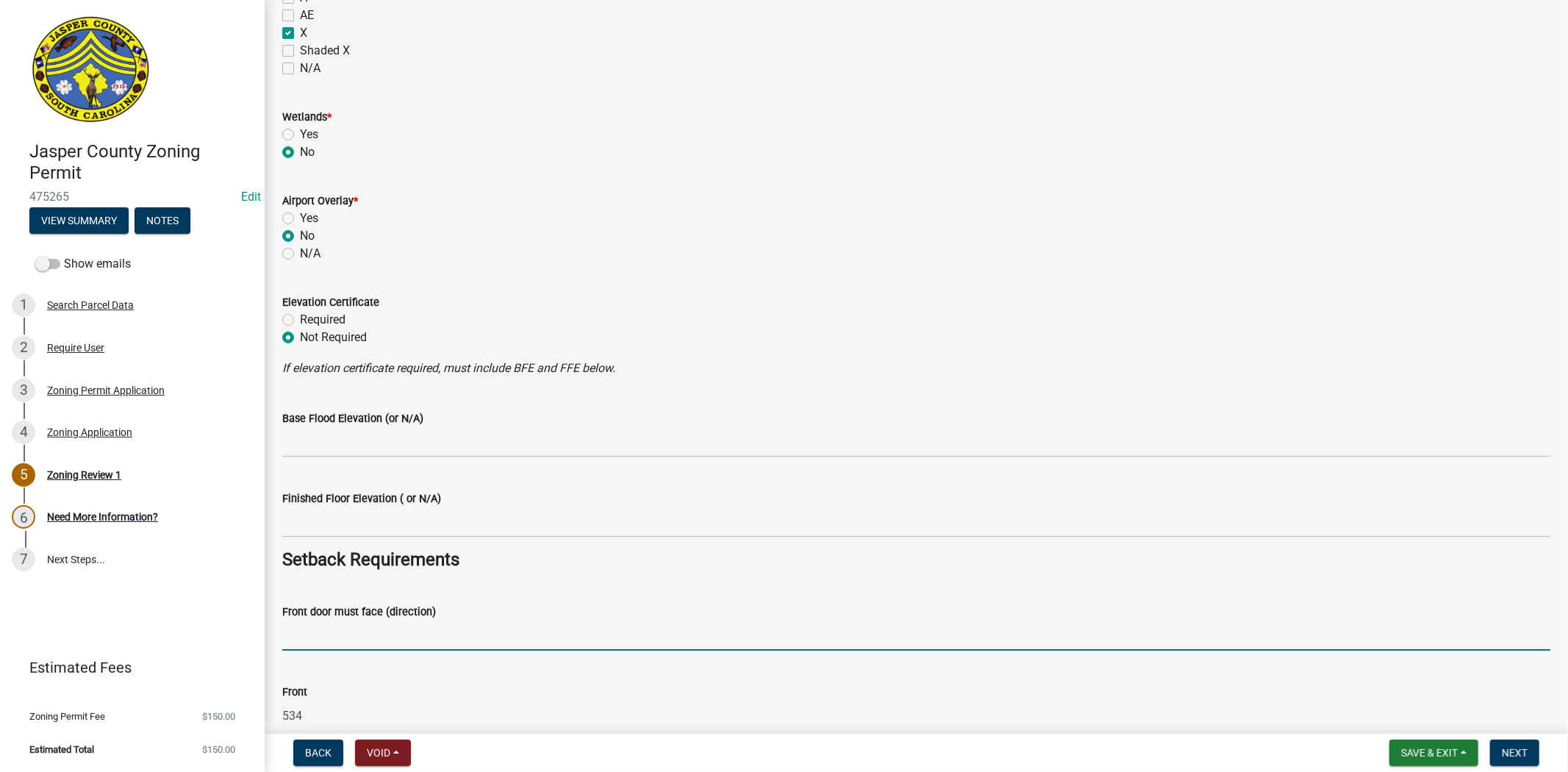
drag, startPoint x: 287, startPoint y: 638, endPoint x: 324, endPoint y: 634, distance: 37.2
click at [287, 638] on input "Front door must face (direction)" at bounding box center [916, 635] width 1268 height 30
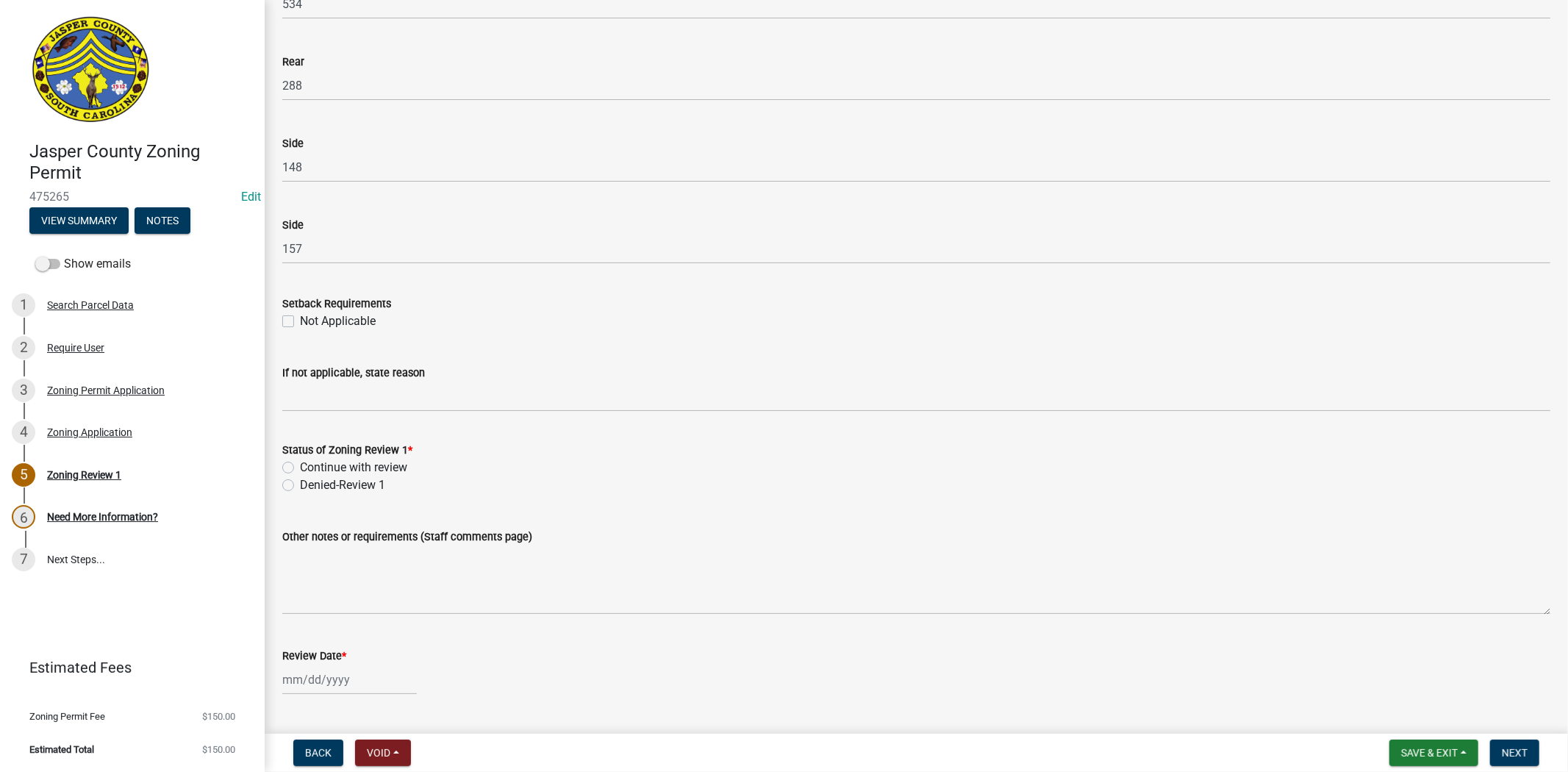
scroll to position [2206, 0]
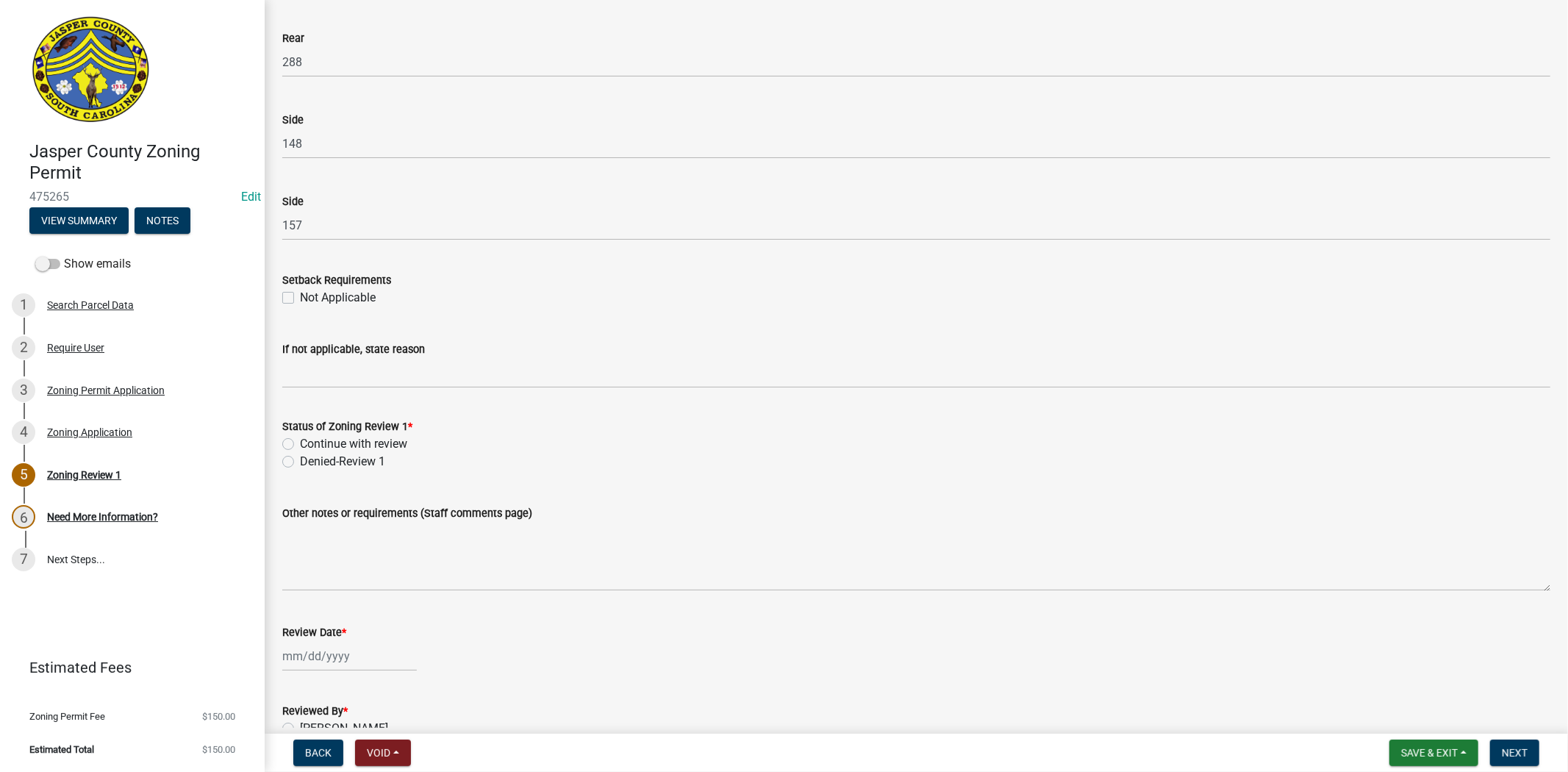
type input "betterson rd"
click at [300, 447] on label "Continue with review" at bounding box center [353, 444] width 108 height 18
click at [300, 445] on input "Continue with review" at bounding box center [305, 440] width 10 height 10
radio input "true"
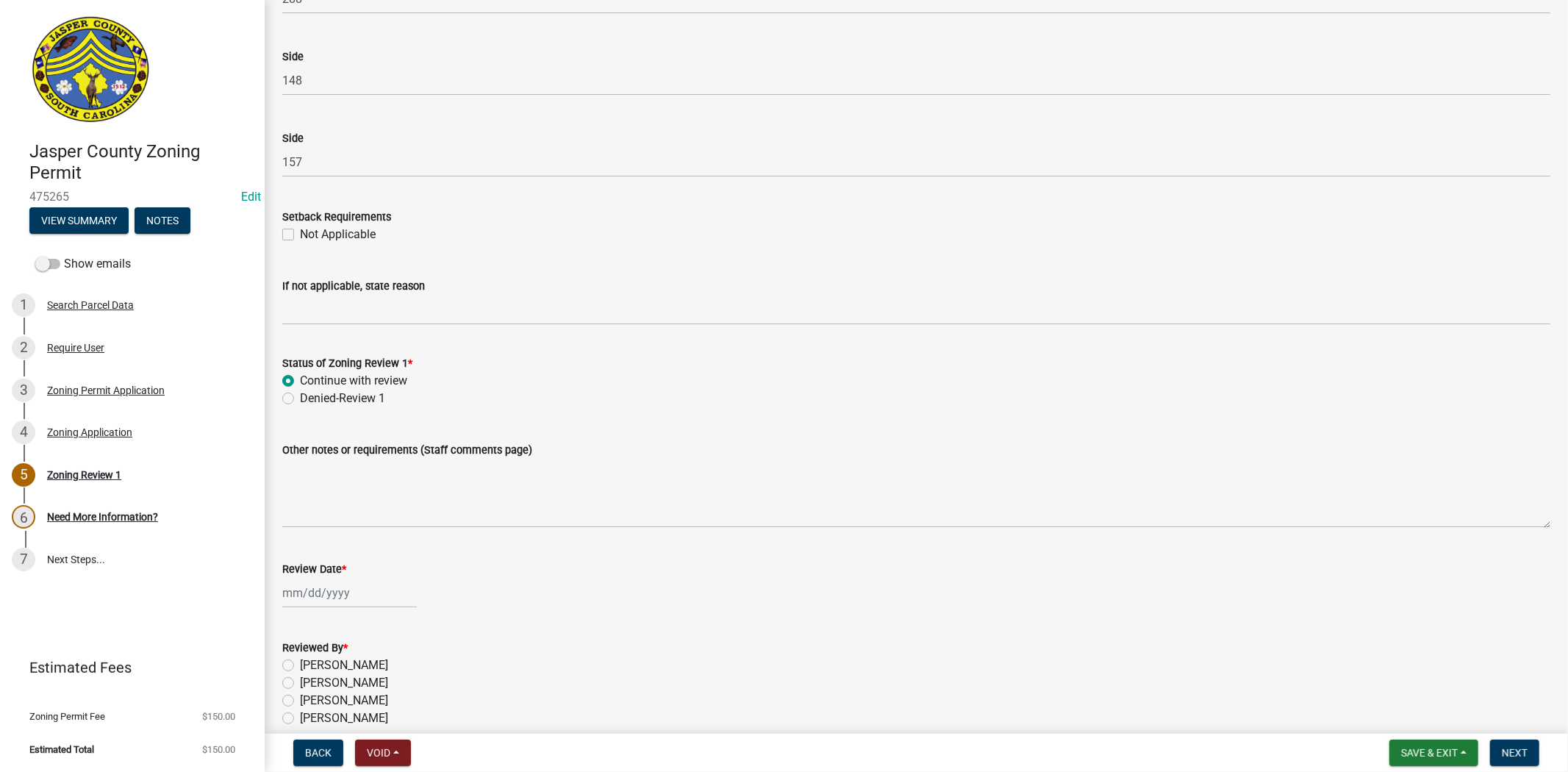
scroll to position [2356, 0]
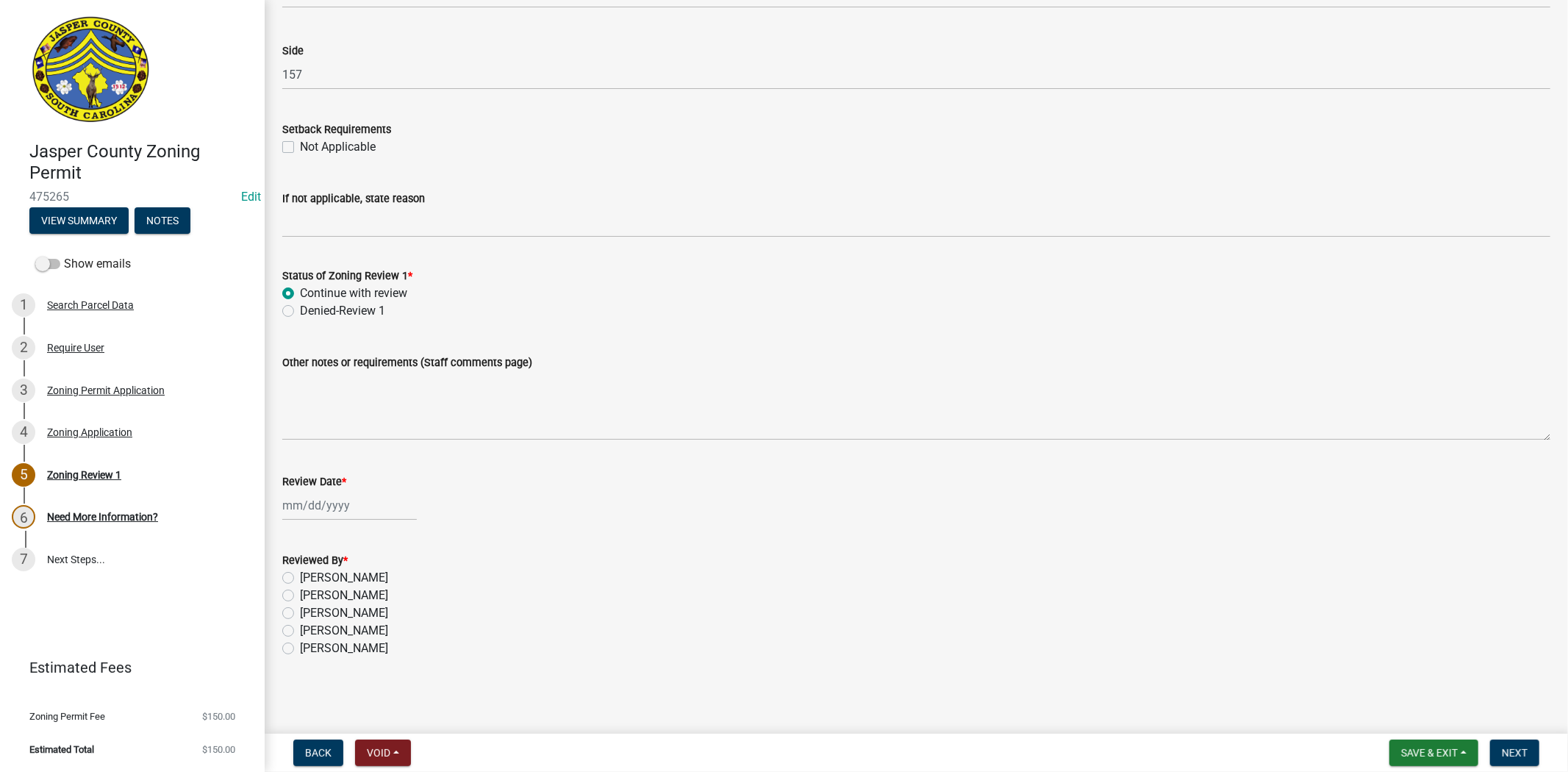
click at [311, 522] on wm-data-entity-input "Review Date *" at bounding box center [916, 493] width 1268 height 82
select select "9"
select select "2025"
click at [314, 502] on div "Jan Feb Mar Apr May Jun Jul Aug Sep Oct Nov Dec 1525 1526 1527 1528 1529 1530 1…" at bounding box center [350, 505] width 134 height 30
click at [292, 602] on div "8" at bounding box center [297, 606] width 24 height 24
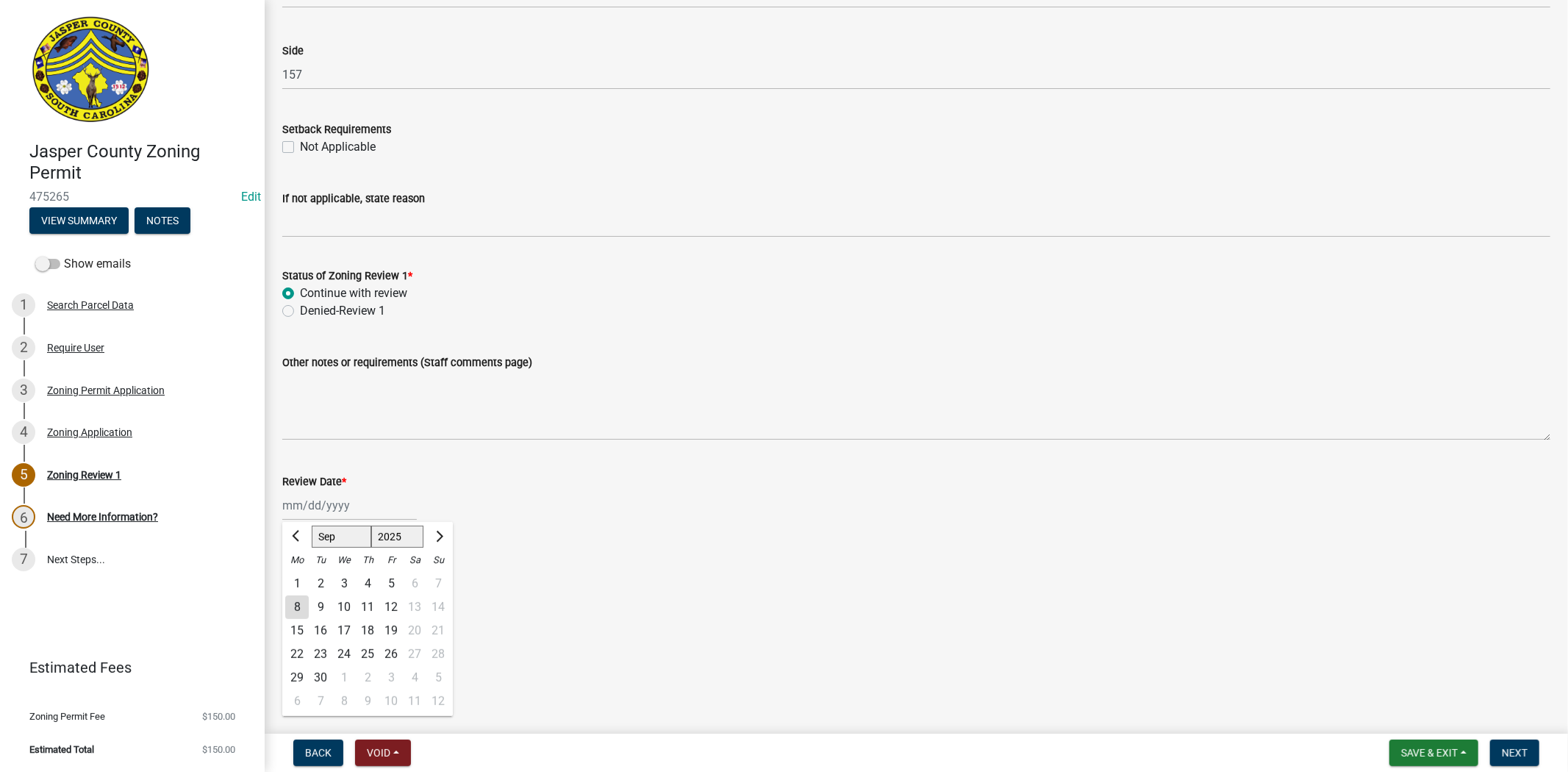
type input "09/08/2025"
click at [300, 577] on label "Ciara Chapman" at bounding box center [344, 577] width 89 height 18
click at [300, 577] on input "Ciara Chapman" at bounding box center [305, 573] width 10 height 10
radio input "true"
click at [1522, 755] on span "Next" at bounding box center [1515, 752] width 26 height 11
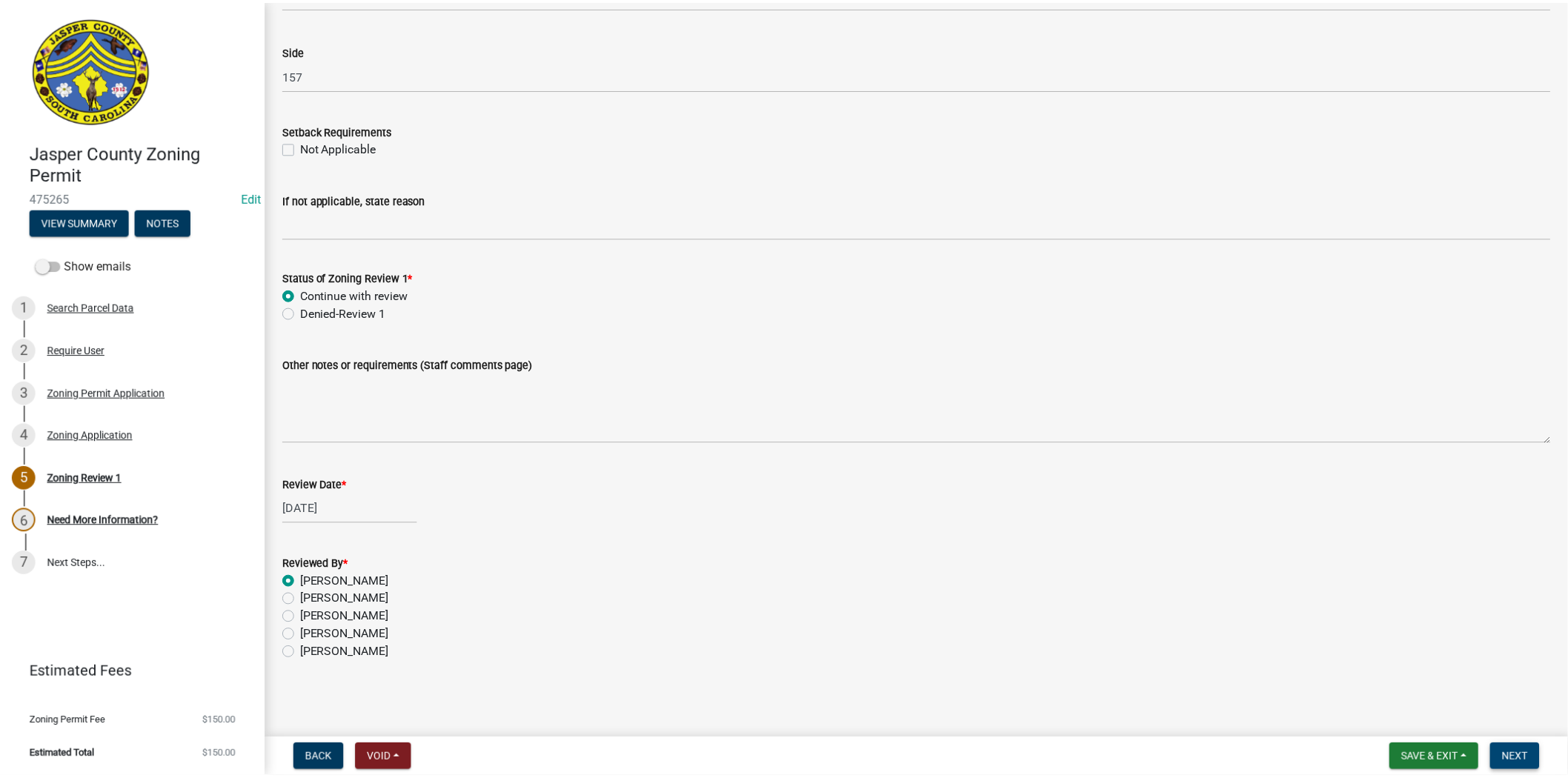
scroll to position [0, 0]
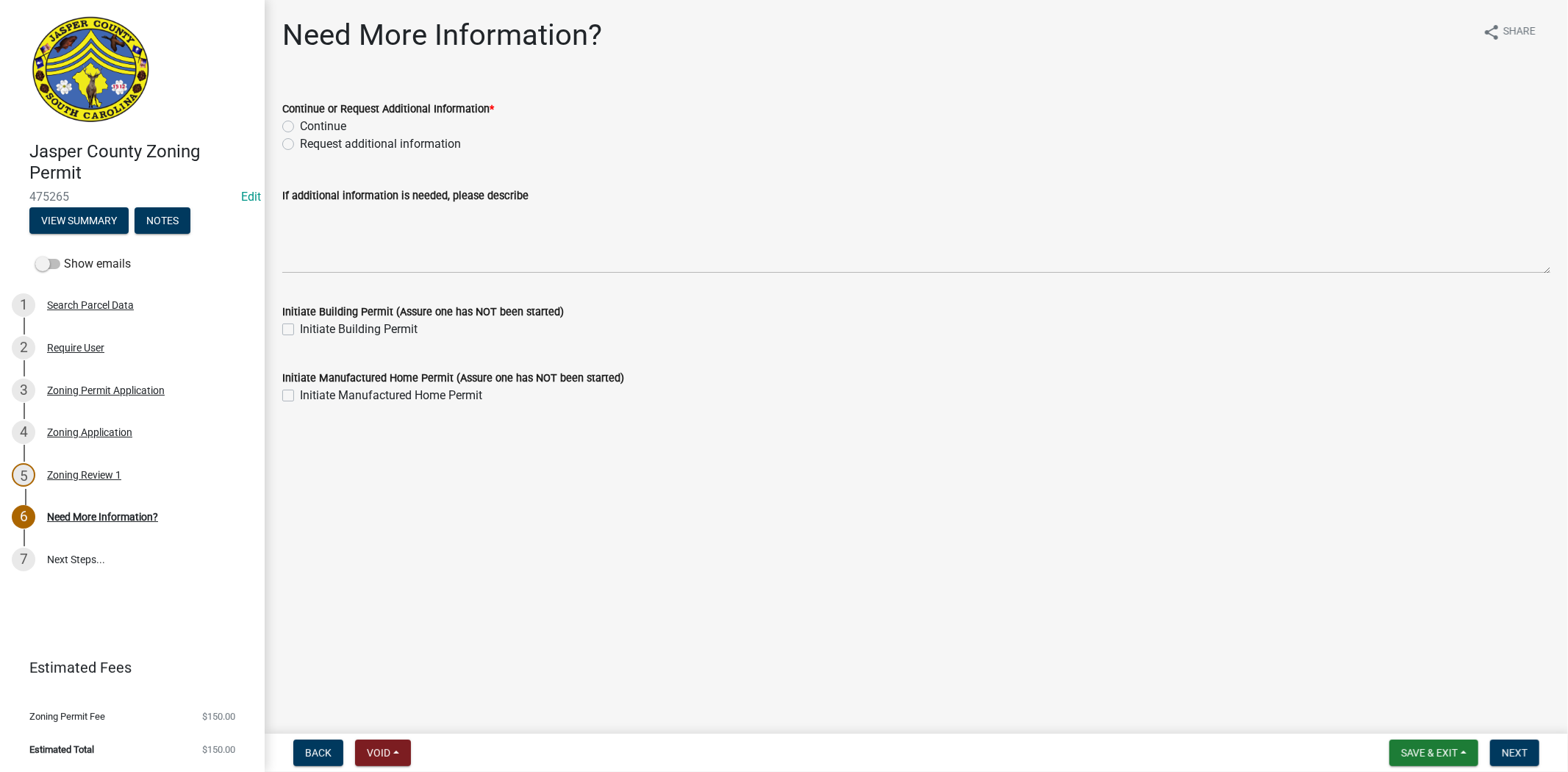
click at [431, 467] on main "Need More Information? share Share Continue or Request Additional Information *…" at bounding box center [916, 363] width 1303 height 728
drag, startPoint x: 427, startPoint y: 483, endPoint x: 534, endPoint y: 502, distance: 108.7
click at [428, 483] on main "Need More Information? share Share Continue or Request Additional Information *…" at bounding box center [916, 363] width 1303 height 728
click at [565, 517] on main "Need More Information? share Share Continue or Request Additional Information *…" at bounding box center [916, 363] width 1303 height 728
click at [300, 141] on label "Request additional information" at bounding box center [380, 144] width 161 height 18
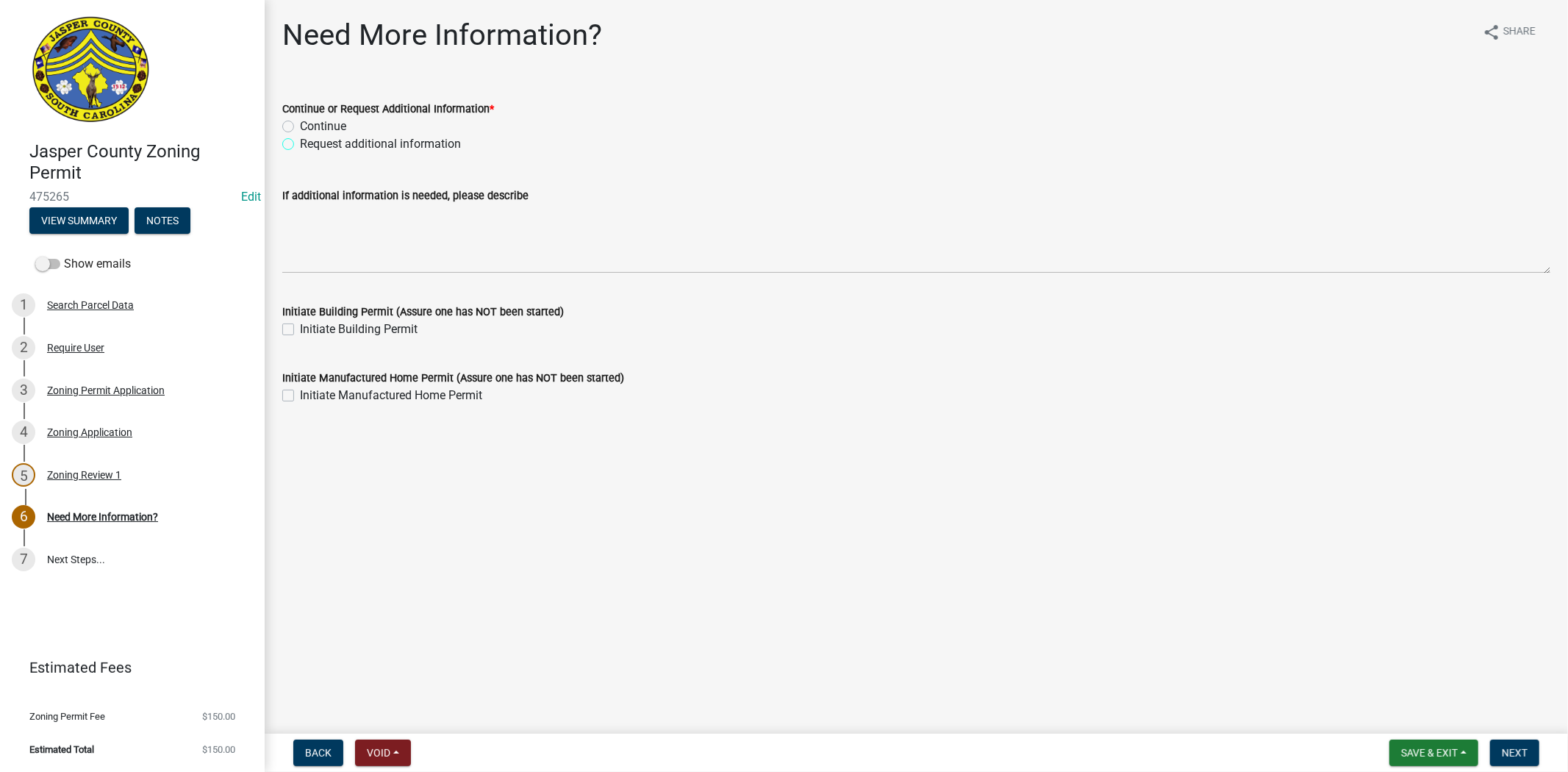
click at [300, 141] on input "Request additional information" at bounding box center [305, 140] width 10 height 10
radio input "true"
click at [284, 202] on div "If additional information is needed, please describe" at bounding box center [916, 195] width 1268 height 18
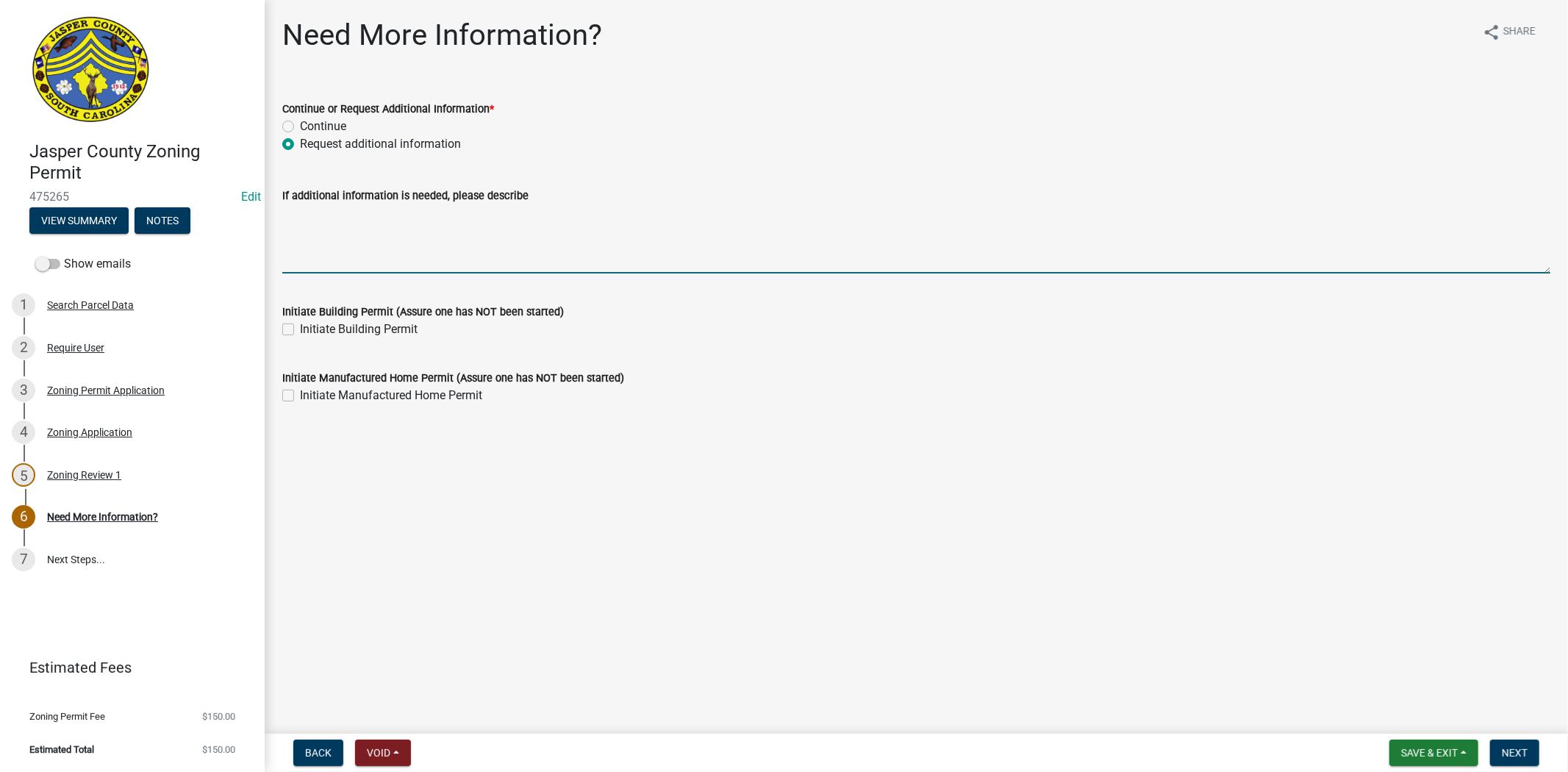
click at [346, 218] on textarea "If additional information is needed, please describe" at bounding box center [916, 239] width 1268 height 69
type textarea "please provide a copy of the deed showing the property in your name"
click at [1515, 757] on span "Next" at bounding box center [1515, 752] width 26 height 11
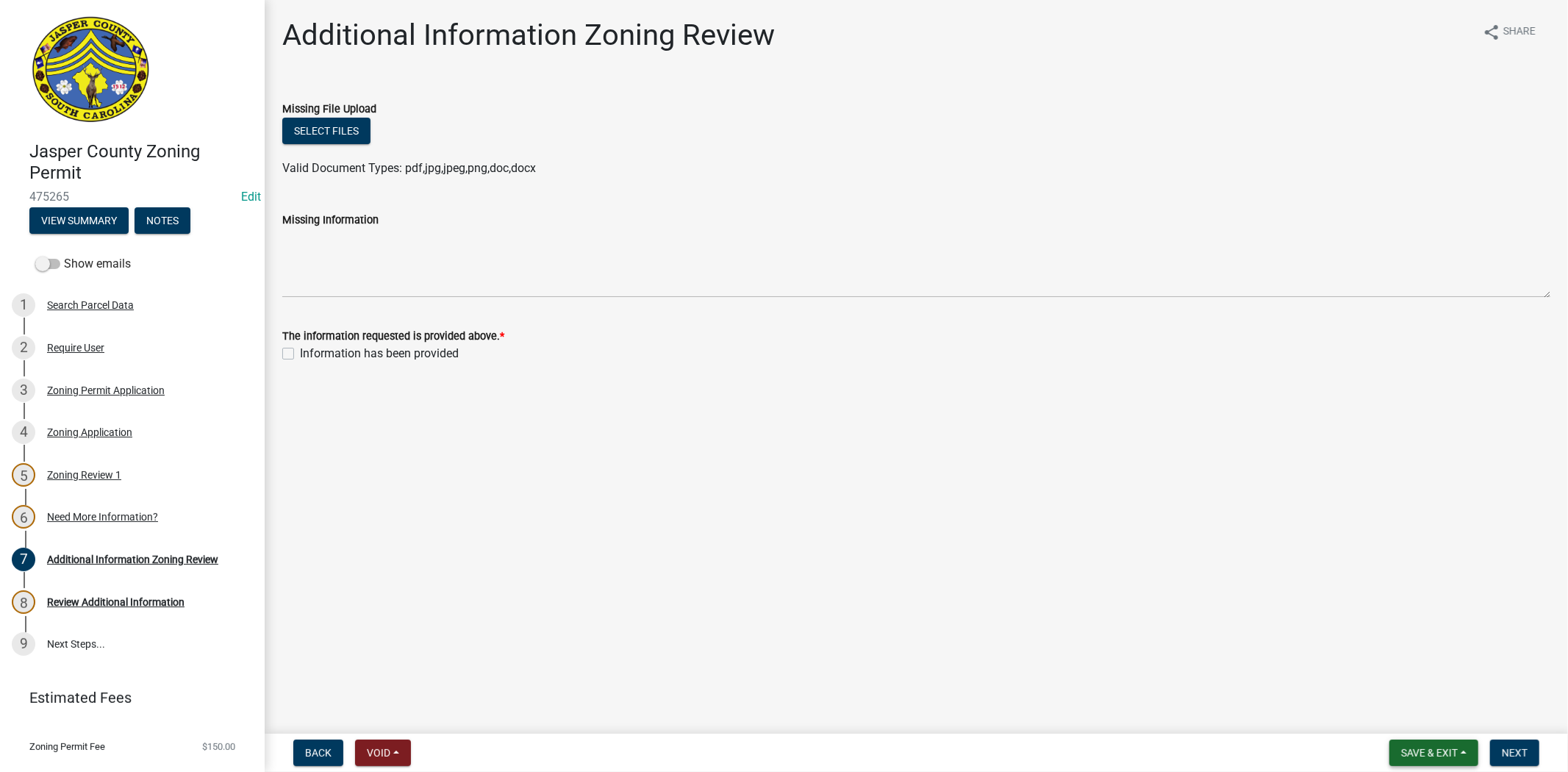
click at [1419, 754] on span "Save & Exit" at bounding box center [1429, 752] width 56 height 11
click at [1415, 715] on button "Save & Exit" at bounding box center [1419, 715] width 118 height 35
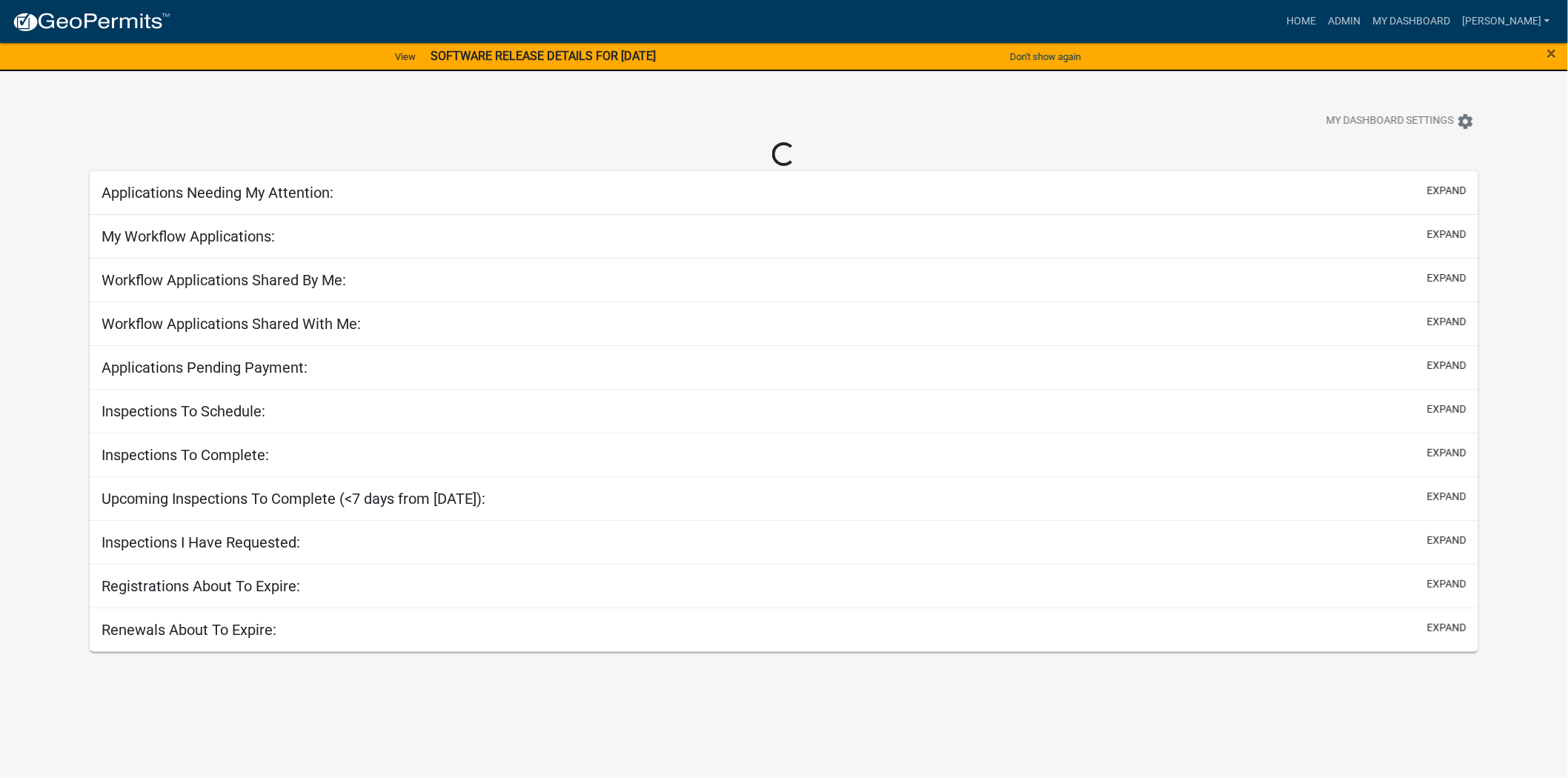
select select "2: 50"
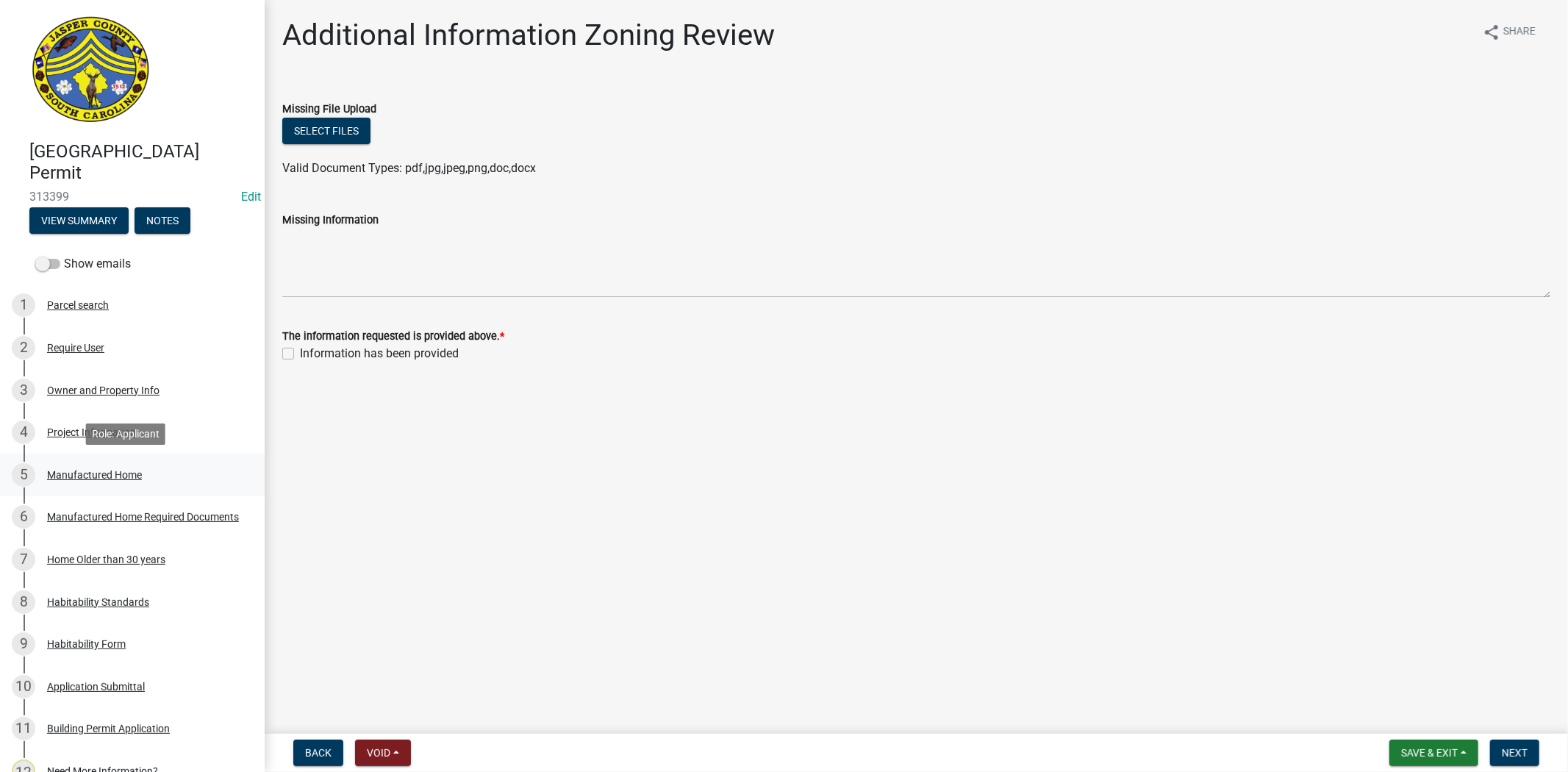
click at [72, 470] on div "Manufactured Home" at bounding box center [95, 474] width 95 height 10
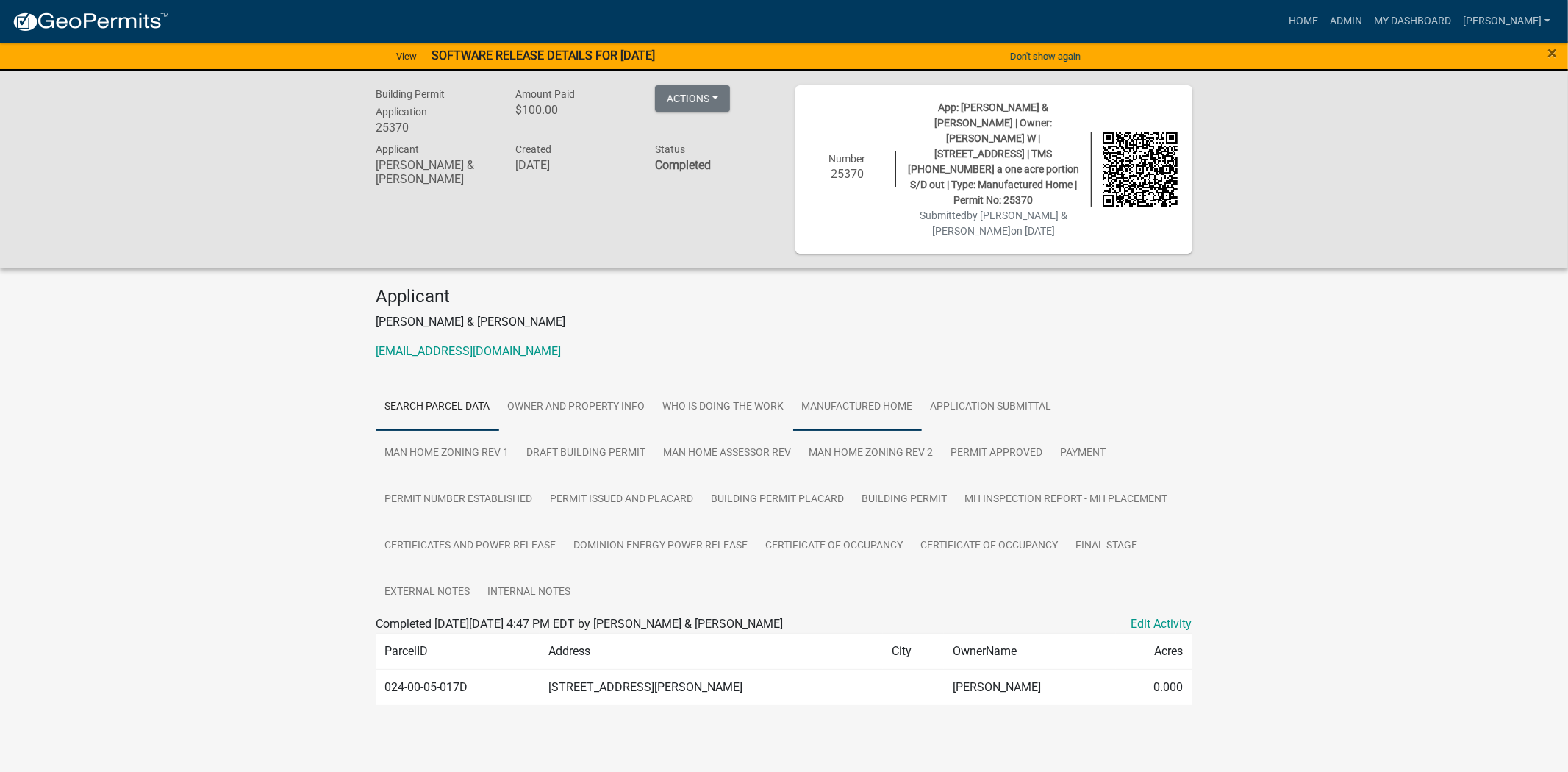
click at [869, 384] on link "Manufactured Home" at bounding box center [857, 408] width 129 height 47
